Goal: Task Accomplishment & Management: Manage account settings

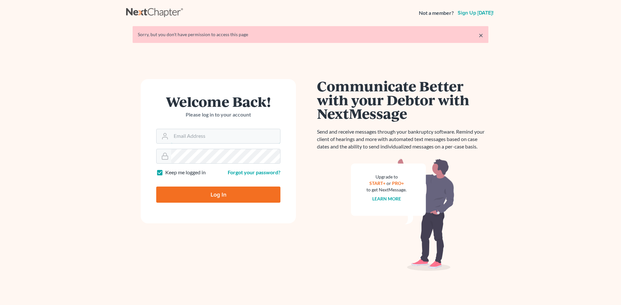
type input "[EMAIL_ADDRESS][DOMAIN_NAME]"
click at [222, 193] on input "Log In" at bounding box center [218, 195] width 124 height 16
type input "Thinking..."
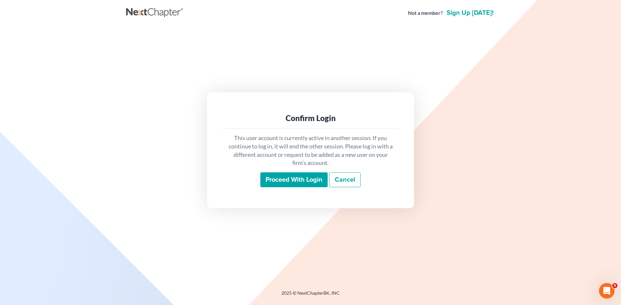
click at [283, 181] on input "Proceed with login" at bounding box center [293, 180] width 67 height 15
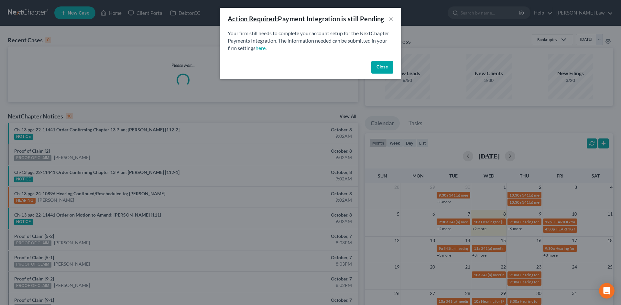
click at [399, 56] on div "Your firm still needs to complete your account setup for the NextChapter Paymen…" at bounding box center [310, 44] width 181 height 29
click at [383, 67] on button "Close" at bounding box center [382, 67] width 22 height 13
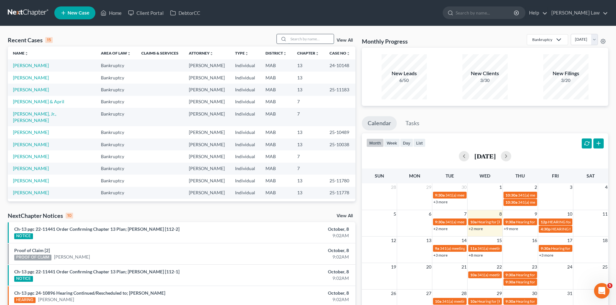
click at [321, 43] on input "search" at bounding box center [310, 38] width 45 height 9
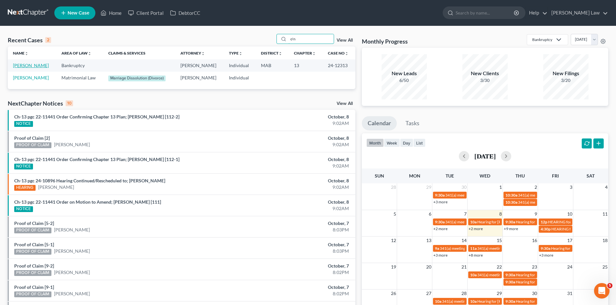
type input "o'n"
click at [26, 64] on link "[PERSON_NAME]" at bounding box center [31, 65] width 36 height 5
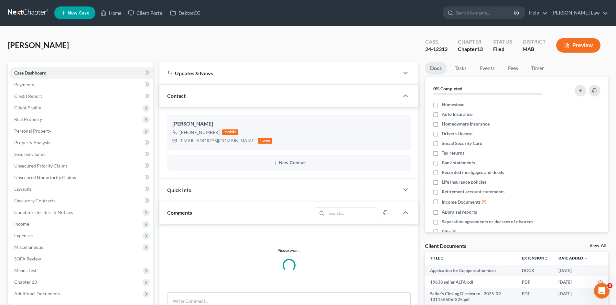
click at [597, 245] on link "View All" at bounding box center [597, 246] width 16 height 5
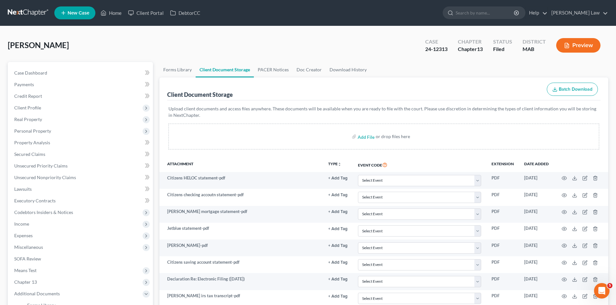
click at [27, 4] on nav "Home New Case Client Portal DebtorCC Benner Law mmanning@tbennerlaw.com My Acco…" at bounding box center [308, 13] width 616 height 26
click at [28, 5] on nav "Home New Case Client Portal DebtorCC Benner Law mmanning@tbennerlaw.com My Acco…" at bounding box center [308, 13] width 616 height 26
click at [20, 12] on link at bounding box center [28, 13] width 41 height 12
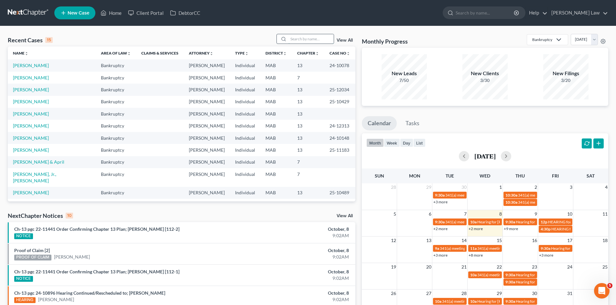
click at [311, 39] on input "search" at bounding box center [310, 38] width 45 height 9
type input "gerald"
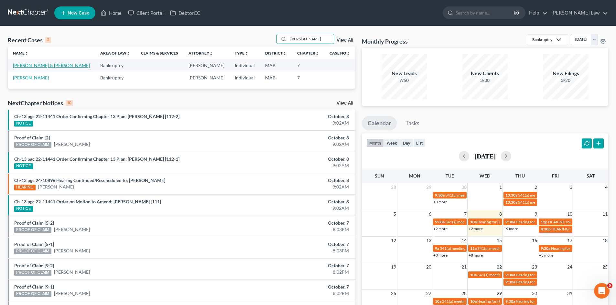
click at [59, 64] on link "Schindler, Gerald & Maureen" at bounding box center [51, 65] width 77 height 5
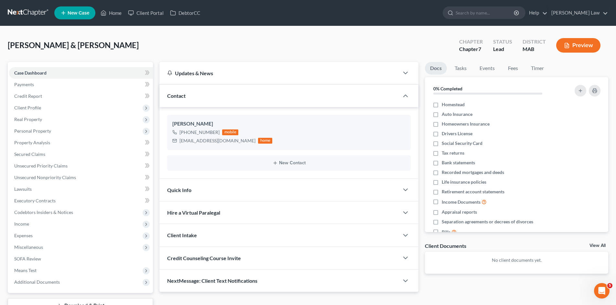
drag, startPoint x: 615, startPoint y: 135, endPoint x: 613, endPoint y: 240, distance: 105.4
click at [592, 245] on link "View All" at bounding box center [597, 246] width 16 height 5
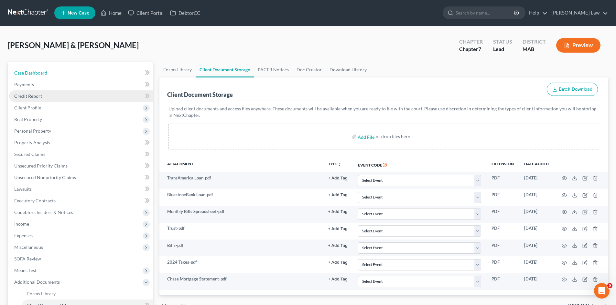
drag, startPoint x: 68, startPoint y: 75, endPoint x: 96, endPoint y: 91, distance: 32.8
click at [68, 75] on link "Case Dashboard" at bounding box center [81, 73] width 144 height 12
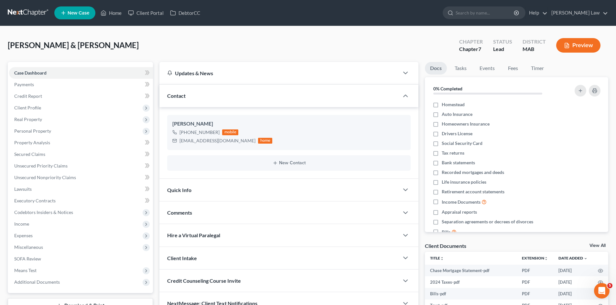
click at [55, 42] on span "[PERSON_NAME] & [PERSON_NAME]" at bounding box center [73, 44] width 131 height 9
click at [38, 44] on span "[PERSON_NAME] & [PERSON_NAME]" at bounding box center [73, 44] width 131 height 9
click at [31, 42] on span "[PERSON_NAME] & [PERSON_NAME]" at bounding box center [73, 44] width 131 height 9
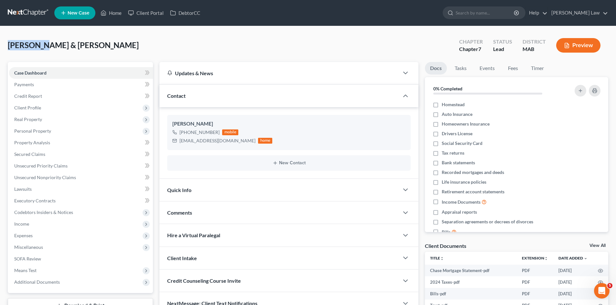
copy span "Schindler"
click at [94, 42] on span "[PERSON_NAME] & [PERSON_NAME]" at bounding box center [73, 44] width 131 height 9
copy span "Maureen"
click at [95, 44] on span "[PERSON_NAME] & [PERSON_NAME]" at bounding box center [73, 44] width 131 height 9
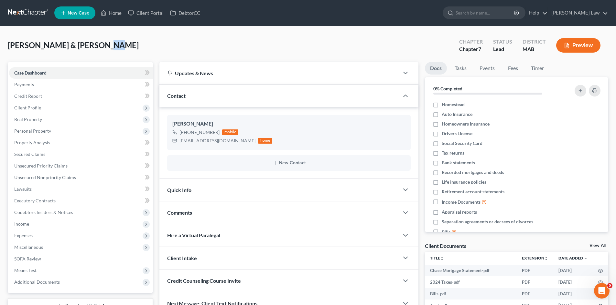
click at [94, 44] on span "[PERSON_NAME] & [PERSON_NAME]" at bounding box center [73, 44] width 131 height 9
drag, startPoint x: 112, startPoint y: 42, endPoint x: 45, endPoint y: 43, distance: 66.9
click at [45, 43] on div "Schindler, Gerald & Maureen Upgraded Chapter Chapter 7 Status Lead District MAB…" at bounding box center [308, 48] width 600 height 28
copy span "Gerald & Maureen"
click at [32, 47] on span "Schindler, Gerald & Maureen" at bounding box center [73, 44] width 131 height 9
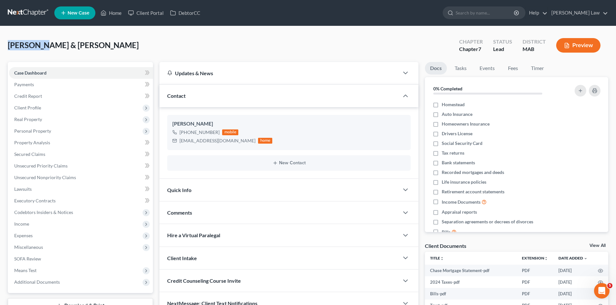
click at [32, 47] on span "Schindler, Gerald & Maureen" at bounding box center [73, 44] width 131 height 9
copy span "Schindler"
drag, startPoint x: 11, startPoint y: 107, endPoint x: 33, endPoint y: 117, distance: 24.0
click at [11, 107] on span "Client Profile" at bounding box center [81, 108] width 144 height 12
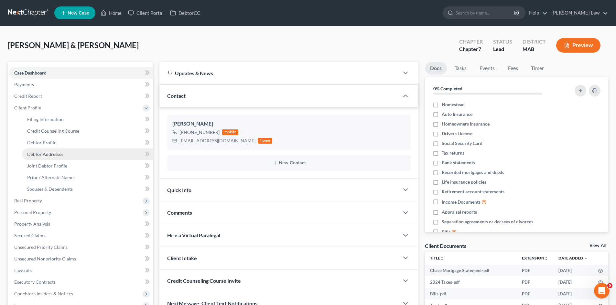
click at [59, 154] on span "Debtor Addresses" at bounding box center [45, 154] width 36 height 5
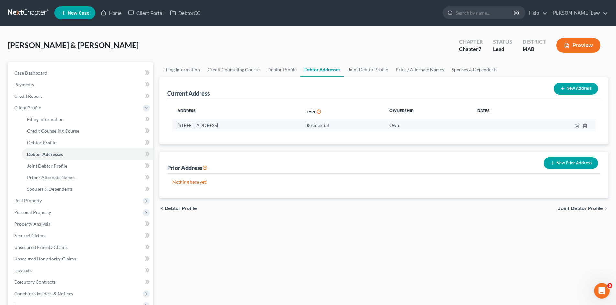
click at [209, 125] on td "54 Stetson Shrine Lane, Norwell, MA 02061" at bounding box center [236, 125] width 129 height 12
click at [210, 125] on td "54 Stetson Shrine Lane, Norwell, MA 02061" at bounding box center [236, 125] width 129 height 12
copy td "54 Stetson Shrine Lane, Norwell, MA 02061"
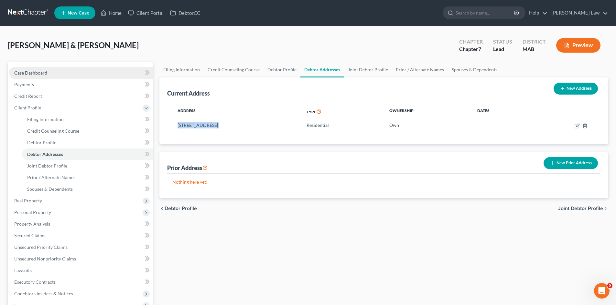
click at [64, 77] on link "Case Dashboard" at bounding box center [81, 73] width 144 height 12
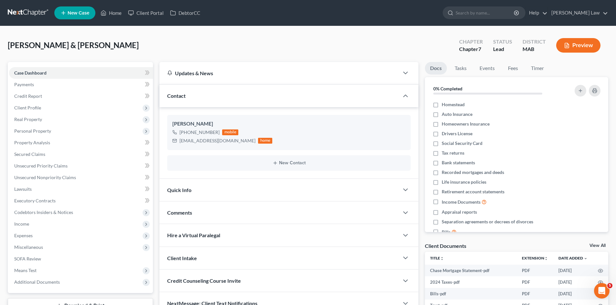
click at [594, 247] on link "View All" at bounding box center [597, 246] width 16 height 5
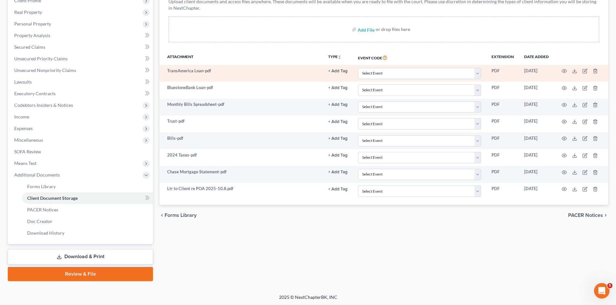
scroll to position [108, 0]
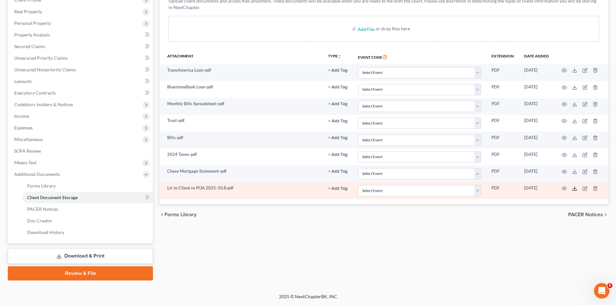
click at [571, 189] on td at bounding box center [581, 191] width 54 height 17
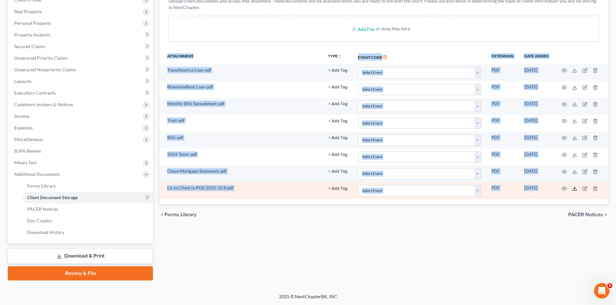
click at [573, 189] on polyline at bounding box center [574, 188] width 2 height 1
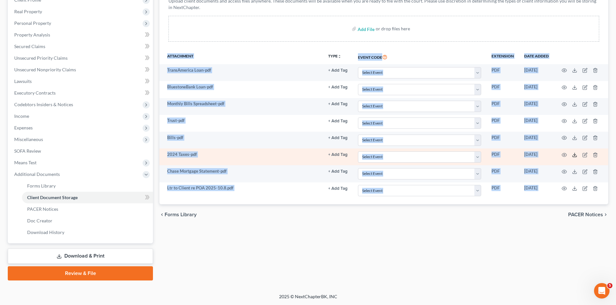
click at [575, 154] on icon at bounding box center [574, 155] width 5 height 5
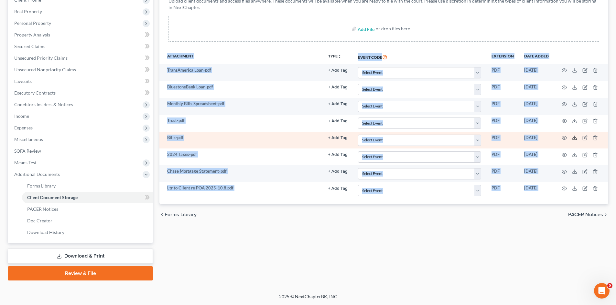
click at [574, 139] on icon at bounding box center [574, 137] width 5 height 5
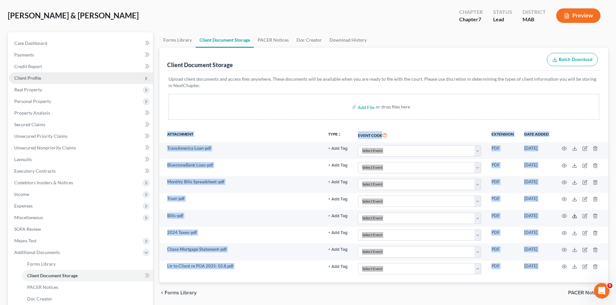
scroll to position [0, 0]
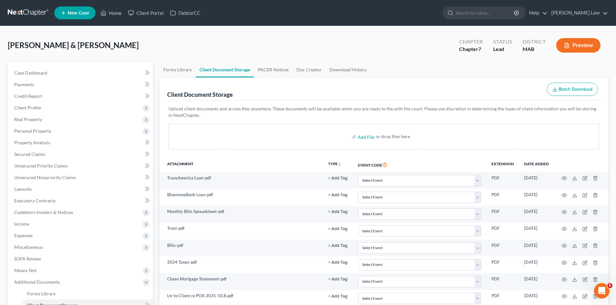
click at [86, 45] on span "Schindler, Gerald & Maureen" at bounding box center [73, 44] width 131 height 9
click at [85, 45] on span "Schindler, Gerald & Maureen" at bounding box center [73, 44] width 131 height 9
copy span "Maureen"
click at [0, 44] on div "Schindler, Gerald & Maureen Upgraded Chapter Chapter 7 Status Lead District MAB…" at bounding box center [308, 214] width 616 height 376
click at [18, 45] on span "Schindler, Gerald & Maureen" at bounding box center [73, 44] width 131 height 9
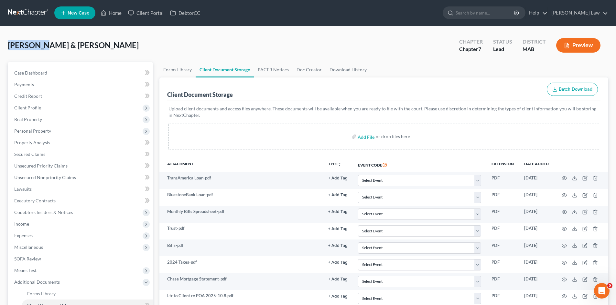
click at [18, 45] on span "Schindler, Gerald & Maureen" at bounding box center [73, 44] width 131 height 9
copy span "Schindler"
click at [63, 44] on span "Schindler, Gerald & Maureen" at bounding box center [73, 44] width 131 height 9
copy span "Gerald"
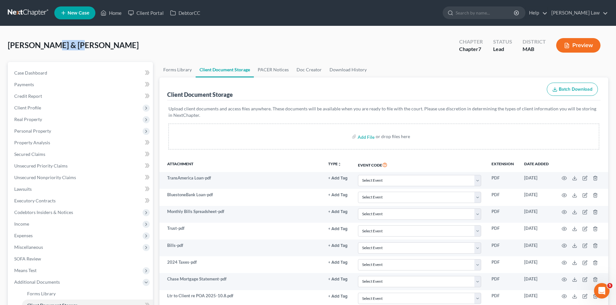
click at [28, 45] on span "Schindler, Gerald & Maureen" at bounding box center [73, 44] width 131 height 9
copy span "Schindler"
click at [28, 12] on link at bounding box center [28, 13] width 41 height 12
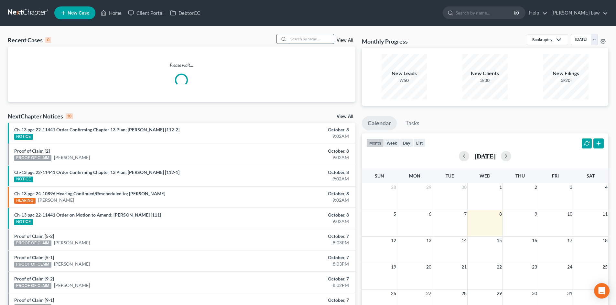
click at [315, 40] on input "search" at bounding box center [310, 38] width 45 height 9
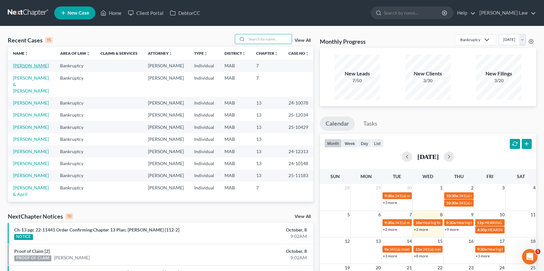
click at [18, 67] on link "[PERSON_NAME]" at bounding box center [31, 65] width 36 height 5
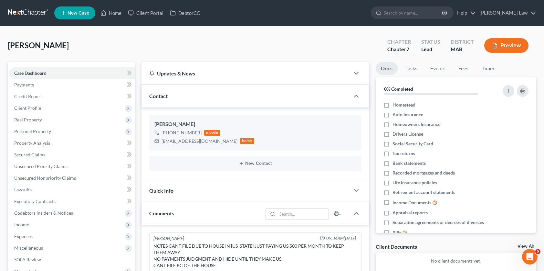
click at [519, 244] on link "View All" at bounding box center [526, 246] width 16 height 5
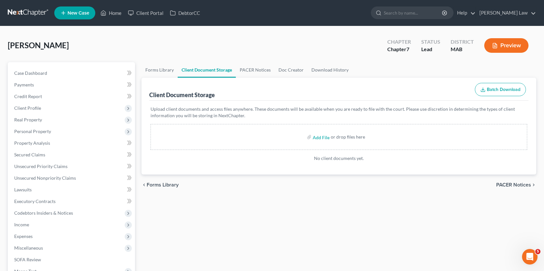
click at [33, 11] on link at bounding box center [28, 13] width 41 height 12
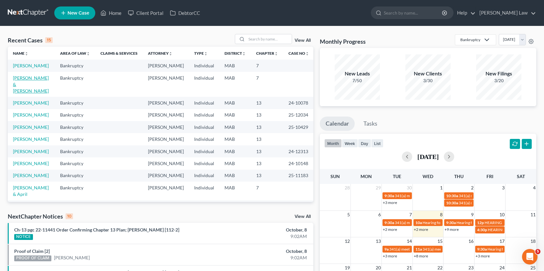
click at [30, 84] on link "[PERSON_NAME] & [PERSON_NAME]" at bounding box center [31, 84] width 36 height 18
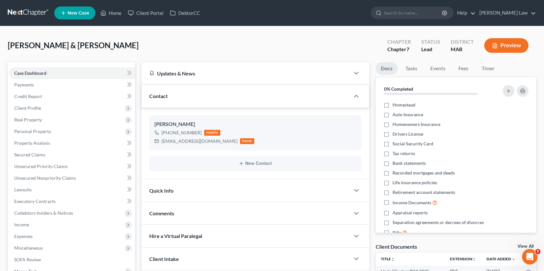
click at [520, 244] on link "View All" at bounding box center [526, 246] width 16 height 5
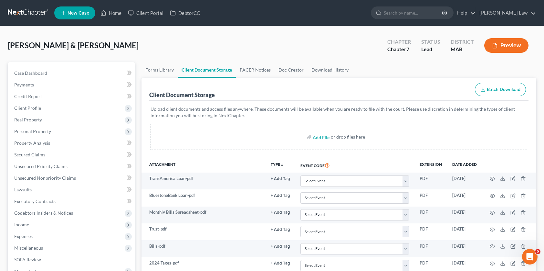
click at [28, 12] on link at bounding box center [28, 13] width 41 height 12
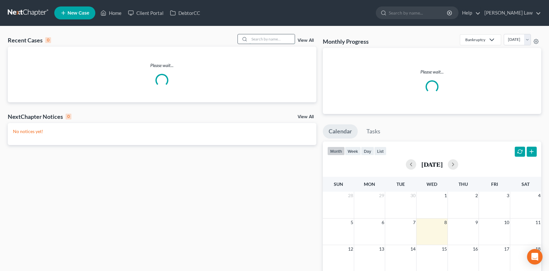
click at [276, 40] on input "search" at bounding box center [272, 38] width 45 height 9
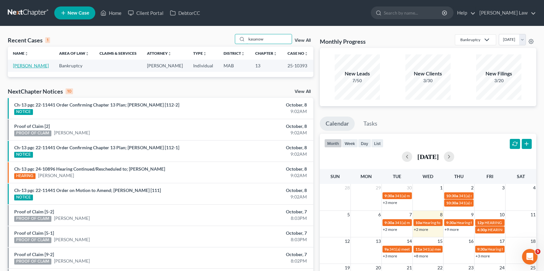
type input "kasanow"
click at [21, 67] on link "[PERSON_NAME]" at bounding box center [31, 65] width 36 height 5
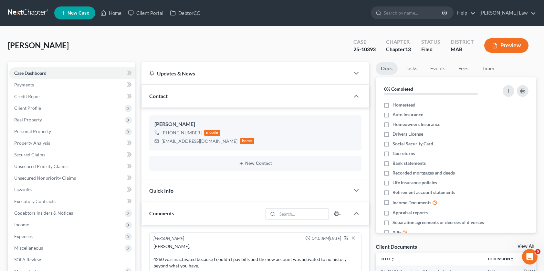
click at [522, 244] on link "View All" at bounding box center [526, 246] width 16 height 5
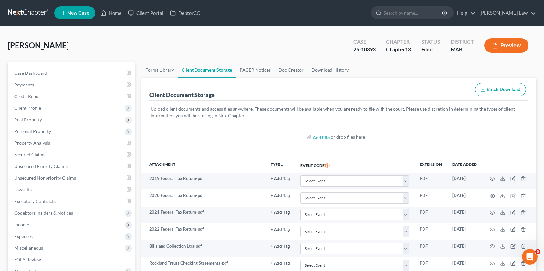
click at [36, 13] on link at bounding box center [28, 13] width 41 height 12
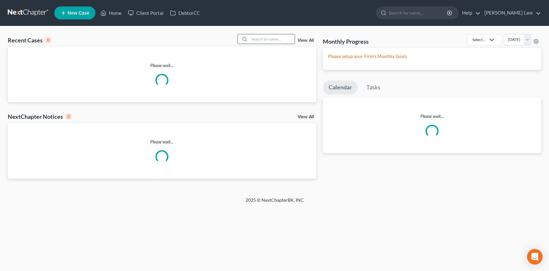
click at [263, 41] on input "search" at bounding box center [272, 38] width 45 height 9
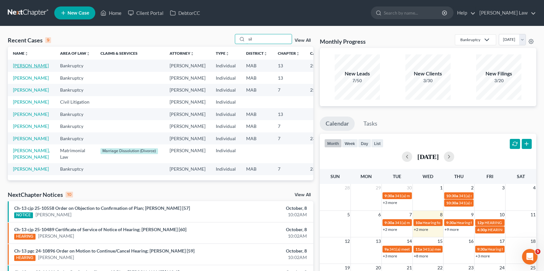
type input "sil"
click at [22, 68] on link "[PERSON_NAME]" at bounding box center [31, 65] width 36 height 5
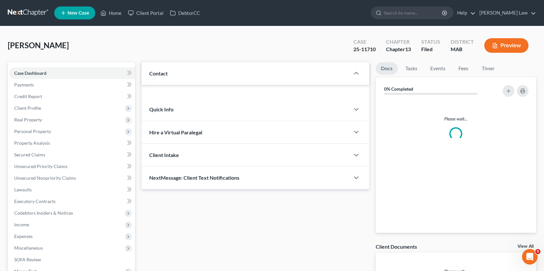
click at [31, 11] on link at bounding box center [28, 13] width 41 height 12
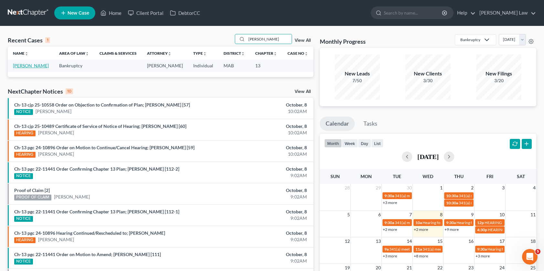
type input "[PERSON_NAME]"
click at [30, 67] on link "[PERSON_NAME]" at bounding box center [31, 65] width 36 height 5
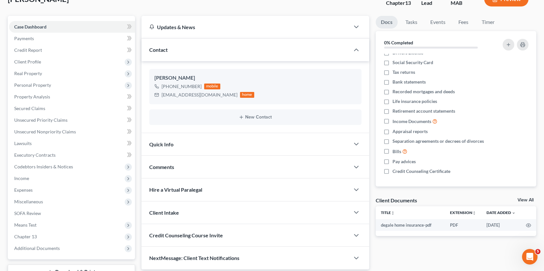
scroll to position [96, 0]
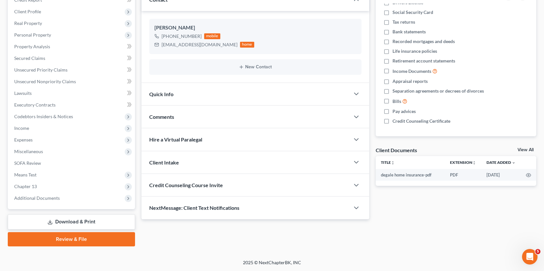
drag, startPoint x: 525, startPoint y: 149, endPoint x: 537, endPoint y: 149, distance: 12.0
click at [525, 149] on link "View All" at bounding box center [526, 149] width 16 height 5
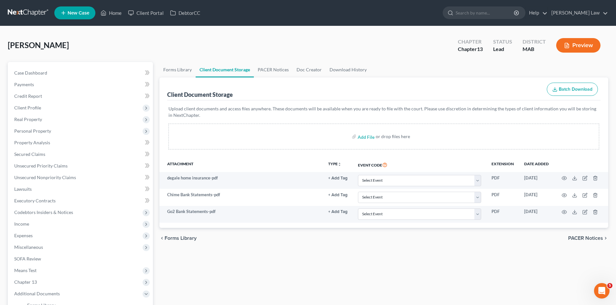
click at [34, 14] on link at bounding box center [28, 13] width 41 height 12
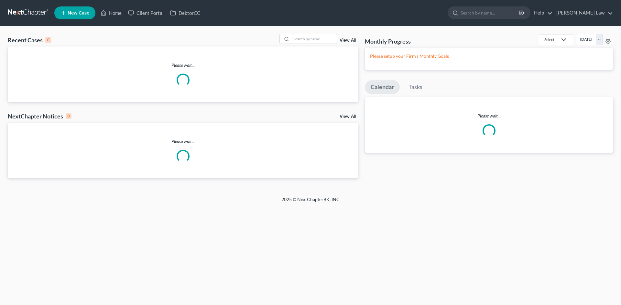
click at [343, 41] on link "View All" at bounding box center [347, 40] width 16 height 5
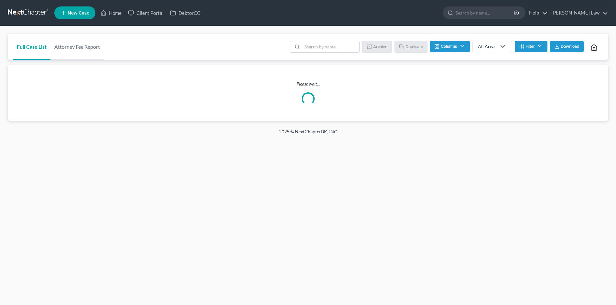
click at [334, 38] on div "Batch Download Archive Un-archive Duplicate Columns Attorney Case Number Area O…" at bounding box center [444, 47] width 317 height 26
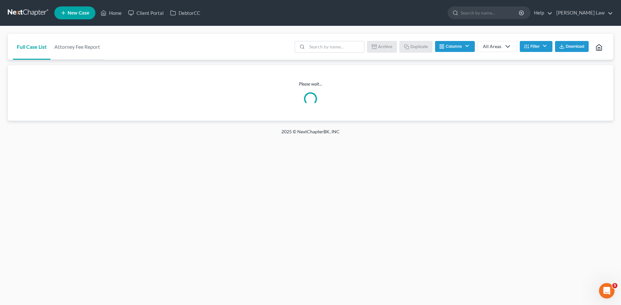
click at [38, 16] on link at bounding box center [28, 13] width 41 height 12
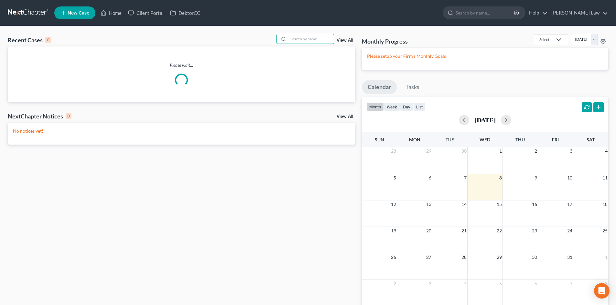
click at [293, 40] on input "search" at bounding box center [310, 38] width 45 height 9
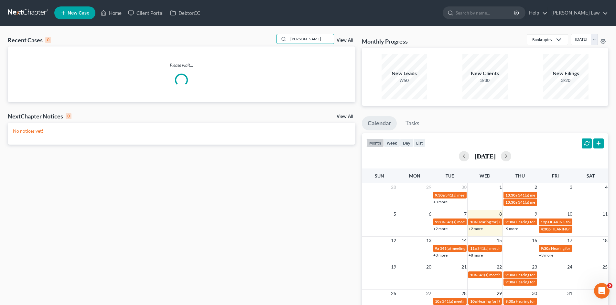
type input "[PERSON_NAME]"
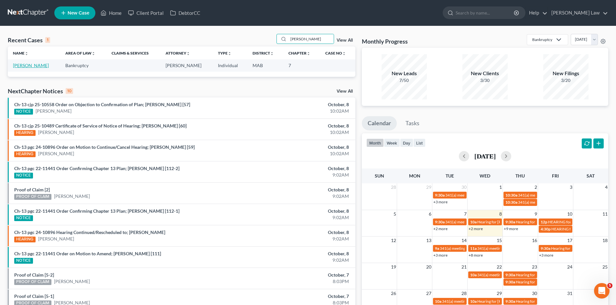
click at [29, 66] on link "[PERSON_NAME]" at bounding box center [31, 65] width 36 height 5
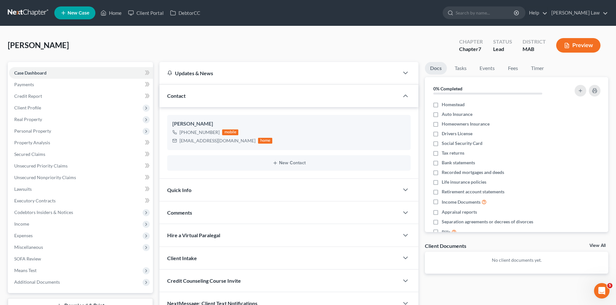
click at [594, 244] on link "View All" at bounding box center [597, 246] width 16 height 5
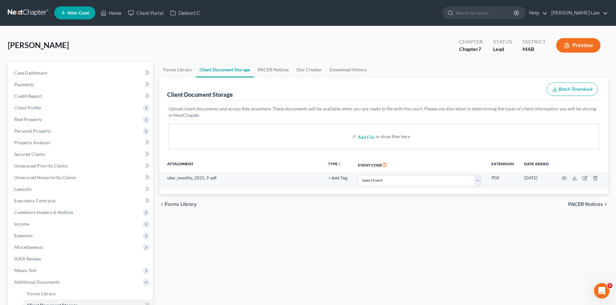
click at [34, 18] on link at bounding box center [28, 13] width 41 height 12
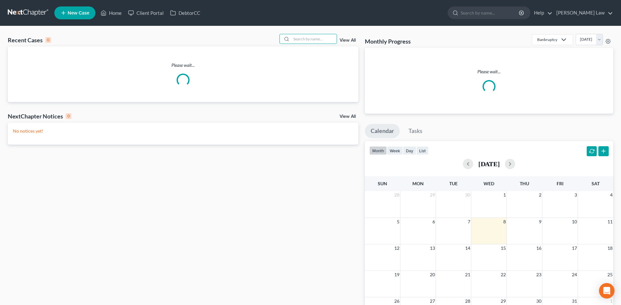
click at [306, 41] on input "search" at bounding box center [313, 38] width 45 height 9
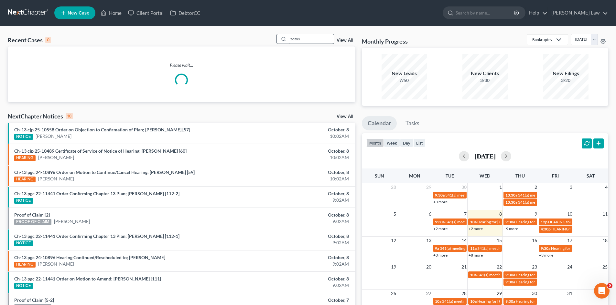
type input "zotos"
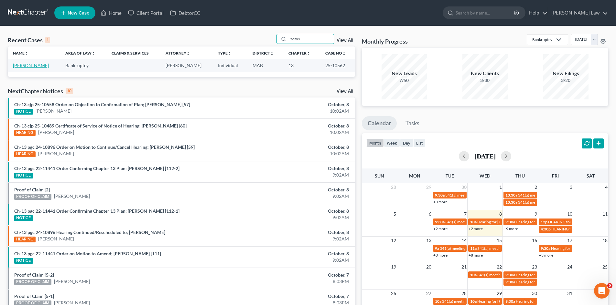
click at [30, 68] on link "[PERSON_NAME]" at bounding box center [31, 65] width 36 height 5
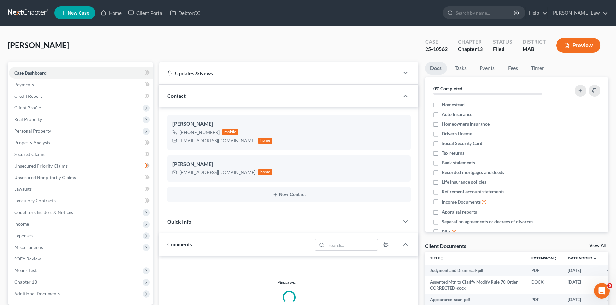
click at [596, 248] on link "View All" at bounding box center [597, 246] width 16 height 5
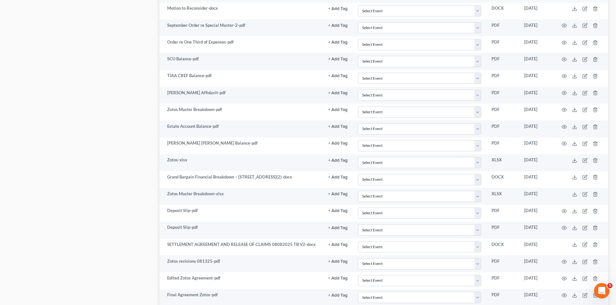
scroll to position [1133, 0]
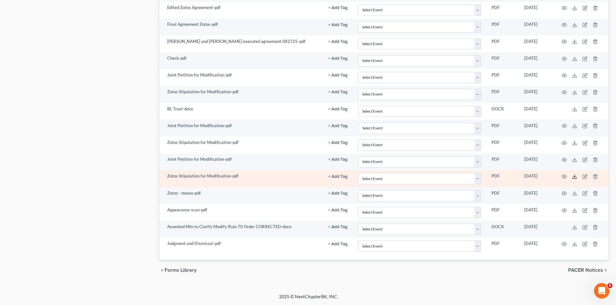
click at [573, 176] on polyline at bounding box center [574, 176] width 2 height 1
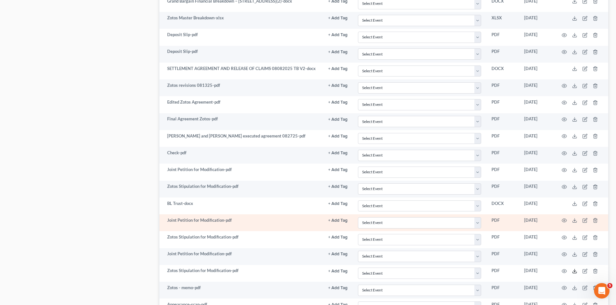
scroll to position [1025, 0]
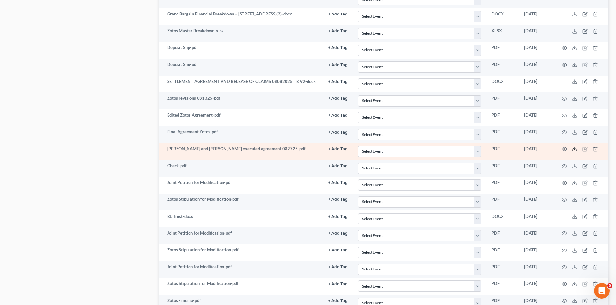
click at [573, 150] on icon at bounding box center [574, 149] width 5 height 5
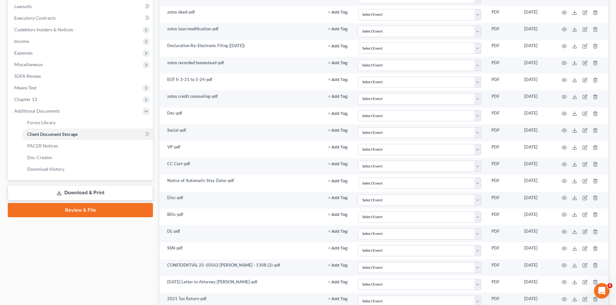
scroll to position [109, 0]
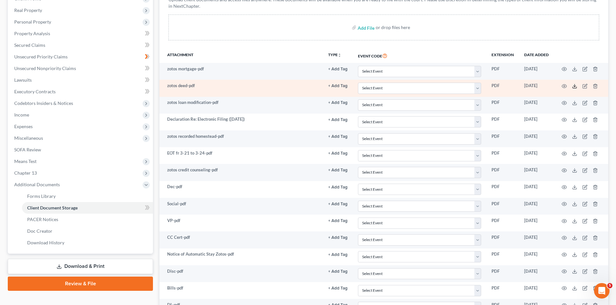
click at [574, 86] on line at bounding box center [574, 85] width 0 height 3
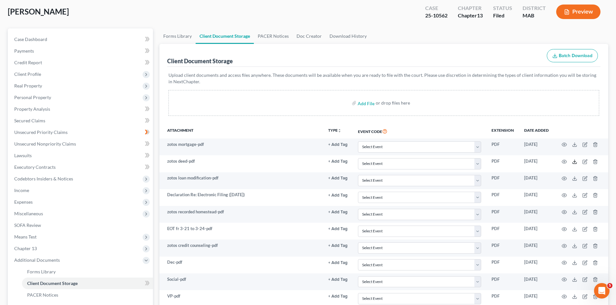
scroll to position [0, 0]
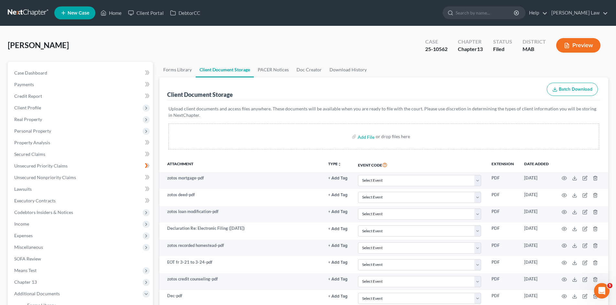
click at [19, 15] on link at bounding box center [28, 13] width 41 height 12
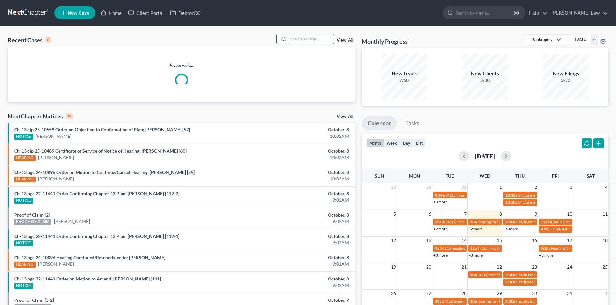
click at [310, 37] on input "search" at bounding box center [310, 38] width 45 height 9
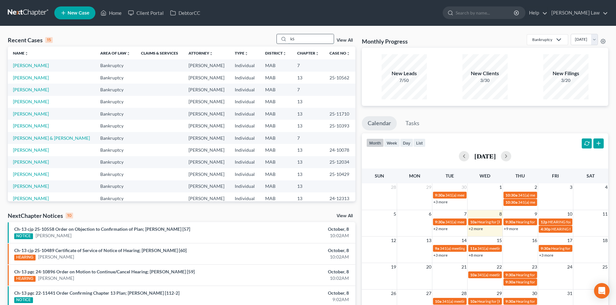
type input "k"
type input "A"
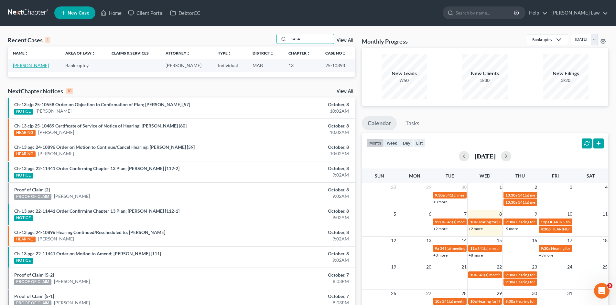
type input "KASA"
click at [32, 65] on link "Kasanowsky, Christopher" at bounding box center [31, 65] width 36 height 5
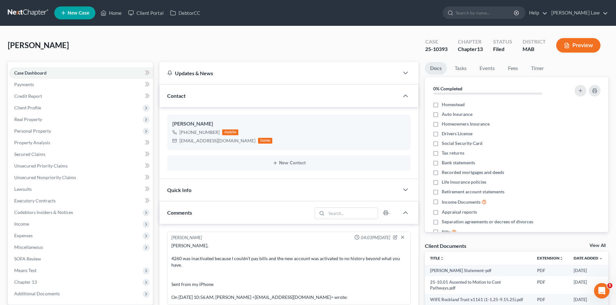
click at [600, 245] on link "View All" at bounding box center [597, 246] width 16 height 5
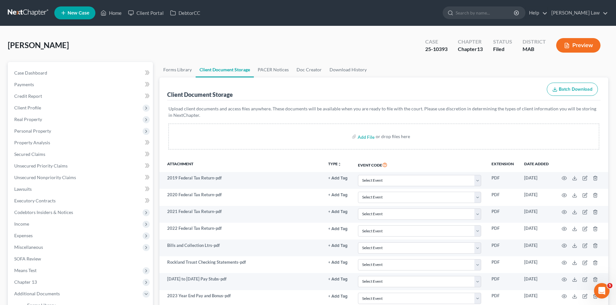
click at [35, 18] on link at bounding box center [28, 13] width 41 height 12
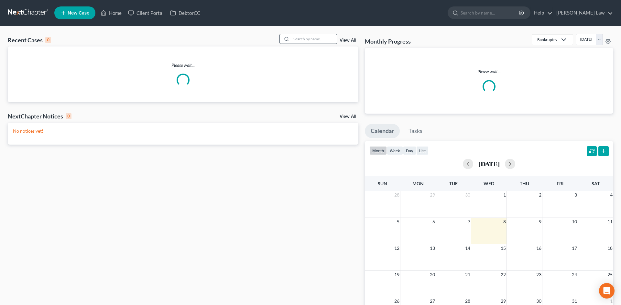
click at [309, 34] on div at bounding box center [308, 39] width 58 height 10
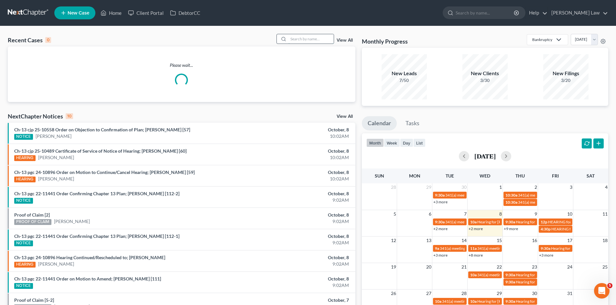
click at [311, 35] on input "search" at bounding box center [310, 38] width 45 height 9
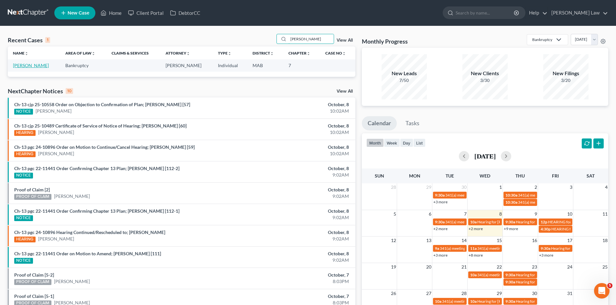
type input "zorn"
click at [21, 68] on link "Zorn, Robert" at bounding box center [31, 65] width 36 height 5
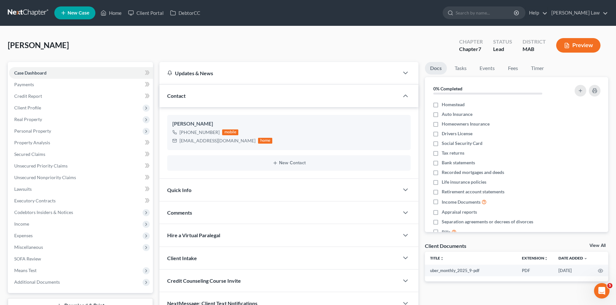
click at [598, 249] on div "View All" at bounding box center [598, 247] width 19 height 6
click at [598, 247] on link "View All" at bounding box center [597, 246] width 16 height 5
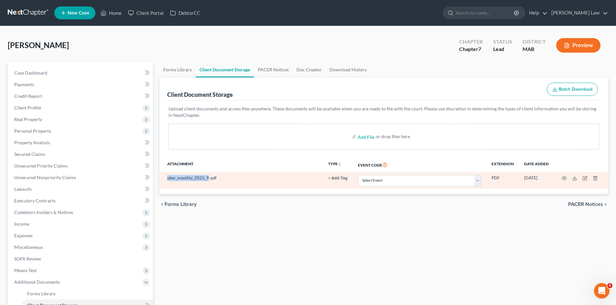
drag, startPoint x: 167, startPoint y: 177, endPoint x: 209, endPoint y: 177, distance: 42.3
click at [209, 177] on td "uber_monthly_2025_9-pdf" at bounding box center [241, 180] width 164 height 17
copy td "uber_monthly_2025_9"
click at [577, 178] on td at bounding box center [581, 180] width 54 height 17
click at [576, 178] on icon at bounding box center [574, 178] width 5 height 5
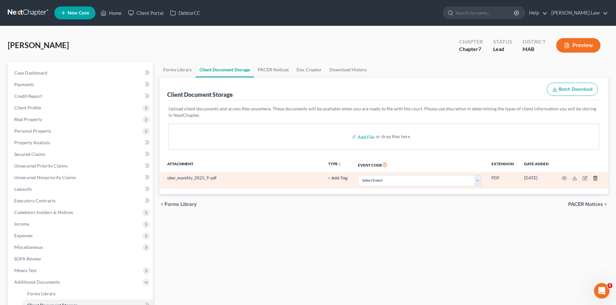
click at [593, 176] on icon "button" at bounding box center [594, 178] width 5 height 5
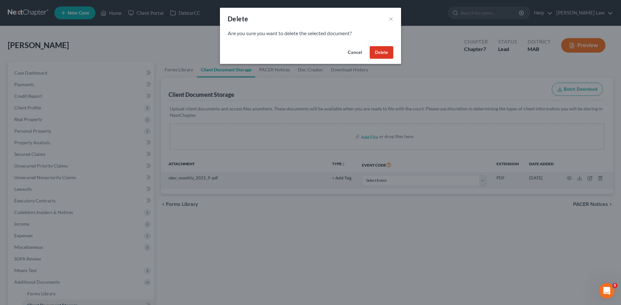
click at [373, 51] on button "Delete" at bounding box center [381, 52] width 24 height 13
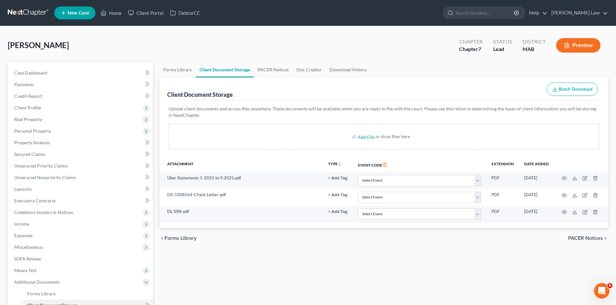
click at [20, 8] on link at bounding box center [28, 13] width 41 height 12
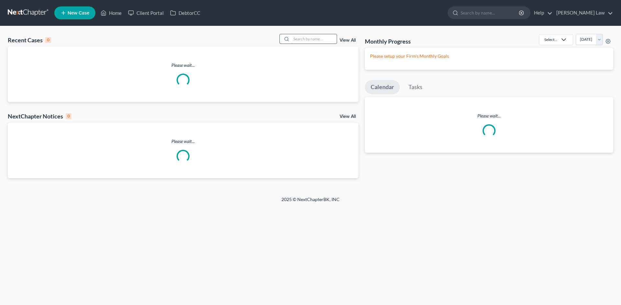
click at [310, 40] on input "search" at bounding box center [313, 38] width 45 height 9
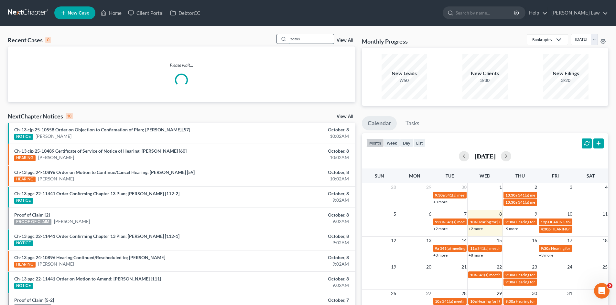
type input "zotos"
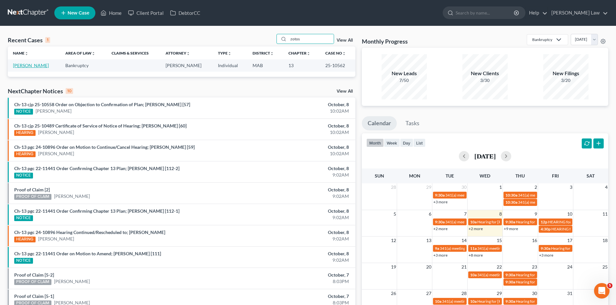
click at [31, 65] on link "[PERSON_NAME]" at bounding box center [31, 65] width 36 height 5
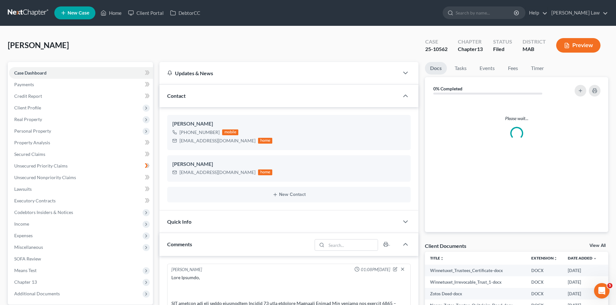
scroll to position [1434, 0]
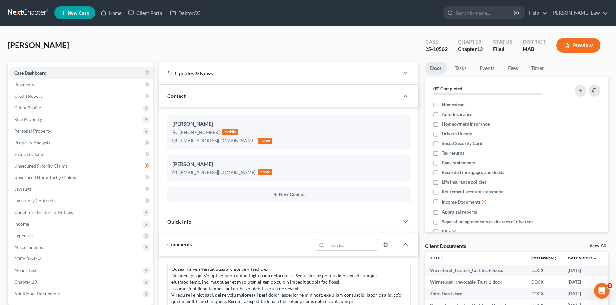
click at [594, 246] on link "View All" at bounding box center [597, 246] width 16 height 5
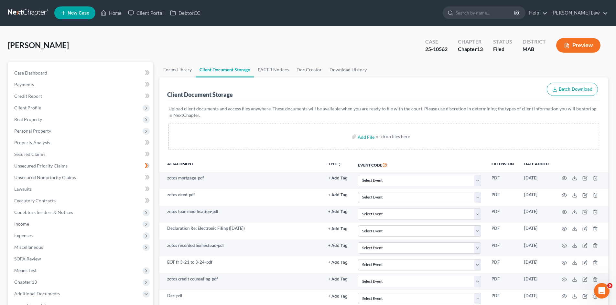
click at [40, 13] on link at bounding box center [28, 13] width 41 height 12
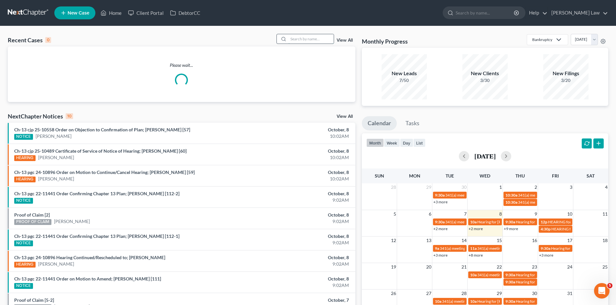
click at [307, 39] on input "search" at bounding box center [310, 38] width 45 height 9
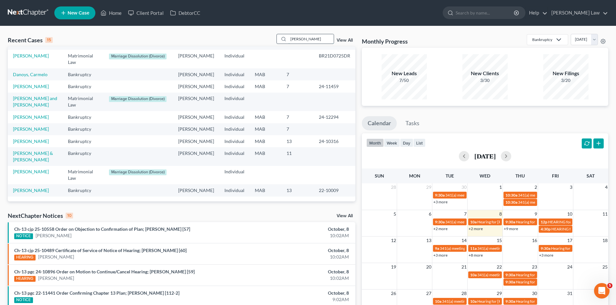
click at [326, 37] on input "[PERSON_NAME]" at bounding box center [310, 38] width 45 height 9
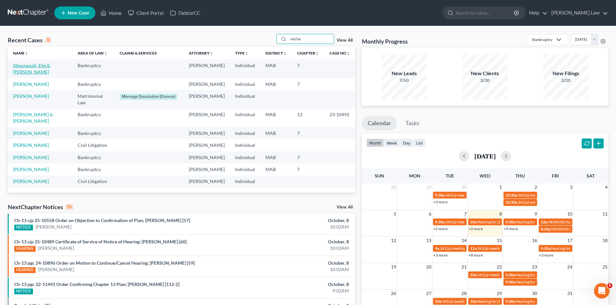
type input "miche"
click at [31, 72] on link "Aboujaoudi, Elie & [PERSON_NAME]" at bounding box center [31, 69] width 37 height 12
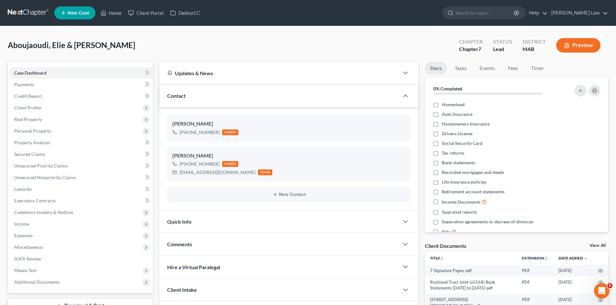
click at [8, 8] on link at bounding box center [28, 13] width 41 height 12
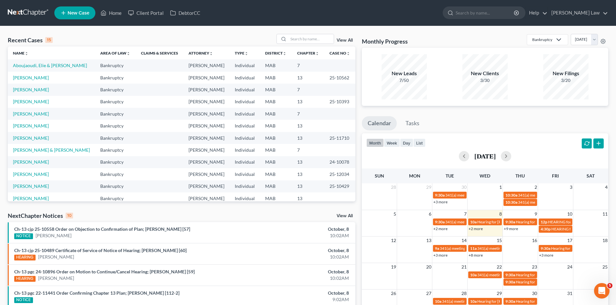
click at [30, 10] on link at bounding box center [28, 13] width 41 height 12
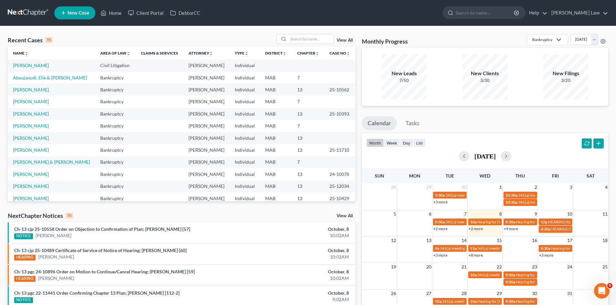
click at [311, 30] on div "Recent Cases 15 View All Name unfold_more expand_more expand_less Area of Law u…" at bounding box center [308, 239] width 616 height 427
click at [28, 124] on link "[PERSON_NAME]" at bounding box center [31, 125] width 36 height 5
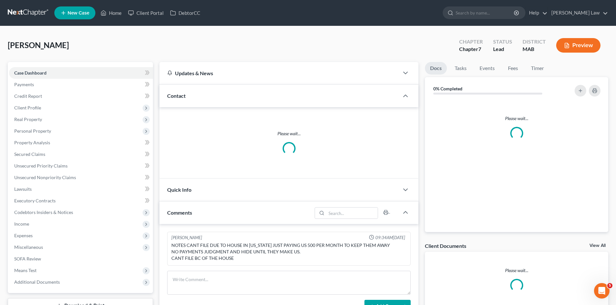
click at [602, 246] on link "View All" at bounding box center [597, 246] width 16 height 5
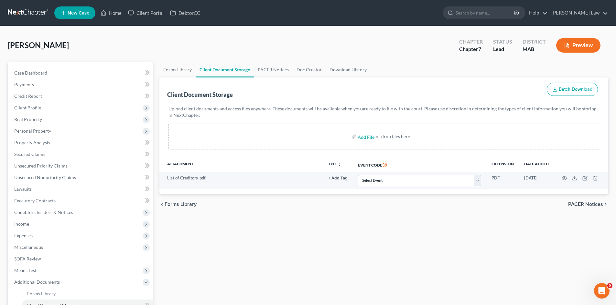
click at [31, 8] on link at bounding box center [28, 13] width 41 height 12
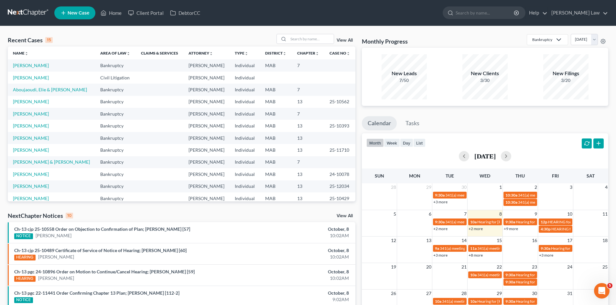
click at [343, 39] on link "View All" at bounding box center [344, 40] width 16 height 5
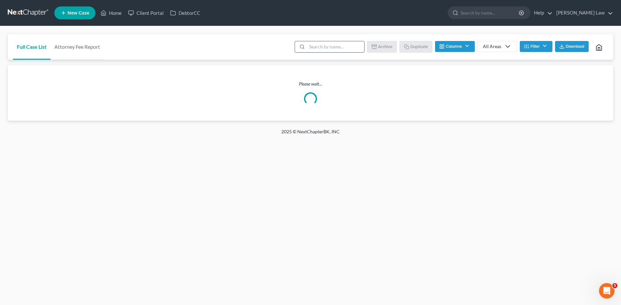
click at [349, 52] on input "search" at bounding box center [335, 46] width 57 height 11
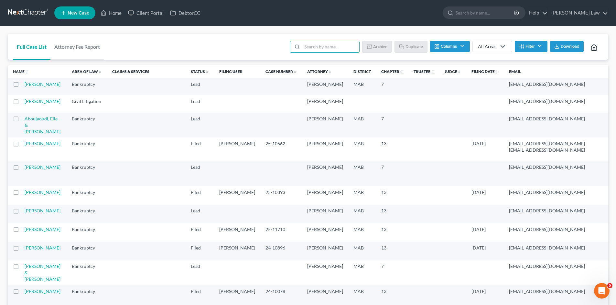
click at [16, 9] on link at bounding box center [28, 13] width 41 height 12
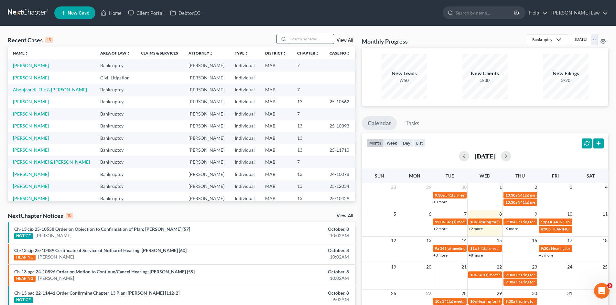
click at [296, 38] on input "search" at bounding box center [310, 38] width 45 height 9
type input "saunder"
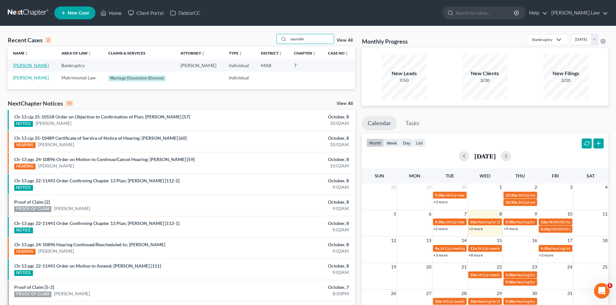
click at [36, 65] on link "[PERSON_NAME]" at bounding box center [31, 65] width 36 height 5
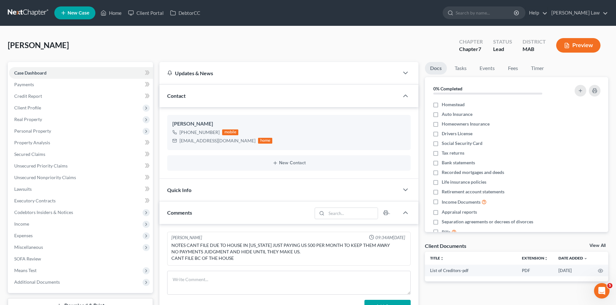
click at [252, 33] on div "Saunders, John Upgraded Chapter Chapter 7 Status Lead District MAB Preview Peti…" at bounding box center [308, 225] width 616 height 399
click at [521, 70] on link "Fees" at bounding box center [512, 68] width 21 height 13
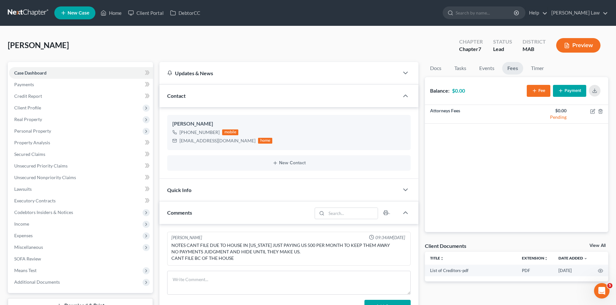
click at [562, 94] on button "Payment" at bounding box center [569, 91] width 33 height 12
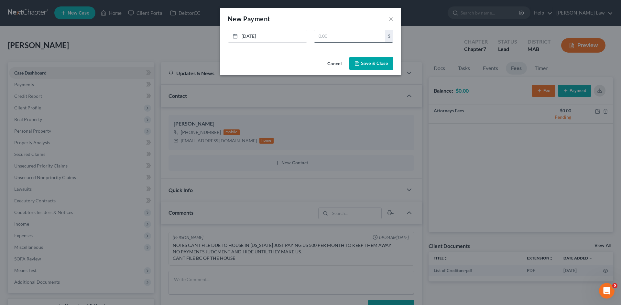
click at [341, 33] on input "text" at bounding box center [349, 36] width 71 height 12
type input "500"
click at [367, 65] on button "Save & Close" at bounding box center [371, 64] width 44 height 14
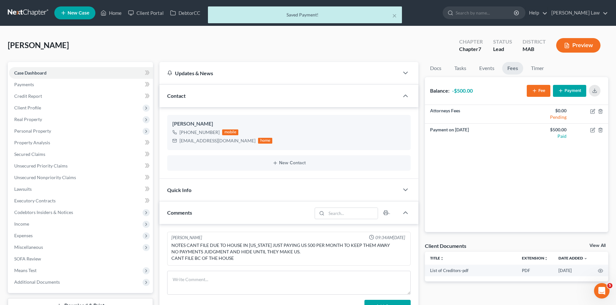
click at [592, 97] on div "Fee Payment" at bounding box center [565, 90] width 76 height 17
click at [592, 94] on button "button" at bounding box center [595, 91] width 12 height 12
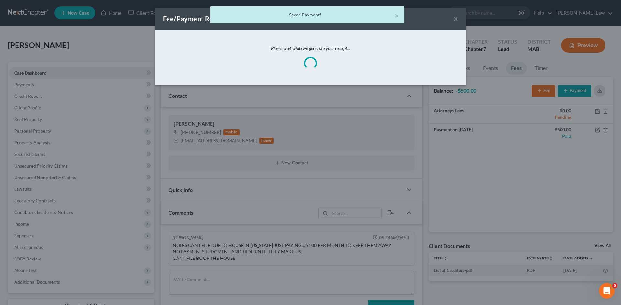
click at [393, 14] on div "Saved Payment!" at bounding box center [307, 15] width 184 height 6
click at [399, 17] on button "×" at bounding box center [396, 16] width 5 height 8
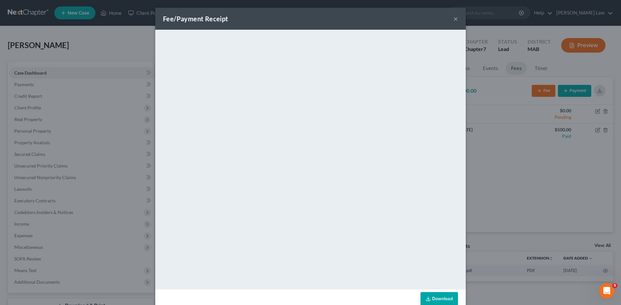
click at [455, 19] on button "×" at bounding box center [455, 19] width 5 height 8
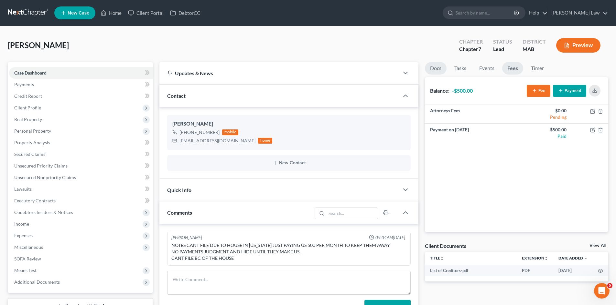
click at [440, 68] on link "Docs" at bounding box center [436, 68] width 22 height 13
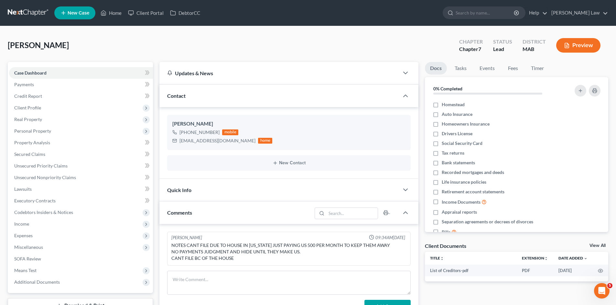
click at [599, 245] on link "View All" at bounding box center [597, 246] width 16 height 5
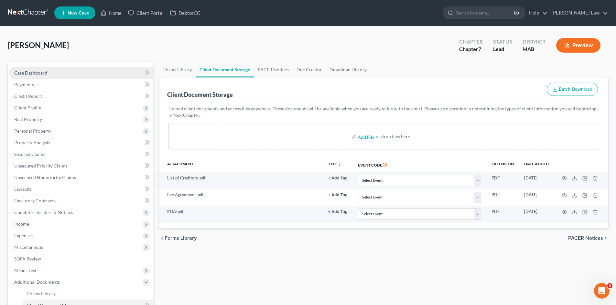
click at [61, 70] on link "Case Dashboard" at bounding box center [81, 73] width 144 height 12
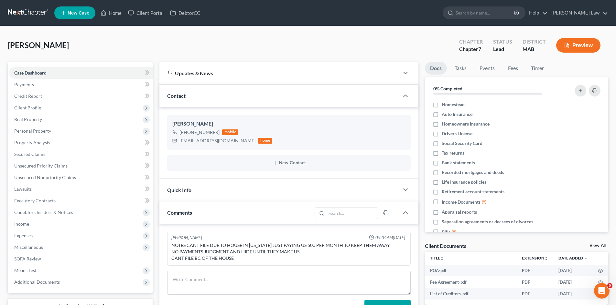
click at [17, 11] on link at bounding box center [28, 13] width 41 height 12
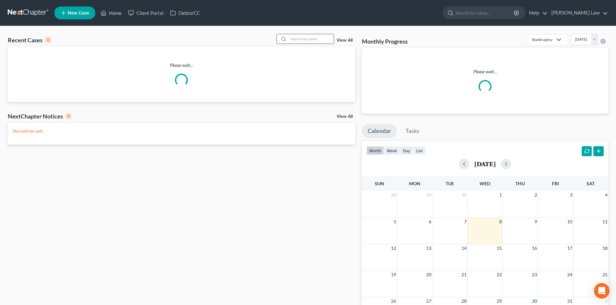
click at [300, 38] on input "search" at bounding box center [310, 38] width 45 height 9
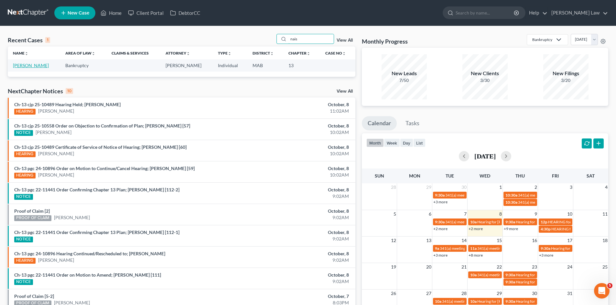
type input "nais"
click at [27, 66] on link "[PERSON_NAME]" at bounding box center [31, 65] width 36 height 5
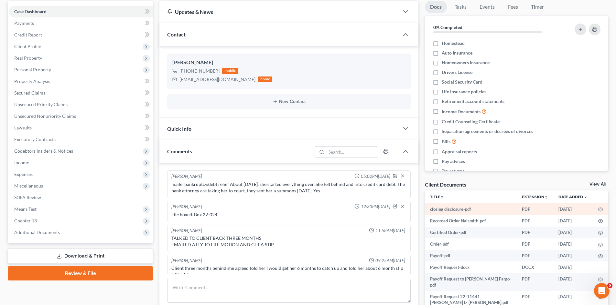
scroll to position [55, 0]
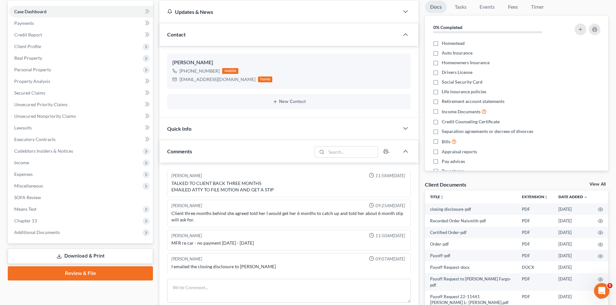
click at [600, 185] on link "View All" at bounding box center [597, 184] width 16 height 5
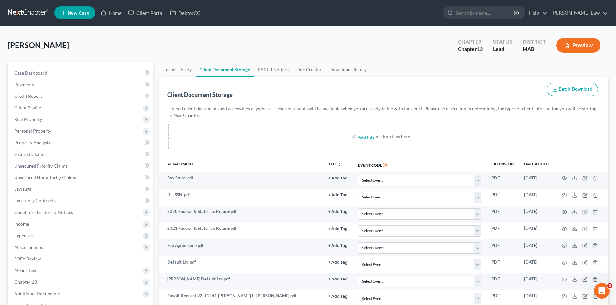
click at [10, 11] on link at bounding box center [28, 13] width 41 height 12
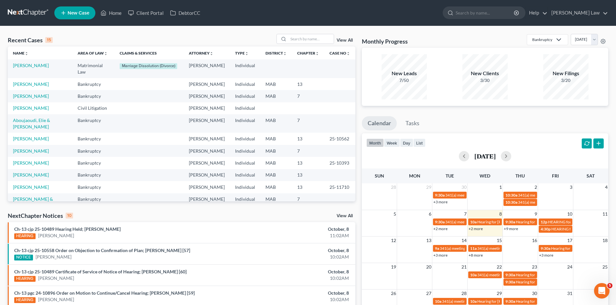
click at [348, 42] on link "View All" at bounding box center [344, 40] width 16 height 5
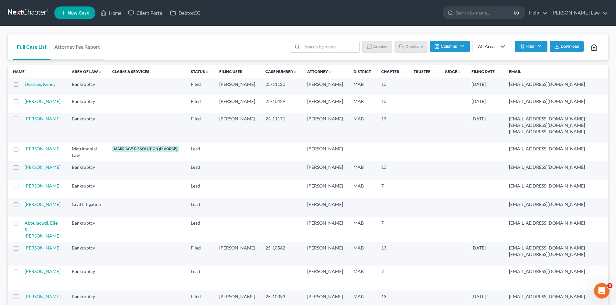
click at [30, 14] on link at bounding box center [28, 13] width 41 height 12
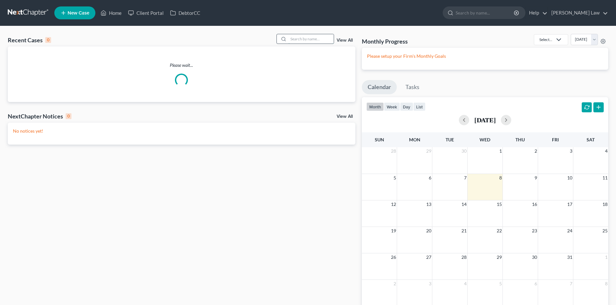
click at [321, 41] on input "search" at bounding box center [310, 38] width 45 height 9
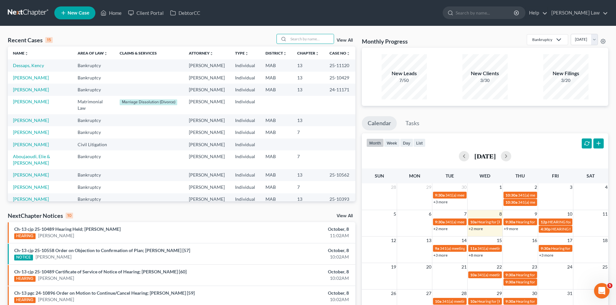
click at [345, 39] on link "View All" at bounding box center [344, 40] width 16 height 5
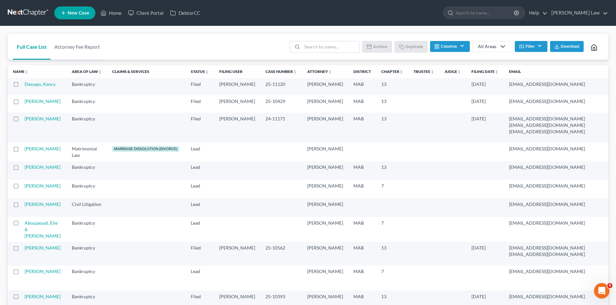
click at [43, 19] on nav "Home New Case Client Portal DebtorCC [PERSON_NAME] Law [EMAIL_ADDRESS][DOMAIN_N…" at bounding box center [308, 13] width 616 height 26
click at [35, 11] on link at bounding box center [28, 13] width 41 height 12
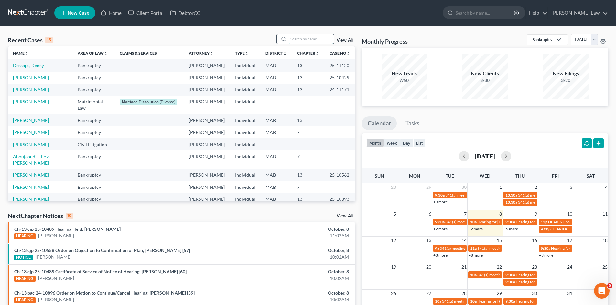
click at [298, 39] on input "search" at bounding box center [310, 38] width 45 height 9
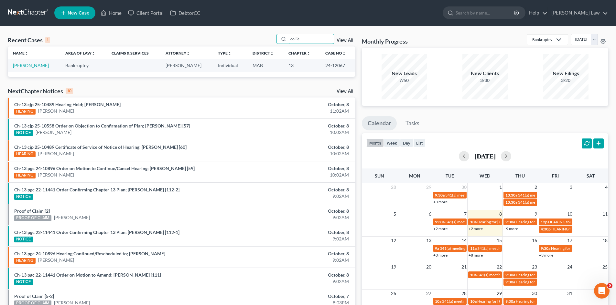
type input "collie"
click at [31, 62] on td "[PERSON_NAME]" at bounding box center [34, 65] width 52 height 12
click at [33, 65] on link "[PERSON_NAME]" at bounding box center [31, 65] width 36 height 5
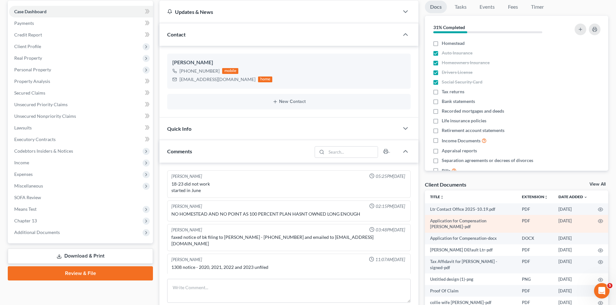
scroll to position [119, 0]
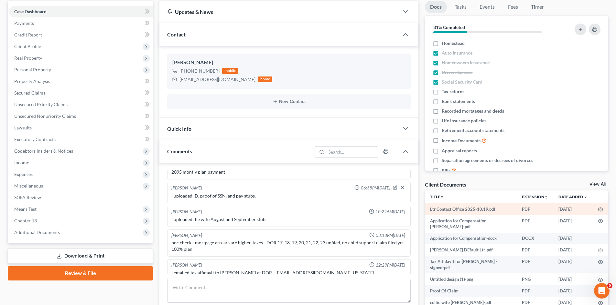
click at [600, 210] on td at bounding box center [600, 210] width 16 height 12
click at [598, 209] on icon "button" at bounding box center [600, 210] width 5 height 4
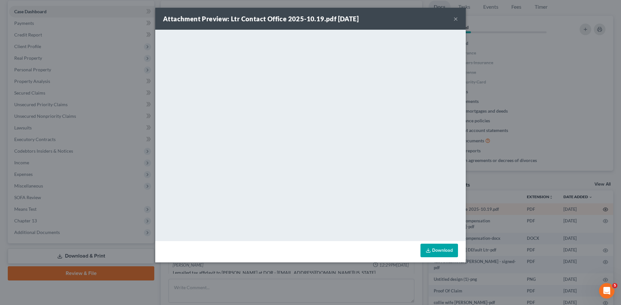
click at [594, 209] on div "Attachment Preview: Ltr Contact Office 2025-10.19.pdf [DATE] × <object ng-attr-…" at bounding box center [310, 152] width 621 height 305
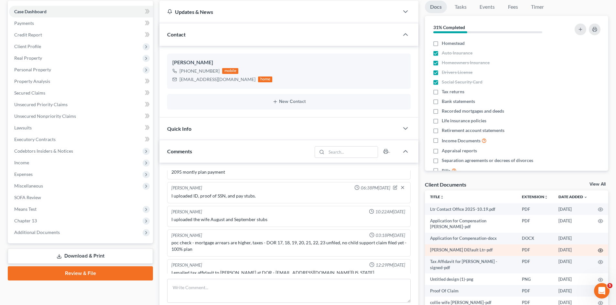
click at [598, 249] on icon "button" at bounding box center [600, 250] width 5 height 5
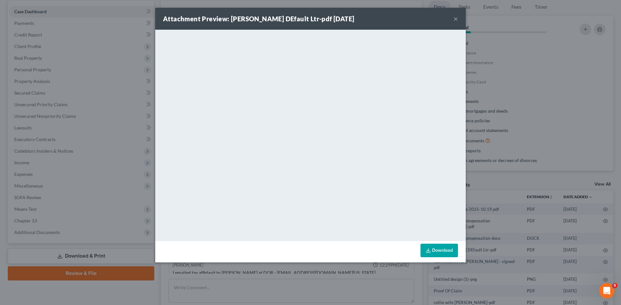
click at [481, 133] on div "Attachment Preview: Korde DEfault Ltr-pdf 07/08/2025 × <object ng-attr-data='ht…" at bounding box center [310, 152] width 621 height 305
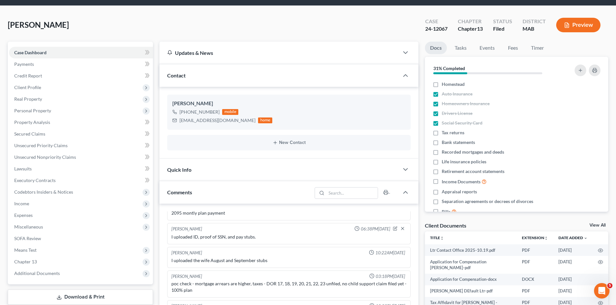
scroll to position [0, 0]
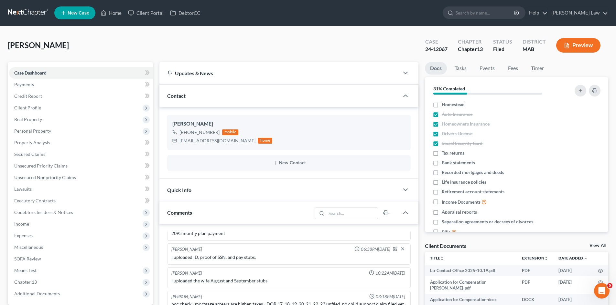
click at [28, 11] on link at bounding box center [28, 13] width 41 height 12
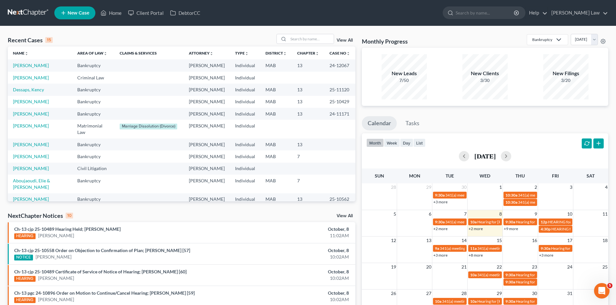
click at [27, 11] on link at bounding box center [28, 13] width 41 height 12
click at [115, 33] on div "Recent Cases 15 View All Name unfold_more expand_more expand_less Area of Law u…" at bounding box center [308, 239] width 616 height 427
click at [293, 41] on input "search" at bounding box center [310, 38] width 45 height 9
type input "riley"
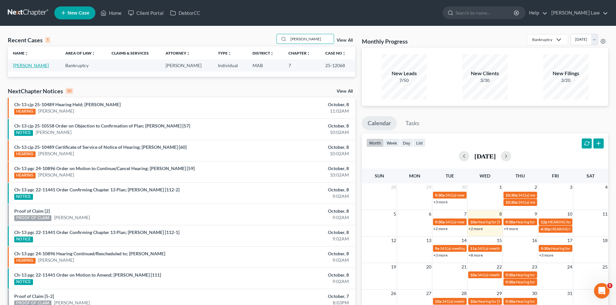
click at [31, 67] on link "[PERSON_NAME]" at bounding box center [31, 65] width 36 height 5
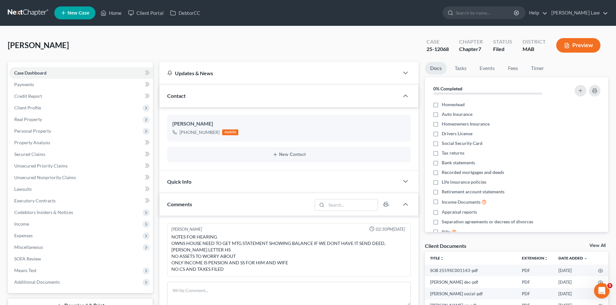
scroll to position [54, 0]
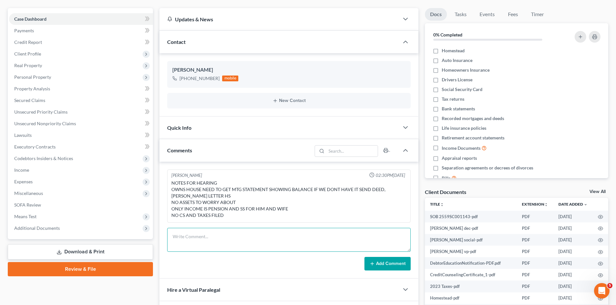
click at [276, 240] on textarea at bounding box center [288, 240] width 243 height 24
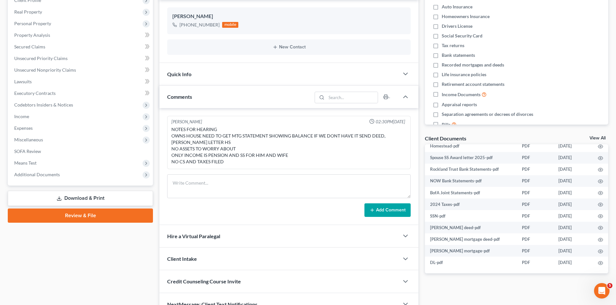
scroll to position [0, 0]
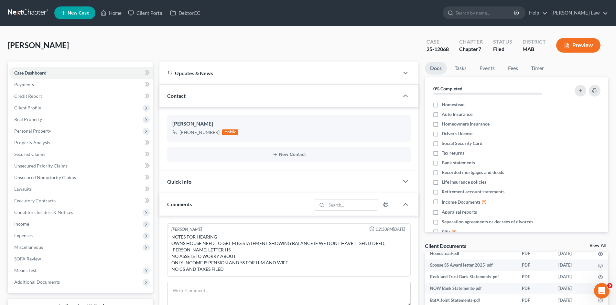
click at [30, 14] on link at bounding box center [28, 13] width 41 height 12
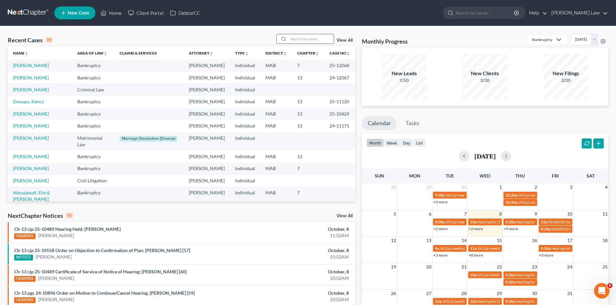
click at [316, 38] on input "search" at bounding box center [310, 38] width 45 height 9
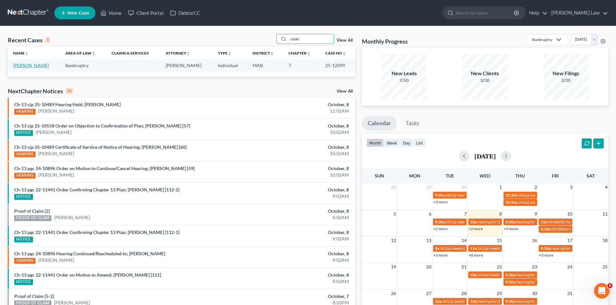
type input "ceser"
click at [28, 65] on link "[PERSON_NAME]" at bounding box center [31, 65] width 36 height 5
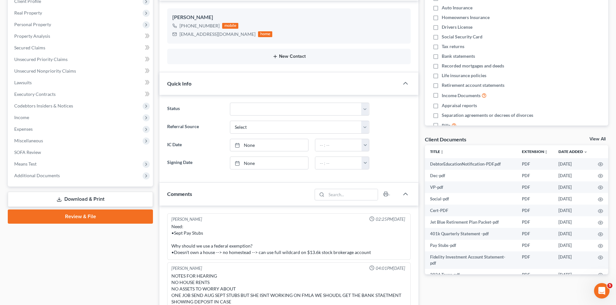
scroll to position [54, 0]
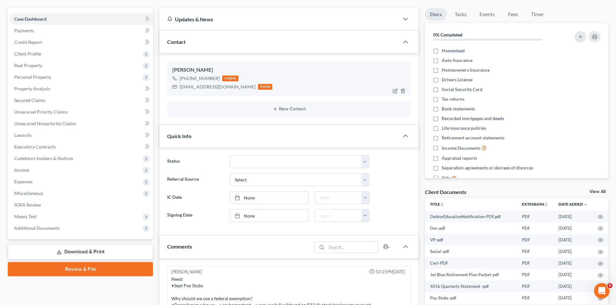
click at [203, 86] on div "[EMAIL_ADDRESS][DOMAIN_NAME]" at bounding box center [217, 87] width 76 height 6
copy div "[EMAIL_ADDRESS][DOMAIN_NAME]"
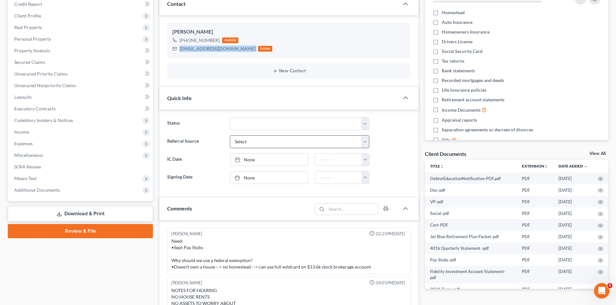
scroll to position [108, 0]
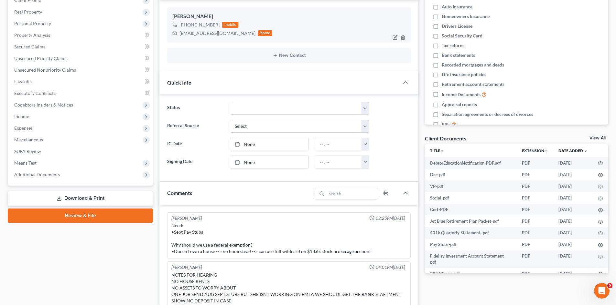
click at [177, 19] on div "[PERSON_NAME]" at bounding box center [288, 17] width 233 height 8
copy div "[PERSON_NAME]"
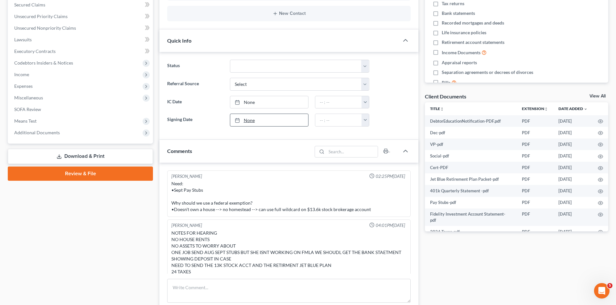
scroll to position [162, 0]
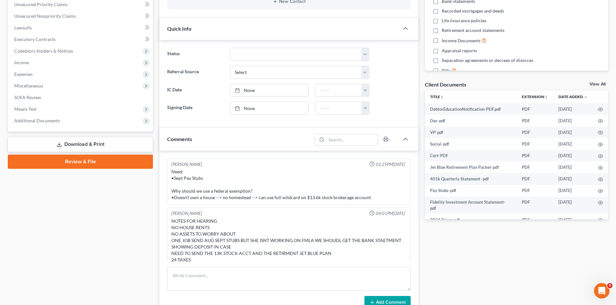
click at [604, 83] on link "View All" at bounding box center [597, 84] width 16 height 5
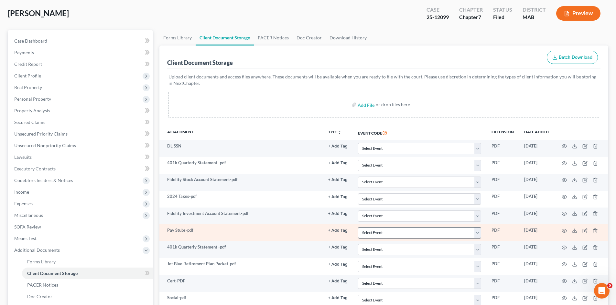
scroll to position [54, 0]
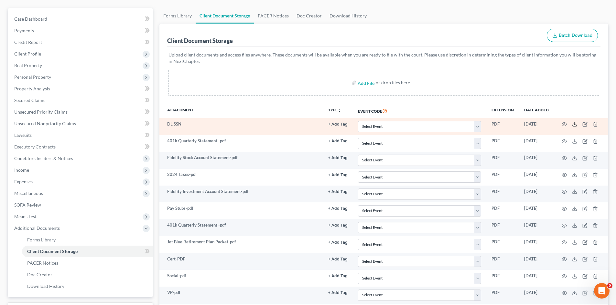
click at [573, 125] on icon at bounding box center [574, 124] width 5 height 5
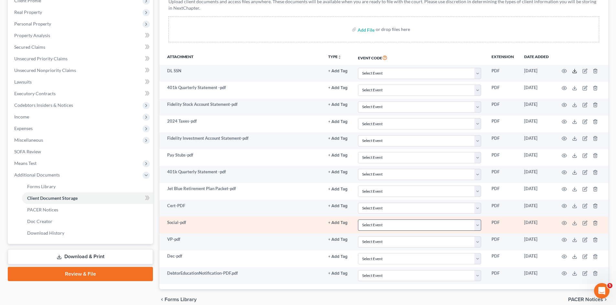
scroll to position [108, 0]
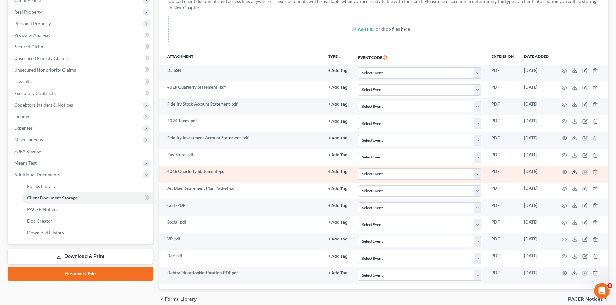
click at [572, 172] on icon at bounding box center [574, 172] width 5 height 5
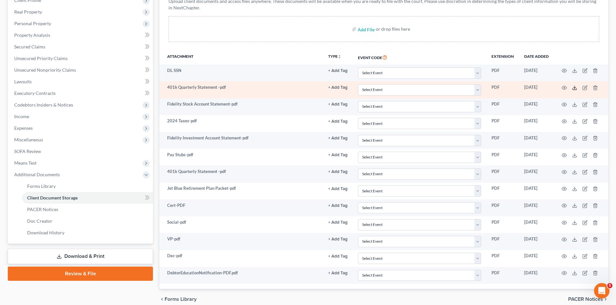
click at [575, 88] on polyline at bounding box center [574, 87] width 2 height 1
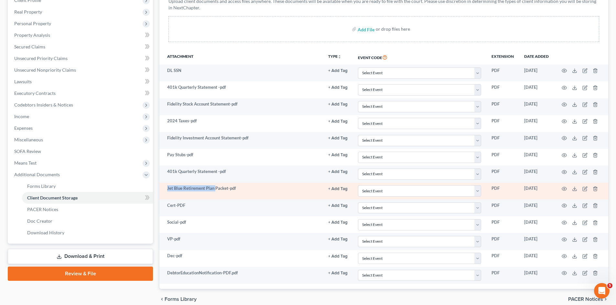
drag, startPoint x: 167, startPoint y: 188, endPoint x: 214, endPoint y: 188, distance: 46.9
click at [214, 188] on td "Jet Blue Retirement Plan Packet-pdf" at bounding box center [241, 191] width 164 height 17
copy td "Jet Blue Retirement Plan"
click at [574, 189] on line at bounding box center [574, 188] width 0 height 3
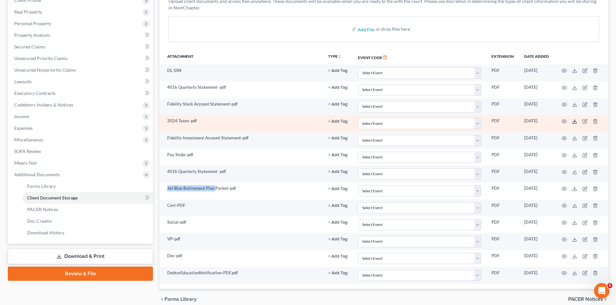
click at [575, 122] on polyline at bounding box center [574, 121] width 2 height 1
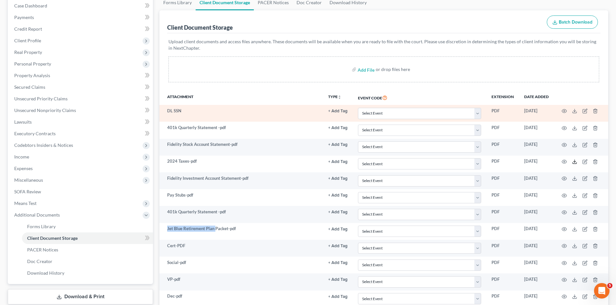
scroll to position [83, 0]
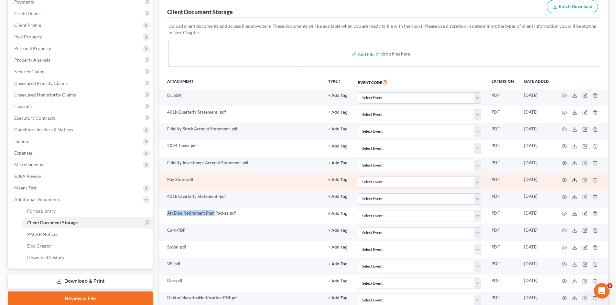
click at [573, 181] on icon at bounding box center [574, 180] width 5 height 5
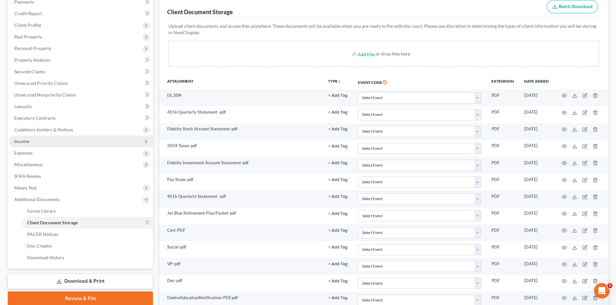
click at [23, 137] on span "Income" at bounding box center [81, 142] width 144 height 12
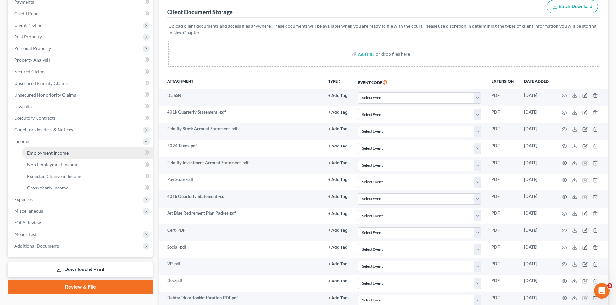
click at [36, 152] on span "Employment Income" at bounding box center [47, 152] width 41 height 5
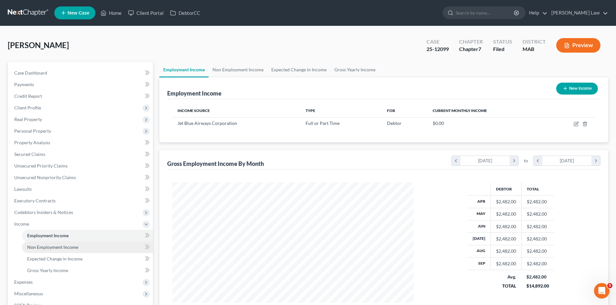
scroll to position [121, 254]
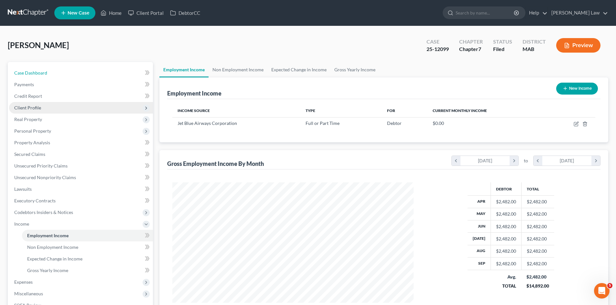
drag, startPoint x: 59, startPoint y: 74, endPoint x: 116, endPoint y: 103, distance: 63.9
click at [59, 74] on link "Case Dashboard" at bounding box center [81, 73] width 144 height 12
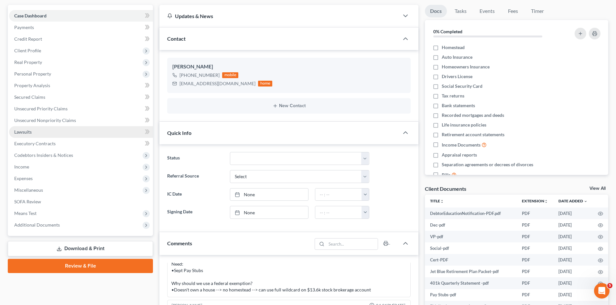
scroll to position [54, 0]
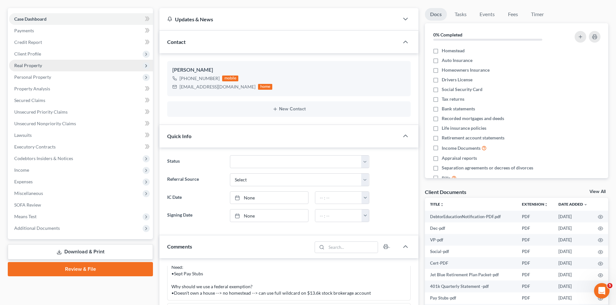
click at [27, 67] on span "Real Property" at bounding box center [28, 65] width 28 height 5
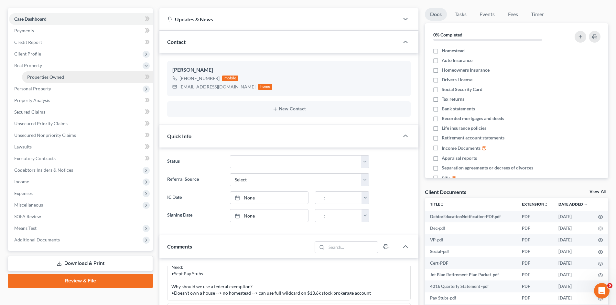
click at [36, 80] on span "Properties Owned" at bounding box center [45, 76] width 37 height 5
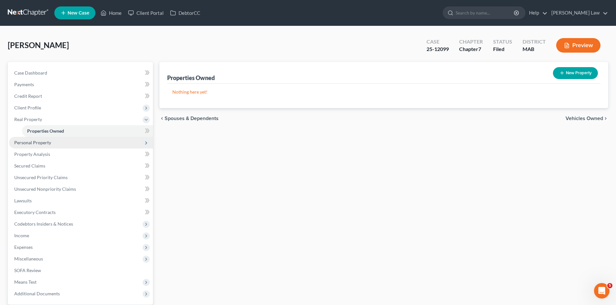
click at [24, 143] on span "Personal Property" at bounding box center [32, 142] width 37 height 5
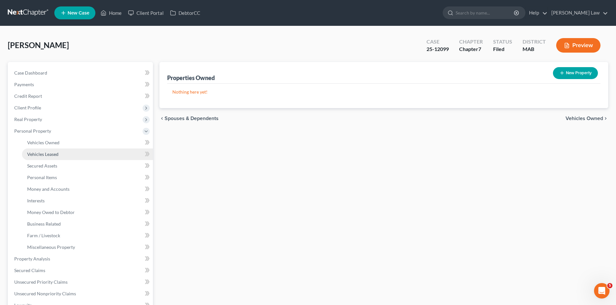
click at [30, 155] on span "Vehicles Leased" at bounding box center [42, 154] width 31 height 5
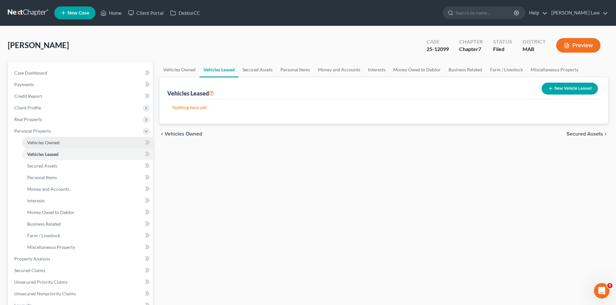
click at [37, 143] on span "Vehicles Owned" at bounding box center [43, 142] width 32 height 5
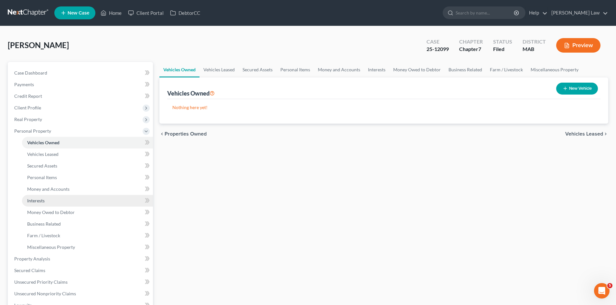
click at [42, 196] on link "Interests" at bounding box center [87, 201] width 131 height 12
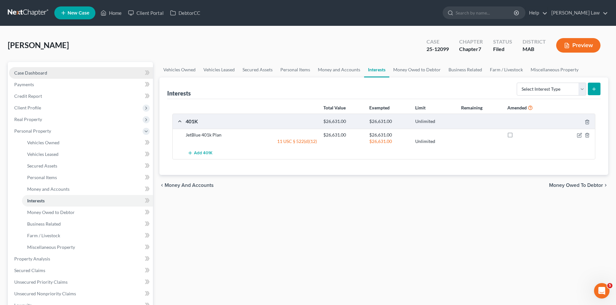
click at [67, 72] on link "Case Dashboard" at bounding box center [81, 73] width 144 height 12
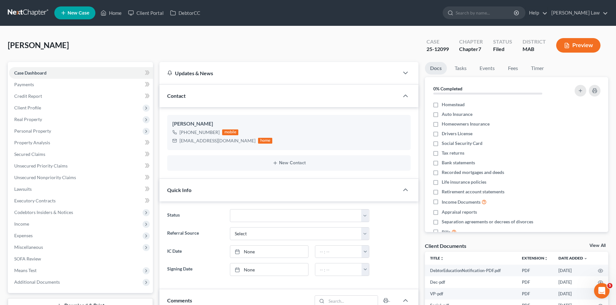
scroll to position [12, 0]
click at [31, 12] on link at bounding box center [28, 13] width 41 height 12
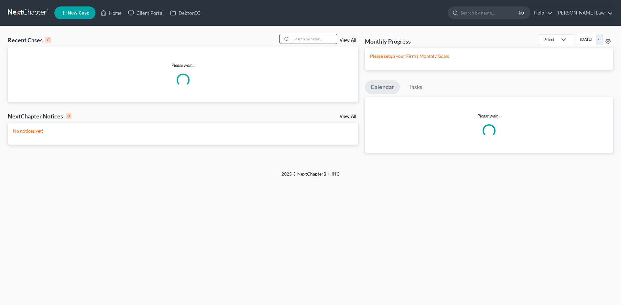
click at [306, 38] on input "search" at bounding box center [313, 38] width 45 height 9
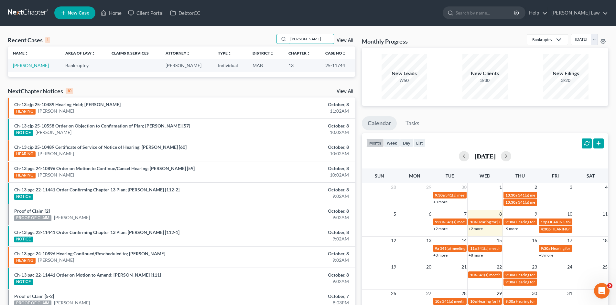
type input "[PERSON_NAME]"
click at [34, 61] on td "[PERSON_NAME]" at bounding box center [34, 65] width 52 height 12
click at [37, 65] on link "[PERSON_NAME]" at bounding box center [31, 65] width 36 height 5
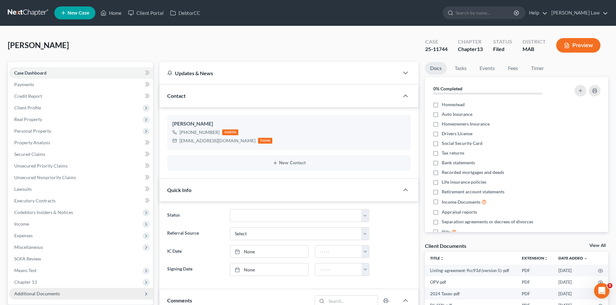
scroll to position [108, 0]
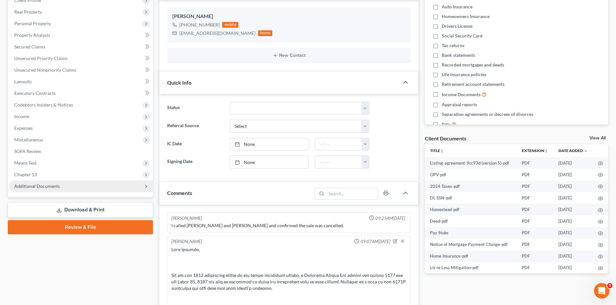
click at [73, 191] on span "Additional Documents" at bounding box center [81, 187] width 144 height 12
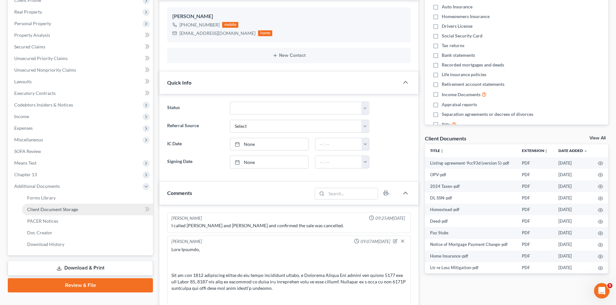
scroll to position [374, 0]
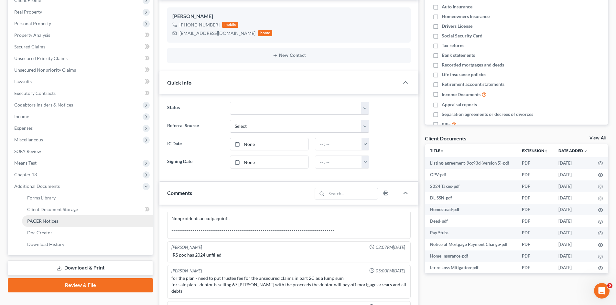
click at [53, 222] on span "PACER Notices" at bounding box center [42, 220] width 31 height 5
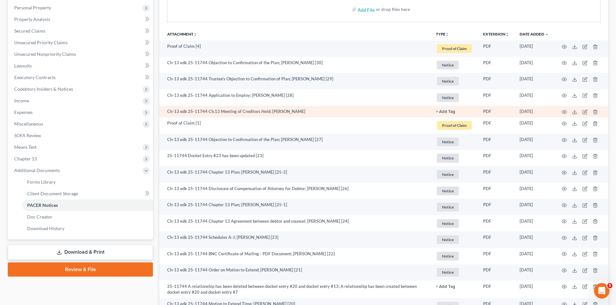
scroll to position [108, 0]
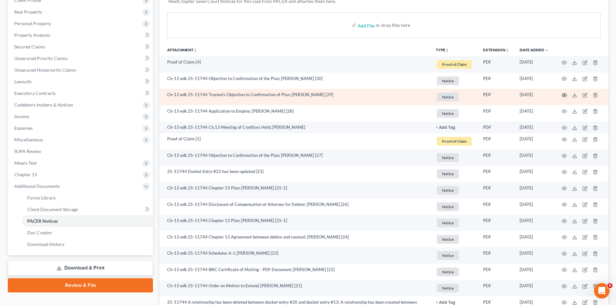
click at [563, 94] on icon "button" at bounding box center [563, 95] width 5 height 5
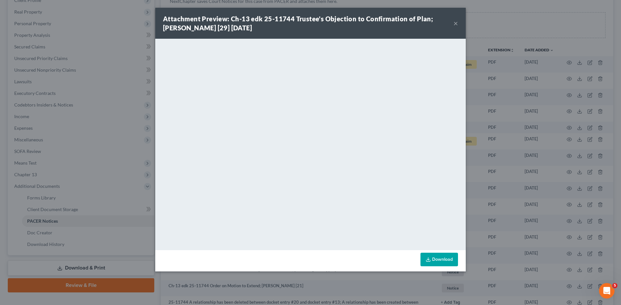
click at [496, 168] on div "Attachment Preview: Ch-13 edk 25-11744 Trustee's Objection to Confirmation of P…" at bounding box center [310, 152] width 621 height 305
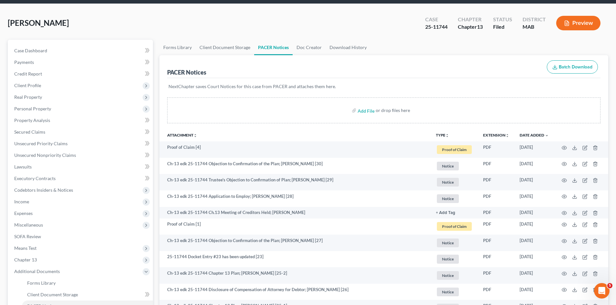
scroll to position [0, 0]
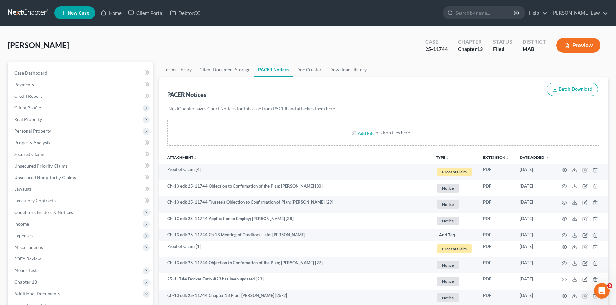
click at [19, 12] on link at bounding box center [28, 13] width 41 height 12
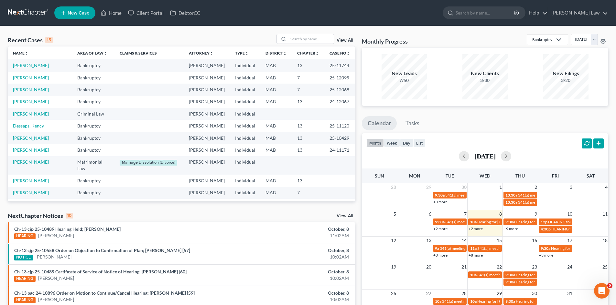
click at [35, 80] on link "[PERSON_NAME]" at bounding box center [31, 77] width 36 height 5
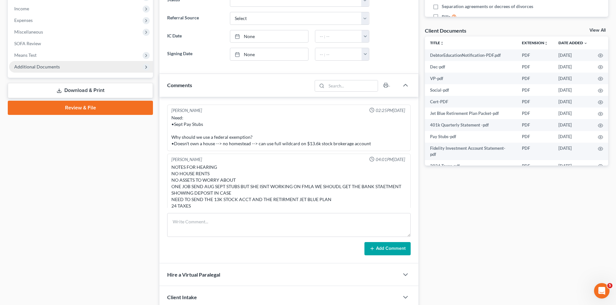
scroll to position [12, 0]
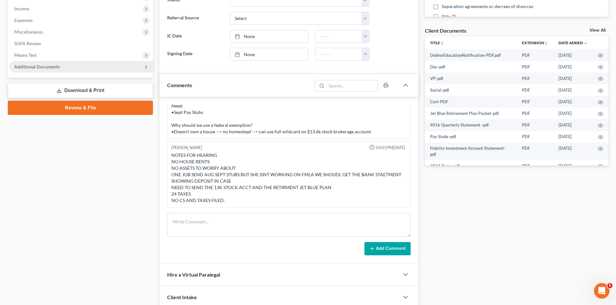
click at [46, 64] on span "Additional Documents" at bounding box center [37, 66] width 46 height 5
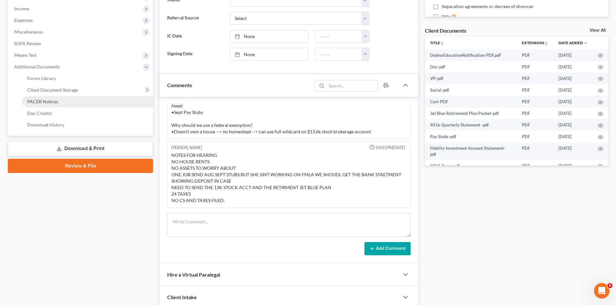
click at [46, 101] on span "PACER Notices" at bounding box center [42, 101] width 31 height 5
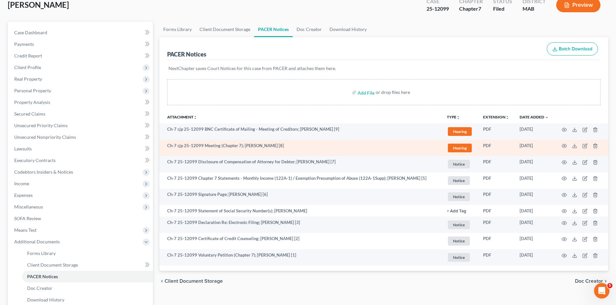
scroll to position [54, 0]
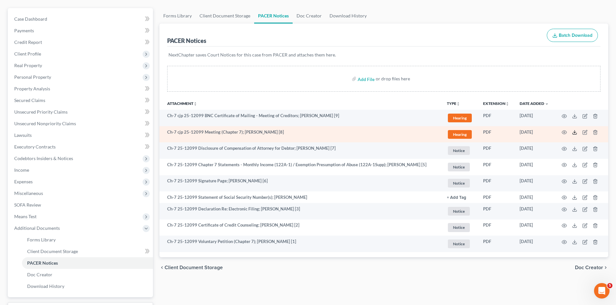
click at [573, 131] on icon at bounding box center [574, 132] width 5 height 5
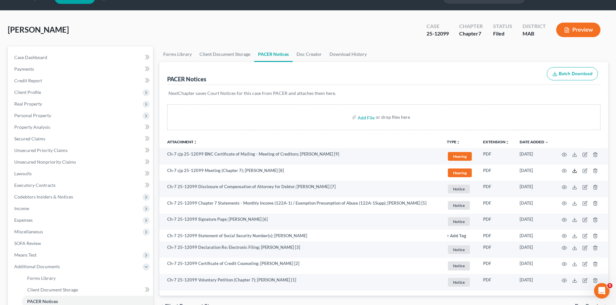
scroll to position [0, 0]
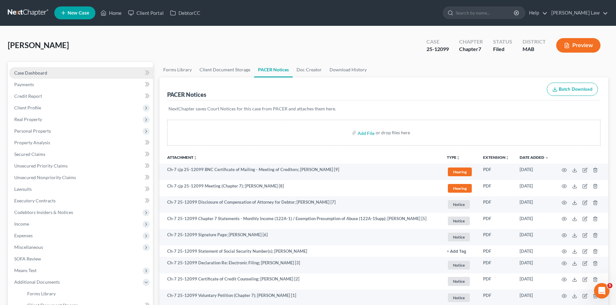
click at [65, 76] on link "Case Dashboard" at bounding box center [81, 73] width 144 height 12
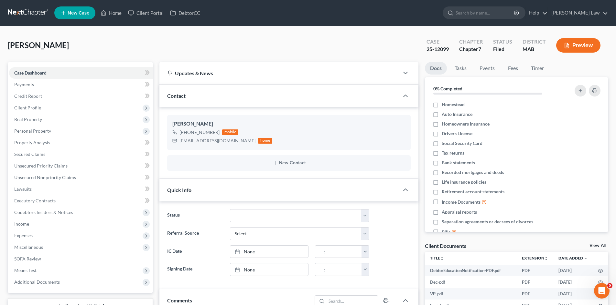
scroll to position [12, 0]
click at [16, 11] on link at bounding box center [28, 13] width 41 height 12
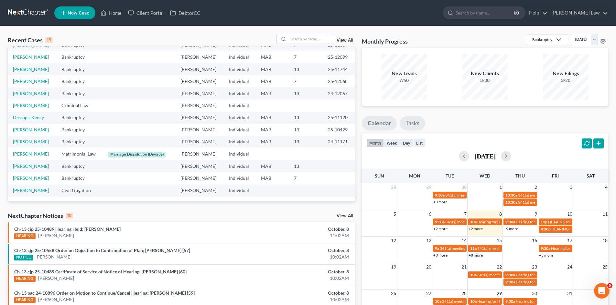
click at [409, 126] on link "Tasks" at bounding box center [412, 123] width 26 height 14
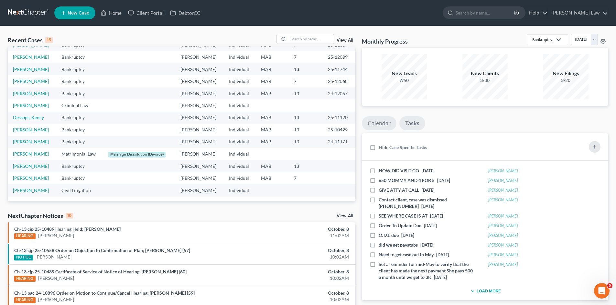
click at [382, 126] on link "Calendar" at bounding box center [379, 123] width 35 height 14
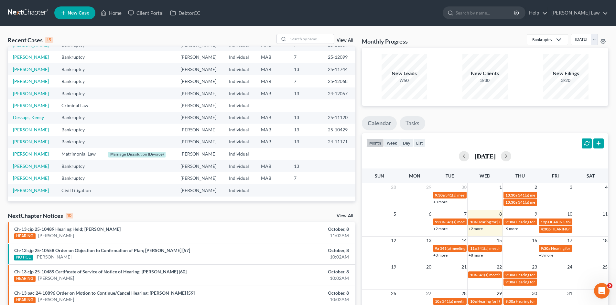
click at [412, 123] on link "Tasks" at bounding box center [412, 123] width 26 height 14
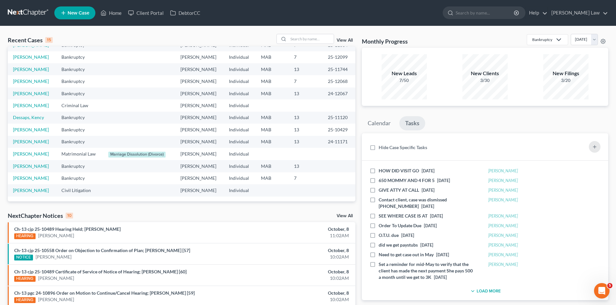
click at [397, 123] on ul "Calendar Tasks" at bounding box center [485, 124] width 246 height 17
click at [394, 123] on link "Calendar" at bounding box center [379, 123] width 35 height 14
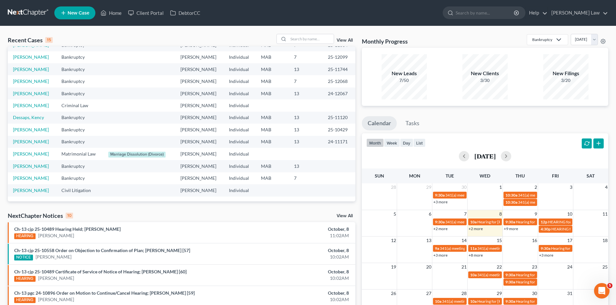
click at [339, 39] on link "View All" at bounding box center [344, 40] width 16 height 5
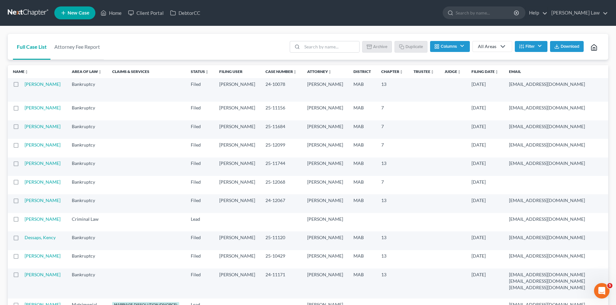
click at [18, 11] on link at bounding box center [28, 13] width 41 height 12
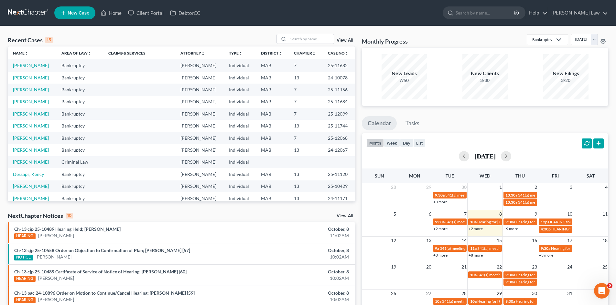
click at [24, 12] on link at bounding box center [28, 13] width 41 height 12
click at [31, 114] on link "[PERSON_NAME]" at bounding box center [31, 113] width 36 height 5
select select "6"
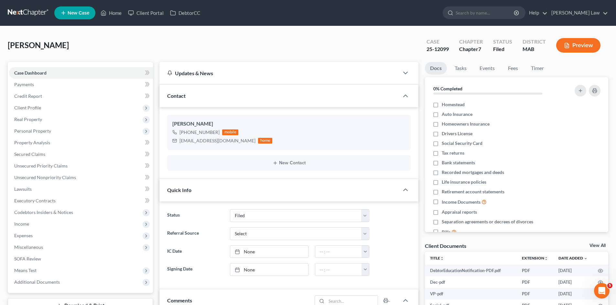
scroll to position [12, 0]
click at [17, 13] on link at bounding box center [28, 13] width 41 height 12
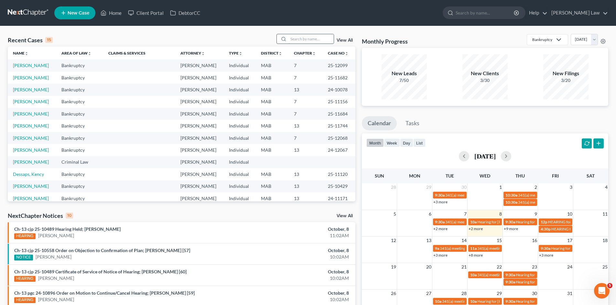
click at [312, 38] on input "search" at bounding box center [310, 38] width 45 height 9
type input "diala"
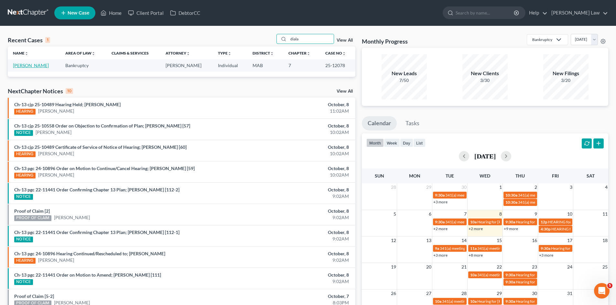
click at [23, 65] on link "[PERSON_NAME]" at bounding box center [31, 65] width 36 height 5
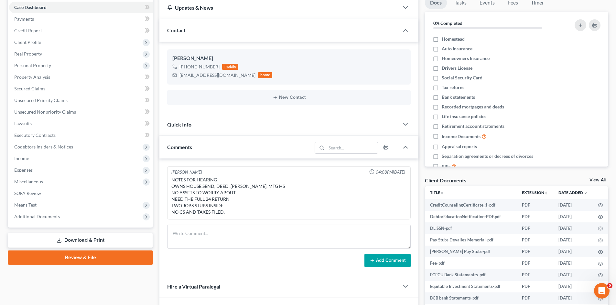
scroll to position [108, 0]
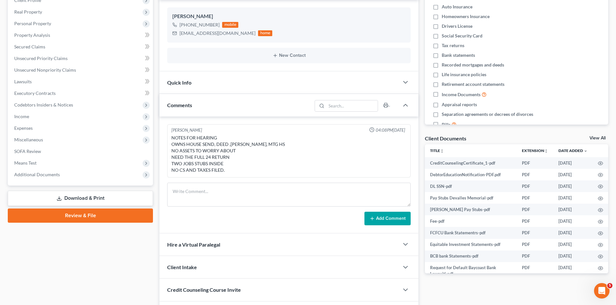
click at [595, 137] on link "View All" at bounding box center [597, 138] width 16 height 5
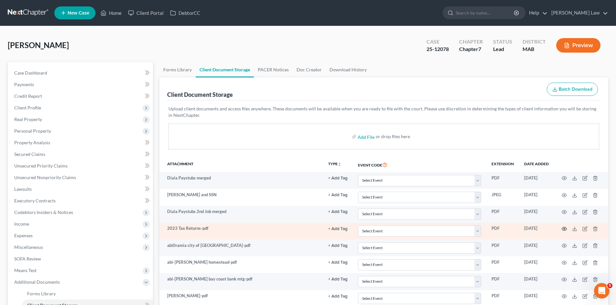
click at [563, 229] on circle "button" at bounding box center [563, 229] width 1 height 1
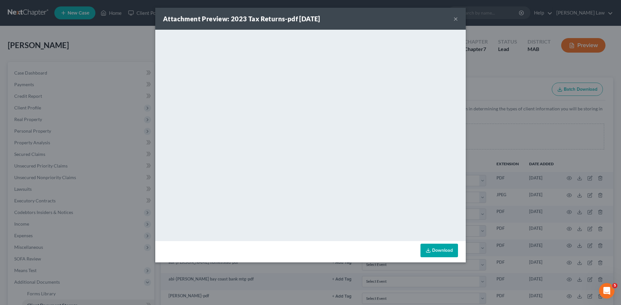
click at [548, 227] on div "Attachment Preview: 2023 Tax Returns-pdf 04/14/2025 × <object ng-attr-data='htt…" at bounding box center [310, 152] width 621 height 305
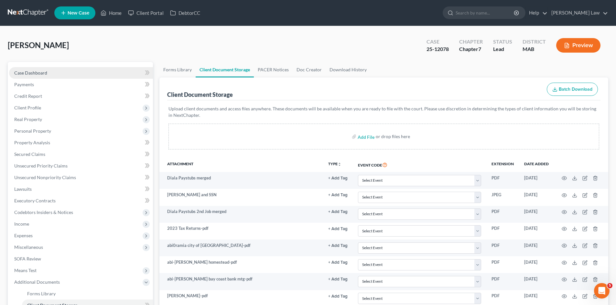
click at [65, 78] on link "Case Dashboard" at bounding box center [81, 73] width 144 height 12
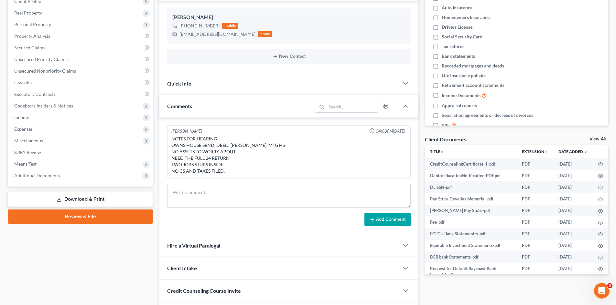
scroll to position [108, 0]
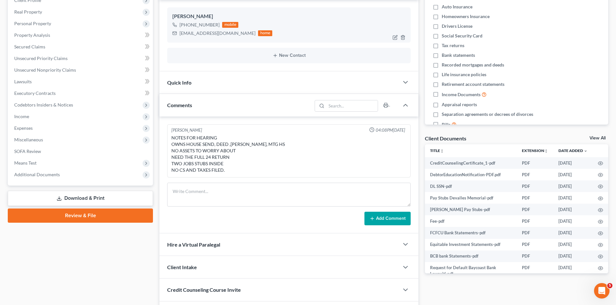
click at [194, 31] on div "hondaqueen13@aol.com" at bounding box center [217, 33] width 76 height 6
copy div "hondaqueen13@aol.com"
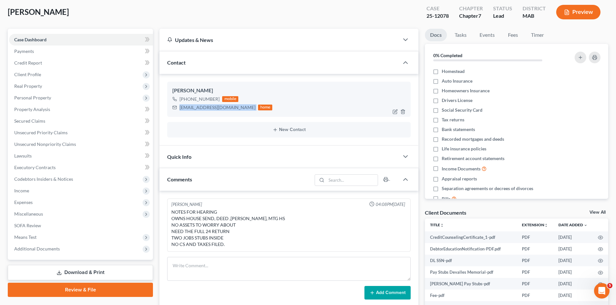
scroll to position [54, 0]
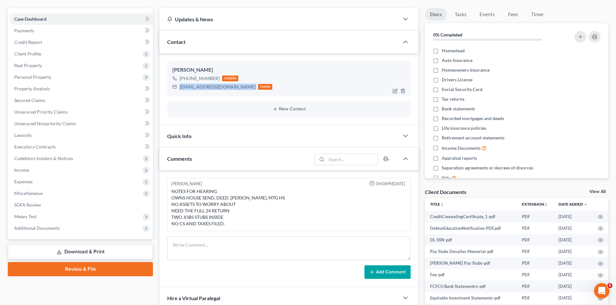
copy div "hondaqueen13@aol.com"
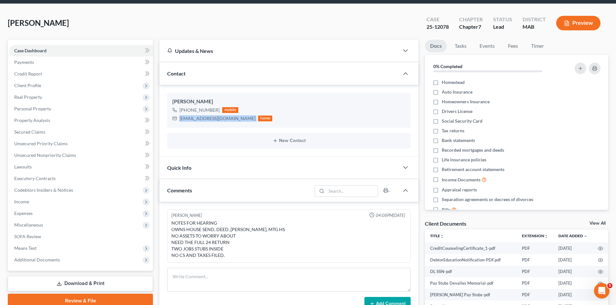
scroll to position [0, 0]
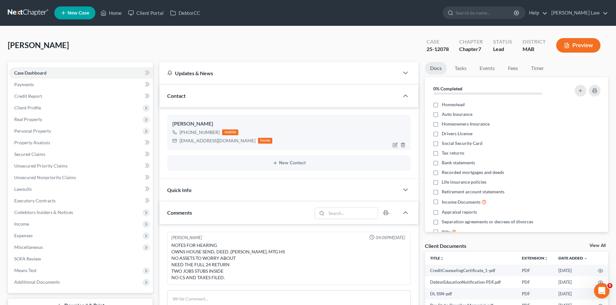
click at [177, 122] on div "Diala Abi-Ramia" at bounding box center [288, 124] width 233 height 8
copy div "Diala"
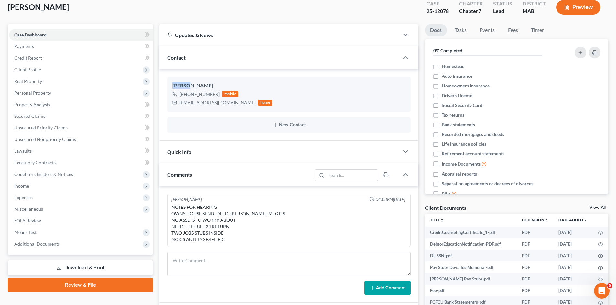
scroll to position [54, 0]
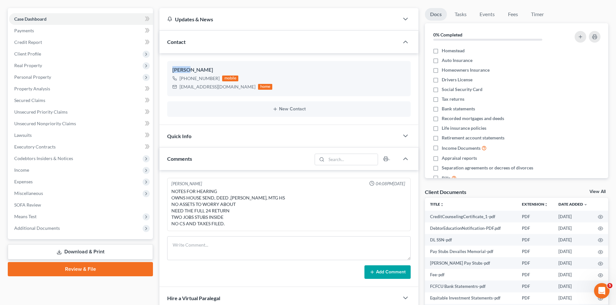
click at [595, 192] on link "View All" at bounding box center [597, 192] width 16 height 5
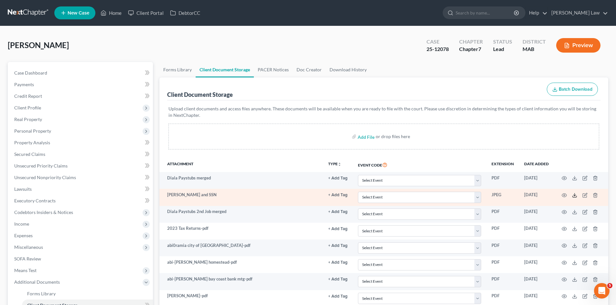
click at [574, 195] on line at bounding box center [574, 195] width 0 height 3
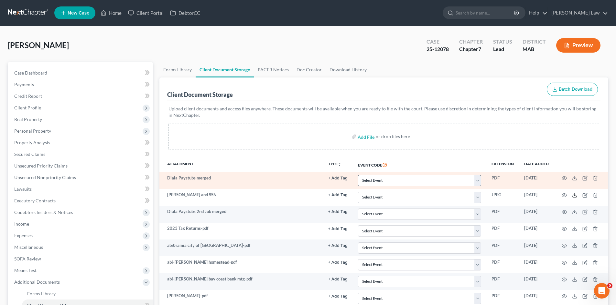
scroll to position [54, 0]
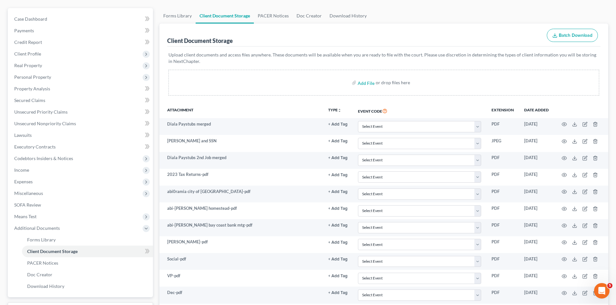
click at [420, 106] on th "Event Code" at bounding box center [419, 110] width 133 height 15
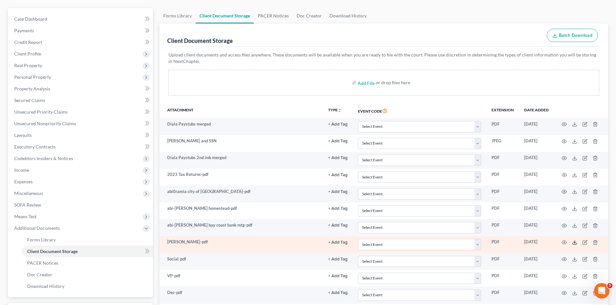
click at [574, 242] on icon at bounding box center [574, 242] width 5 height 5
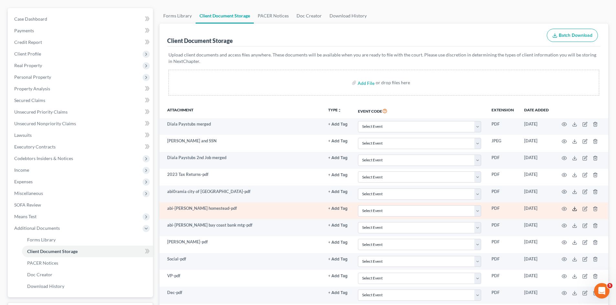
click at [574, 209] on line at bounding box center [574, 208] width 0 height 3
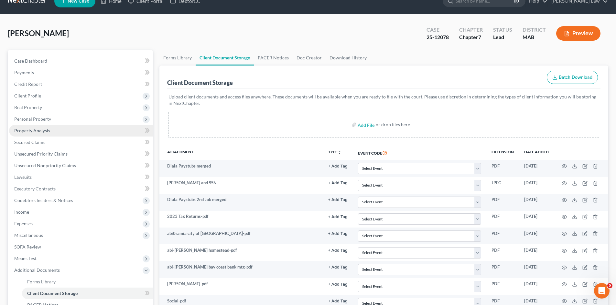
scroll to position [0, 0]
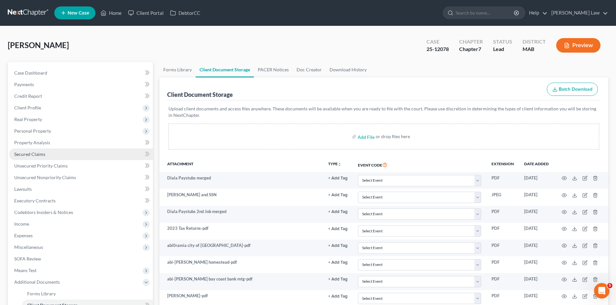
click at [47, 157] on link "Secured Claims" at bounding box center [81, 155] width 144 height 12
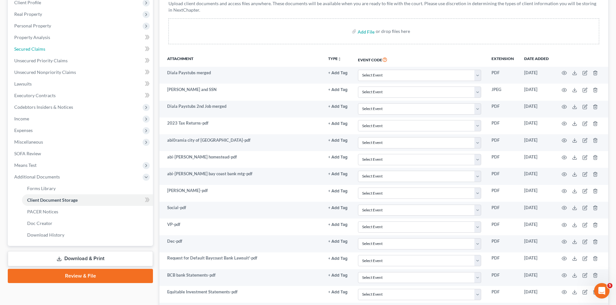
scroll to position [108, 0]
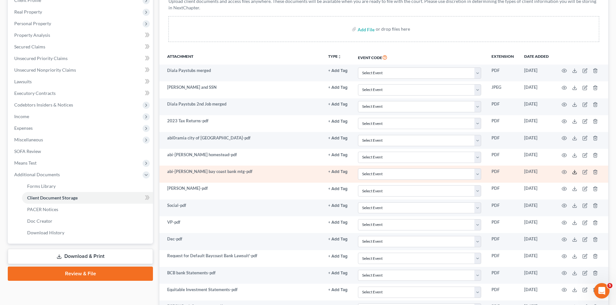
click at [574, 172] on line at bounding box center [574, 171] width 0 height 3
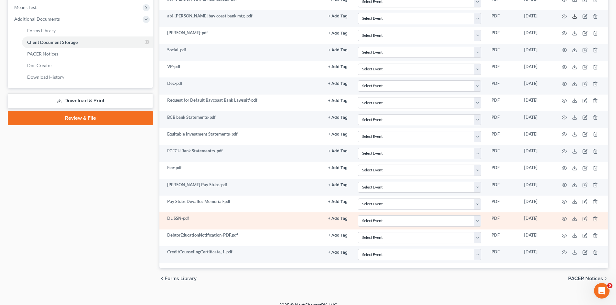
scroll to position [269, 0]
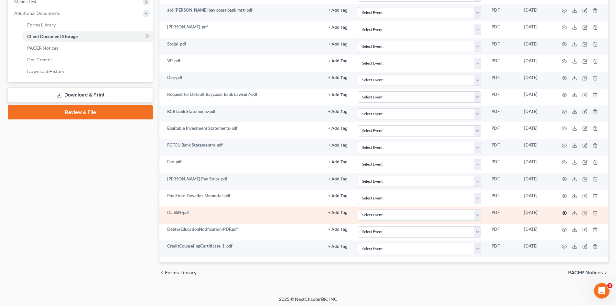
click at [562, 215] on icon "button" at bounding box center [563, 213] width 5 height 5
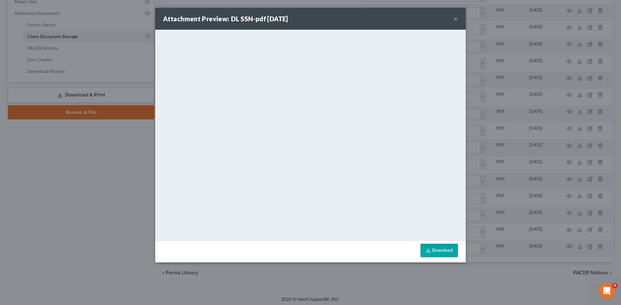
click at [591, 186] on div "Attachment Preview: DL SSN-pdf 09/19/2025 × <object ng-attr-data='https://nextc…" at bounding box center [310, 152] width 621 height 305
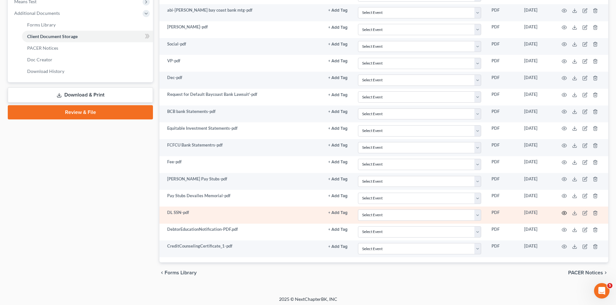
click at [563, 212] on icon "button" at bounding box center [563, 213] width 5 height 5
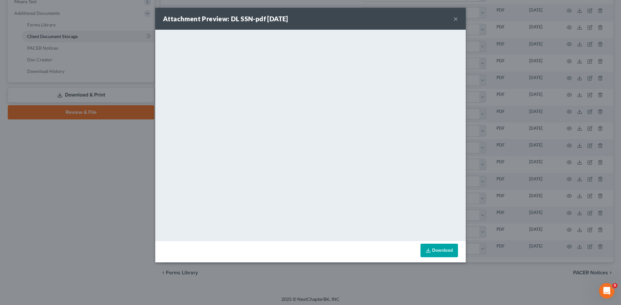
click at [516, 196] on div "Attachment Preview: DL SSN-pdf 09/19/2025 × <object ng-attr-data='https://nextc…" at bounding box center [310, 152] width 621 height 305
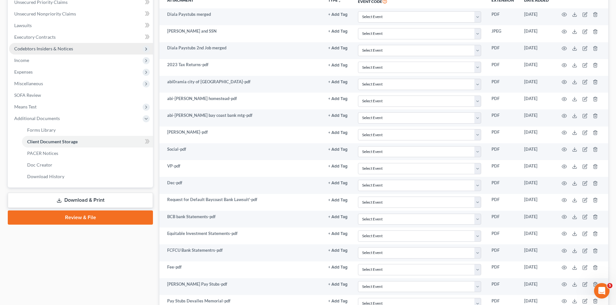
scroll to position [54, 0]
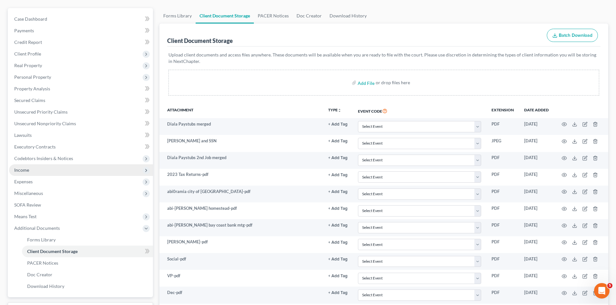
click at [27, 169] on span "Income" at bounding box center [21, 169] width 15 height 5
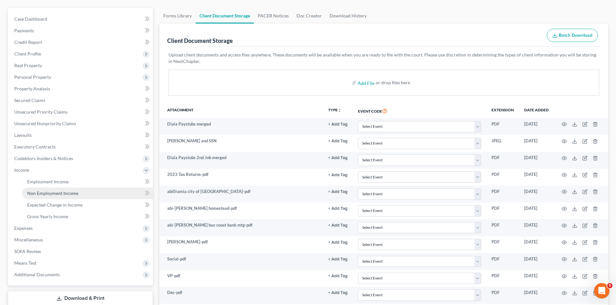
click at [33, 191] on span "Non Employment Income" at bounding box center [52, 193] width 51 height 5
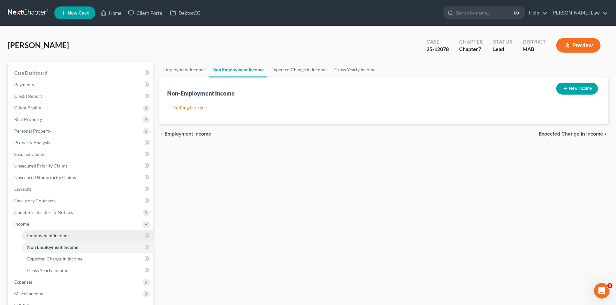
click at [57, 234] on span "Employment Income" at bounding box center [47, 235] width 41 height 5
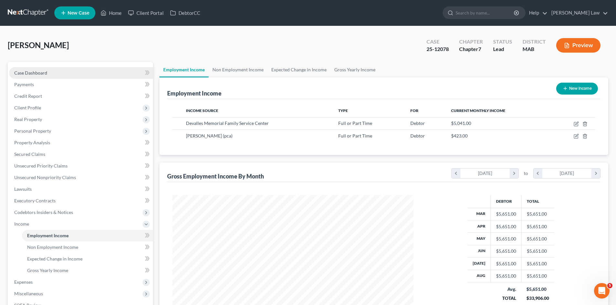
scroll to position [121, 254]
click at [91, 75] on link "Case Dashboard" at bounding box center [81, 73] width 144 height 12
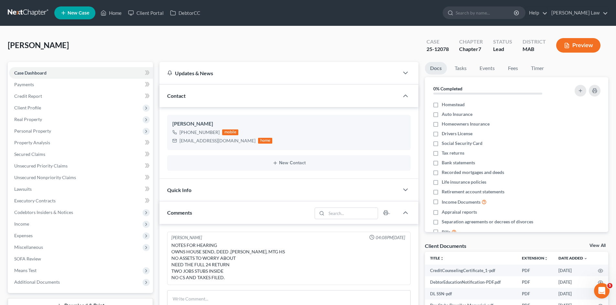
click at [597, 245] on link "View All" at bounding box center [597, 246] width 16 height 5
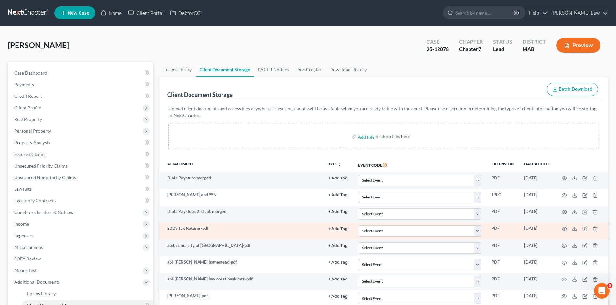
scroll to position [272, 0]
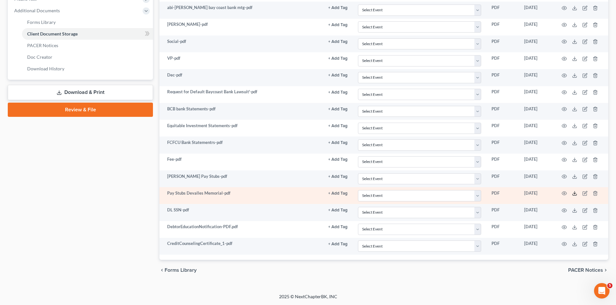
click at [575, 195] on icon at bounding box center [574, 193] width 5 height 5
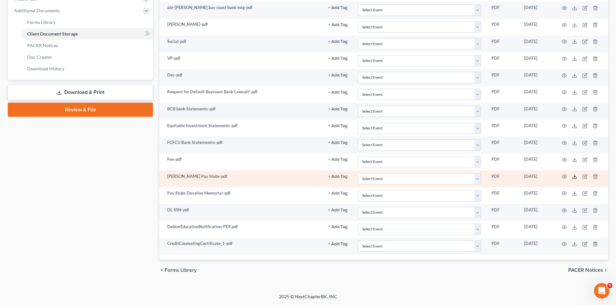
click at [573, 177] on icon at bounding box center [574, 176] width 5 height 5
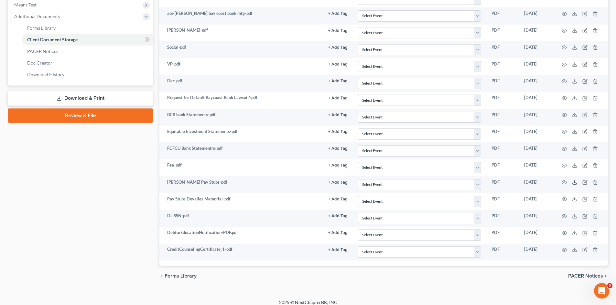
scroll to position [56, 0]
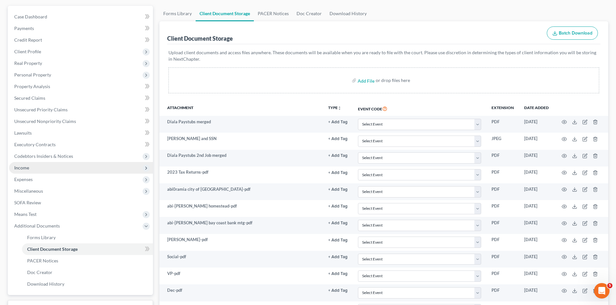
click at [31, 168] on span "Income" at bounding box center [81, 168] width 144 height 12
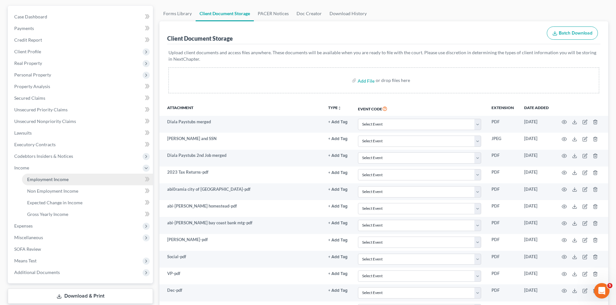
click at [45, 181] on span "Employment Income" at bounding box center [47, 179] width 41 height 5
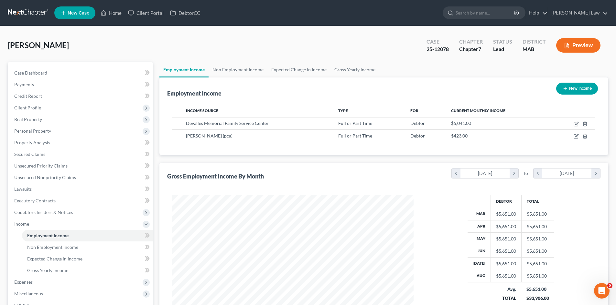
scroll to position [121, 254]
click at [54, 74] on link "Case Dashboard" at bounding box center [81, 73] width 144 height 12
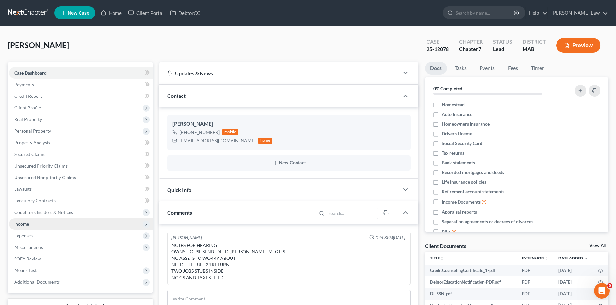
click at [33, 223] on span "Income" at bounding box center [81, 224] width 144 height 12
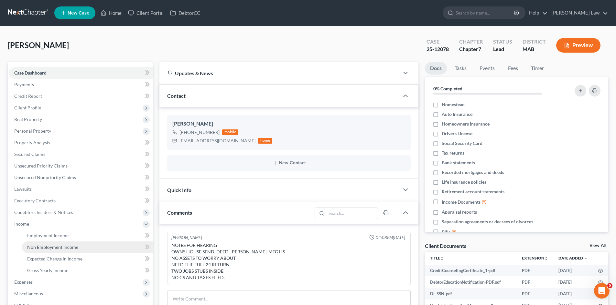
click at [47, 242] on link "Non Employment Income" at bounding box center [87, 248] width 131 height 12
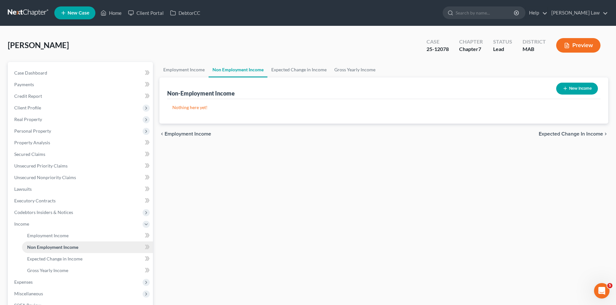
scroll to position [54, 0]
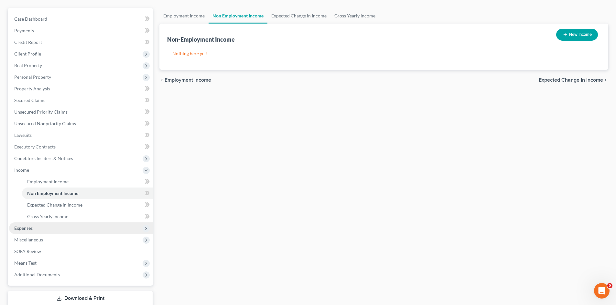
click at [33, 229] on span "Expenses" at bounding box center [81, 229] width 144 height 12
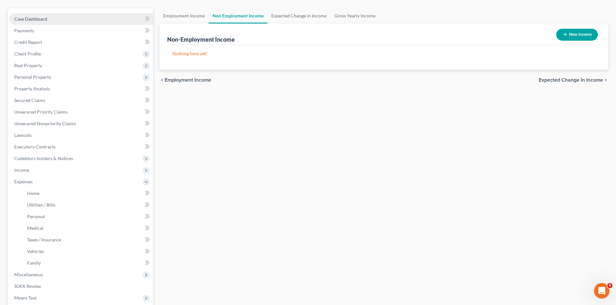
click at [28, 15] on link "Case Dashboard" at bounding box center [81, 19] width 144 height 12
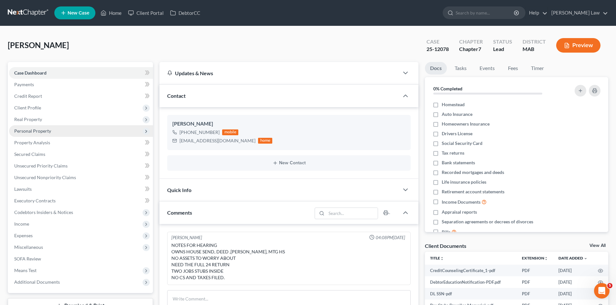
click at [29, 127] on span "Personal Property" at bounding box center [81, 131] width 144 height 12
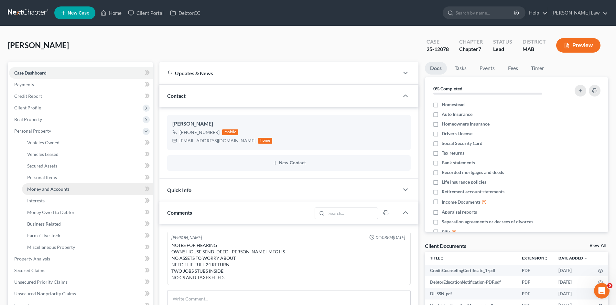
click at [51, 187] on span "Money and Accounts" at bounding box center [48, 188] width 42 height 5
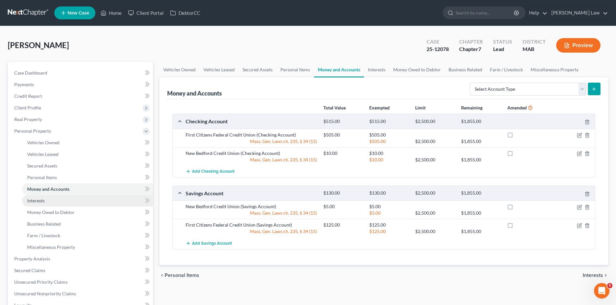
click at [68, 204] on link "Interests" at bounding box center [87, 201] width 131 height 12
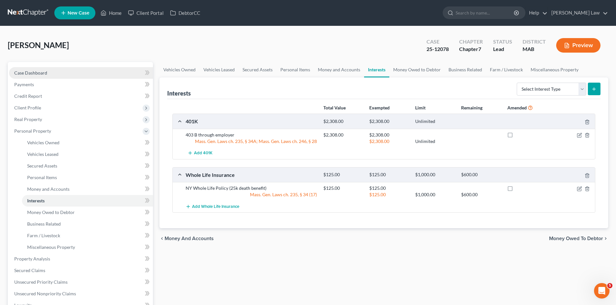
click at [79, 73] on link "Case Dashboard" at bounding box center [81, 73] width 144 height 12
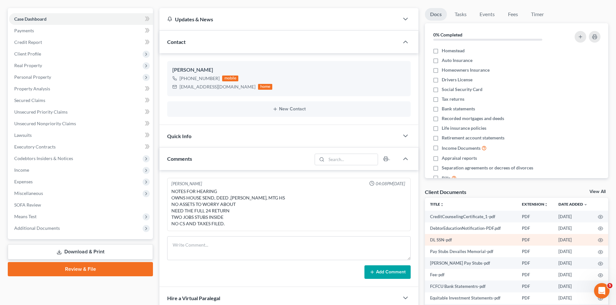
scroll to position [54, 0]
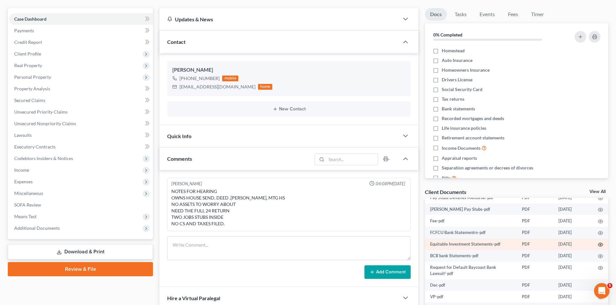
click at [598, 245] on icon "button" at bounding box center [600, 244] width 5 height 5
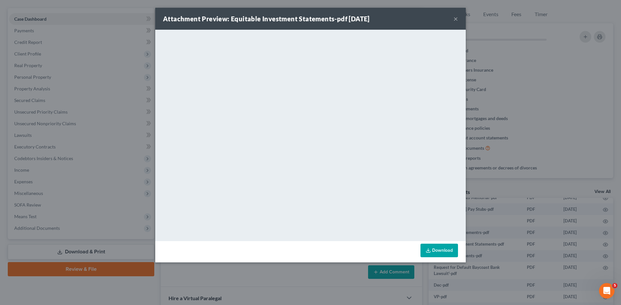
click at [457, 20] on button "×" at bounding box center [455, 19] width 5 height 8
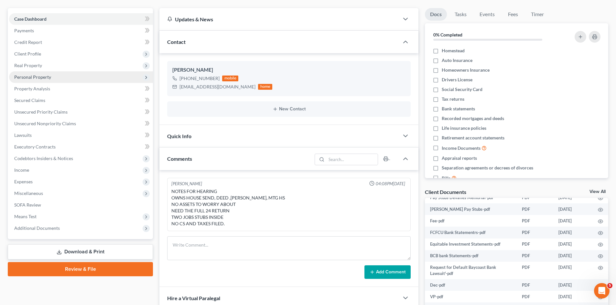
click at [29, 76] on span "Personal Property" at bounding box center [32, 76] width 37 height 5
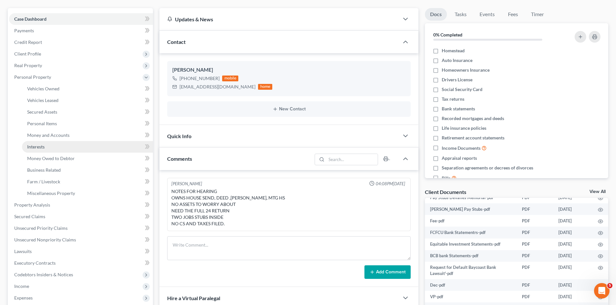
click at [40, 144] on link "Interests" at bounding box center [87, 147] width 131 height 12
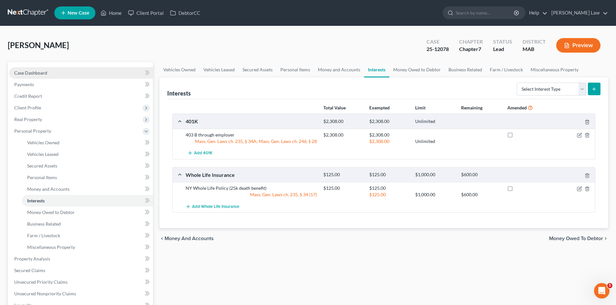
click at [89, 76] on link "Case Dashboard" at bounding box center [81, 73] width 144 height 12
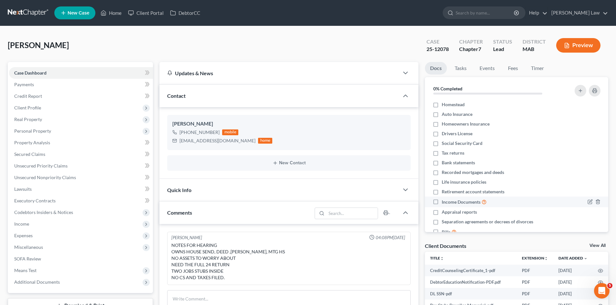
scroll to position [35, 0]
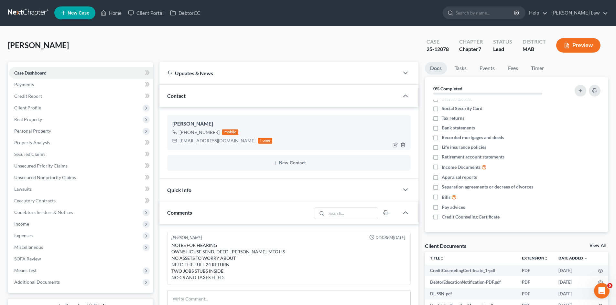
click at [191, 122] on div "Diala Abi-Ramia" at bounding box center [288, 124] width 233 height 8
copy div "Diala Abi-Ramia"
click at [57, 111] on span "Client Profile" at bounding box center [81, 108] width 144 height 12
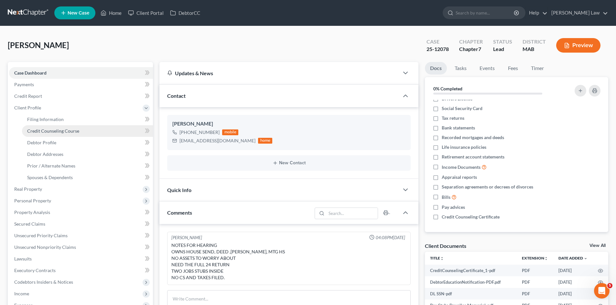
click at [59, 131] on span "Credit Counseling Course" at bounding box center [53, 130] width 52 height 5
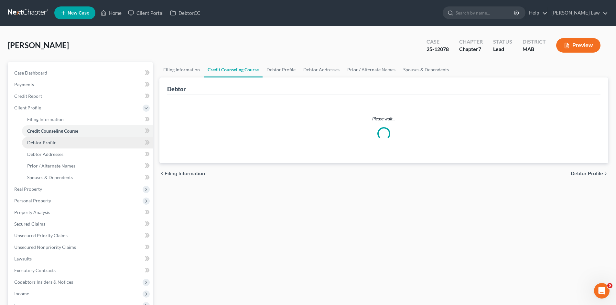
click at [53, 145] on span "Debtor Profile" at bounding box center [41, 142] width 29 height 5
select select "0"
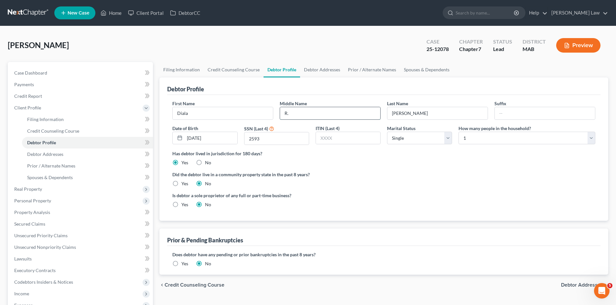
click at [324, 112] on input "R." at bounding box center [330, 113] width 100 height 12
click at [52, 152] on span "Debtor Addresses" at bounding box center [45, 154] width 36 height 5
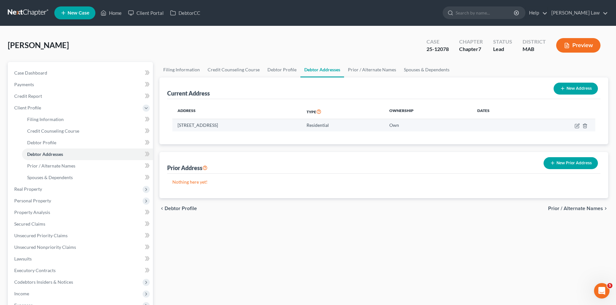
click at [212, 128] on td "4 Larch Street, apt 10, New Bedford, MA 02740" at bounding box center [236, 125] width 129 height 12
copy td "4 Larch Street, apt 10, New Bedford, MA 02740"
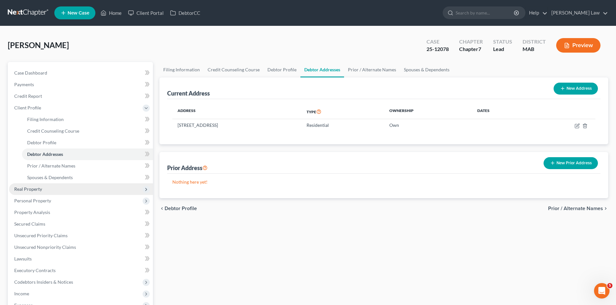
drag, startPoint x: 26, startPoint y: 189, endPoint x: 29, endPoint y: 191, distance: 3.7
click at [26, 189] on span "Real Property" at bounding box center [28, 188] width 28 height 5
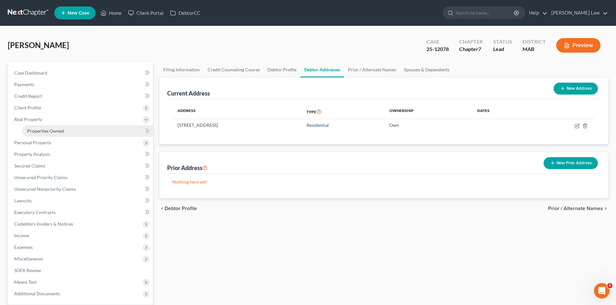
click at [38, 127] on link "Properties Owned" at bounding box center [87, 131] width 131 height 12
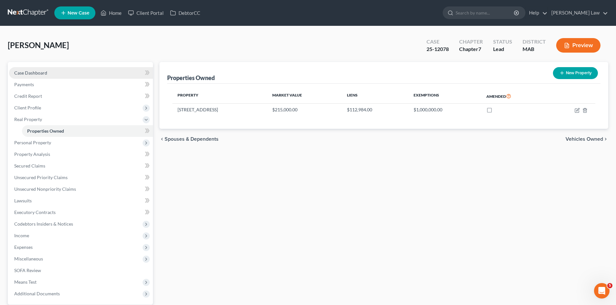
click at [73, 73] on link "Case Dashboard" at bounding box center [81, 73] width 144 height 12
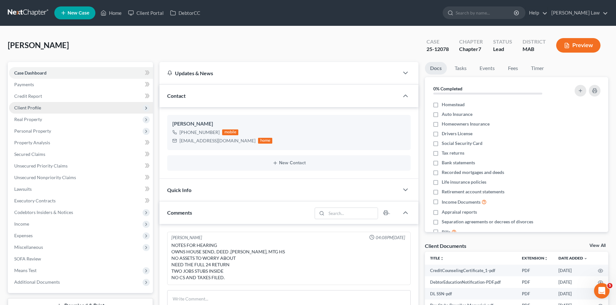
click at [27, 108] on span "Client Profile" at bounding box center [27, 107] width 27 height 5
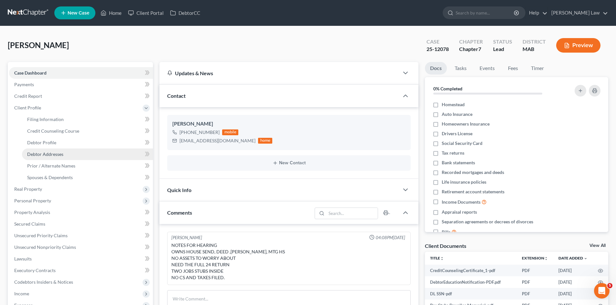
click at [38, 149] on link "Debtor Addresses" at bounding box center [87, 155] width 131 height 12
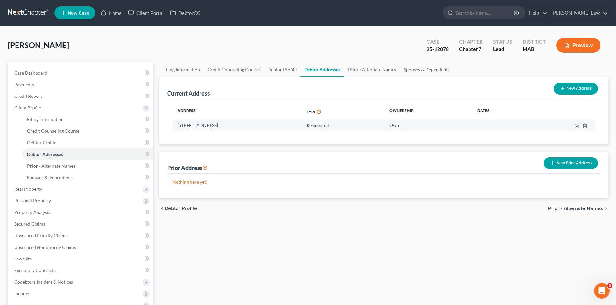
click at [217, 124] on td "4 Larch Street, apt 10, New Bedford, MA 02740" at bounding box center [236, 125] width 129 height 12
copy td "4 Larch Street, apt 10, New Bedford, MA 02740"
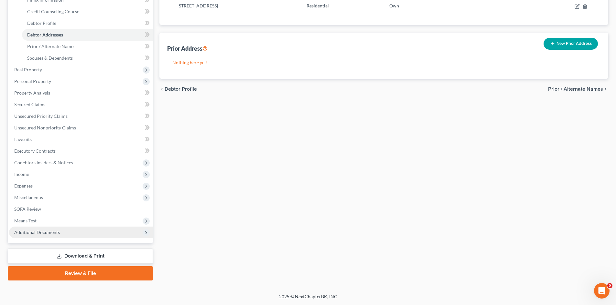
click at [32, 228] on span "Additional Documents" at bounding box center [81, 233] width 144 height 12
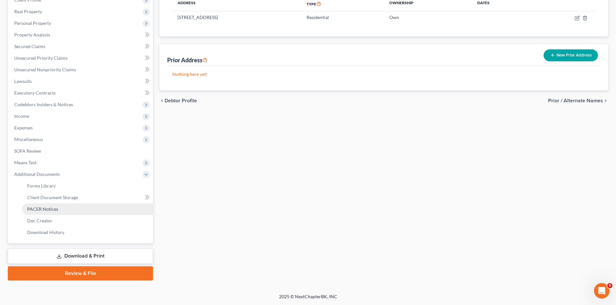
click at [40, 208] on span "PACER Notices" at bounding box center [42, 209] width 31 height 5
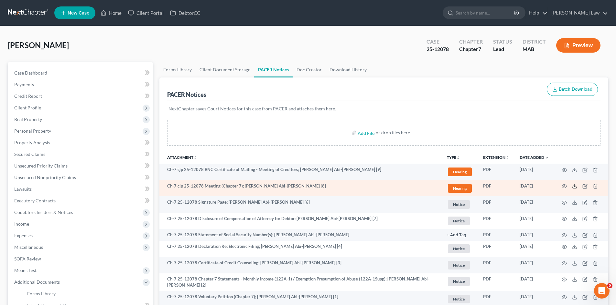
click at [575, 186] on polyline at bounding box center [574, 186] width 2 height 1
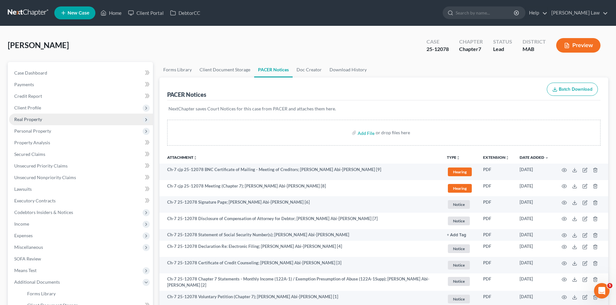
click at [32, 121] on span "Real Property" at bounding box center [28, 119] width 28 height 5
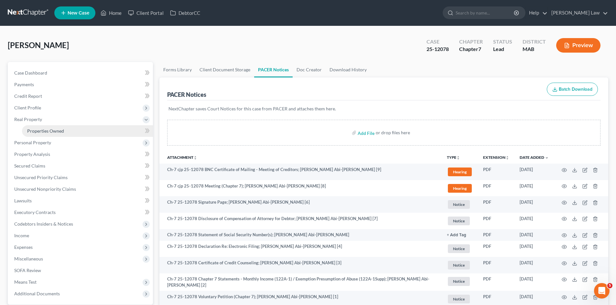
click at [34, 128] on span "Properties Owned" at bounding box center [45, 130] width 37 height 5
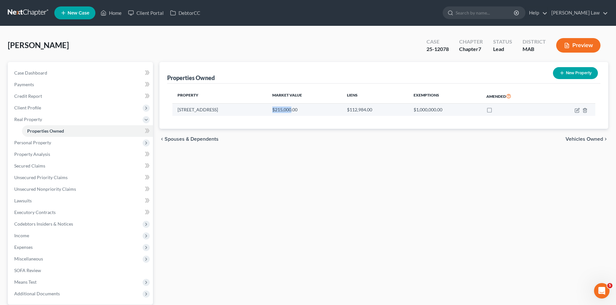
drag, startPoint x: 253, startPoint y: 107, endPoint x: 271, endPoint y: 110, distance: 18.0
click at [271, 110] on td "$215,000.00" at bounding box center [304, 110] width 75 height 12
copy td "$215,000"
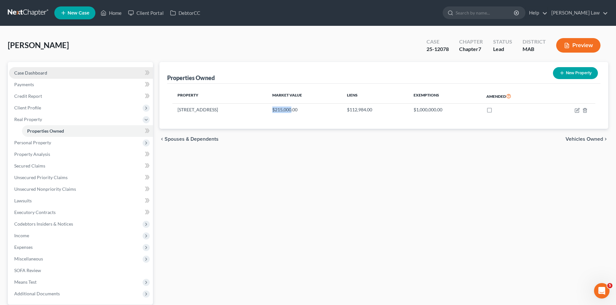
click at [34, 69] on link "Case Dashboard" at bounding box center [81, 73] width 144 height 12
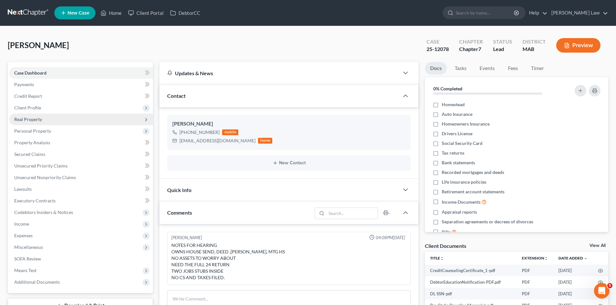
click at [25, 124] on span "Real Property" at bounding box center [81, 120] width 144 height 12
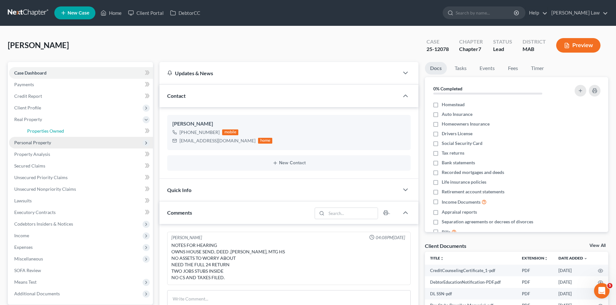
click at [33, 135] on link "Properties Owned" at bounding box center [87, 131] width 131 height 12
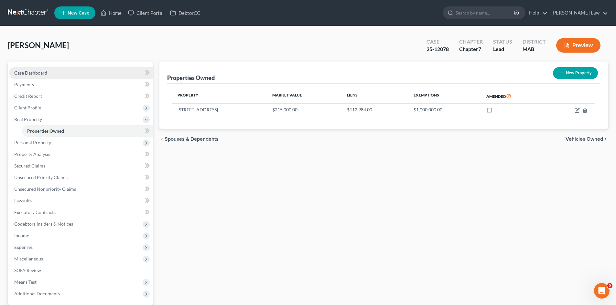
click at [30, 72] on span "Case Dashboard" at bounding box center [30, 72] width 33 height 5
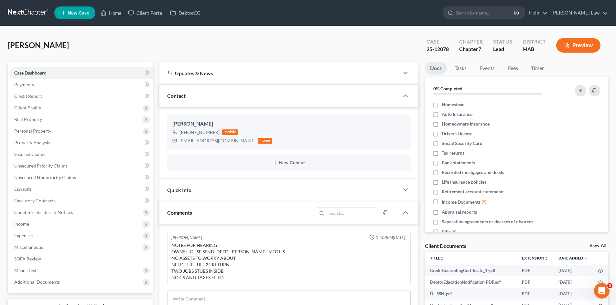
click at [43, 7] on link at bounding box center [28, 13] width 41 height 12
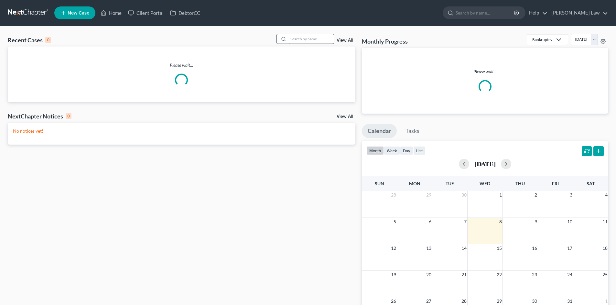
click at [318, 38] on input "search" at bounding box center [310, 38] width 45 height 9
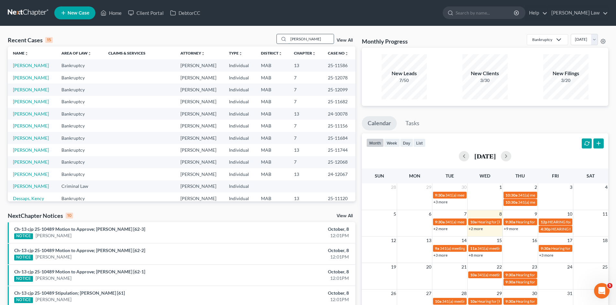
type input "[PERSON_NAME]"
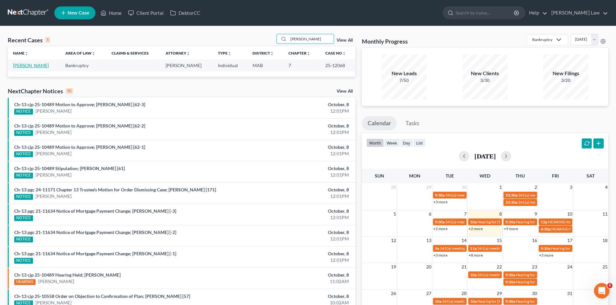
click at [29, 67] on link "[PERSON_NAME]" at bounding box center [31, 65] width 36 height 5
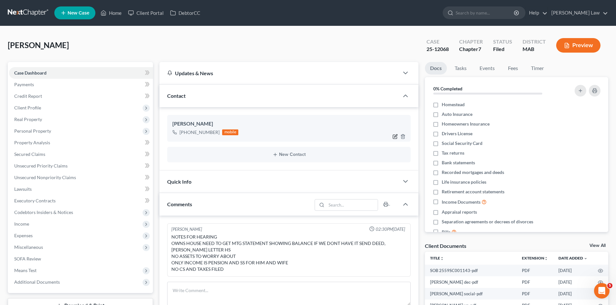
click at [393, 136] on icon "button" at bounding box center [394, 136] width 5 height 5
select select "0"
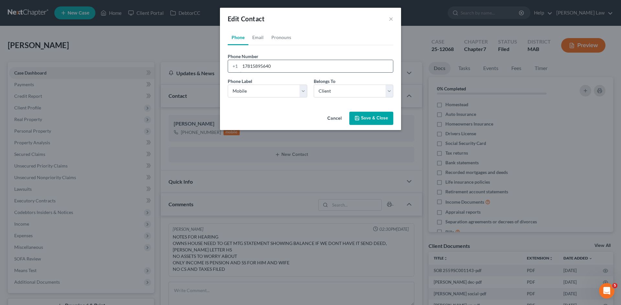
click at [273, 61] on input "17815895640" at bounding box center [316, 66] width 153 height 12
click at [254, 37] on link "Email" at bounding box center [257, 38] width 19 height 16
click at [278, 64] on input "email" at bounding box center [316, 66] width 153 height 12
paste input "[EMAIL_ADDRESS][DOMAIN_NAME]"
type input "[EMAIL_ADDRESS][DOMAIN_NAME]"
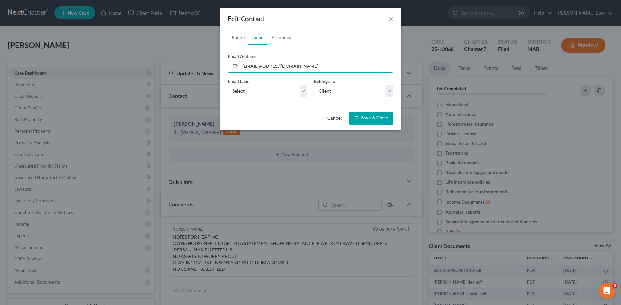
click at [273, 94] on select "Select Home Work Other" at bounding box center [268, 91] width 80 height 13
select select "0"
click at [228, 85] on select "Select Home Work Other" at bounding box center [268, 91] width 80 height 13
click at [377, 117] on button "Save & Close" at bounding box center [371, 119] width 44 height 14
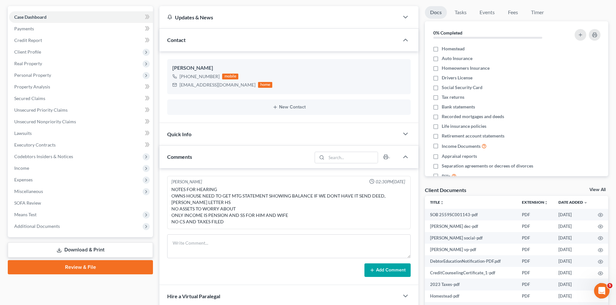
scroll to position [108, 0]
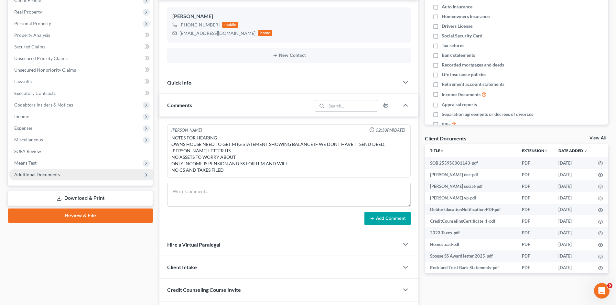
click at [54, 176] on span "Additional Documents" at bounding box center [37, 174] width 46 height 5
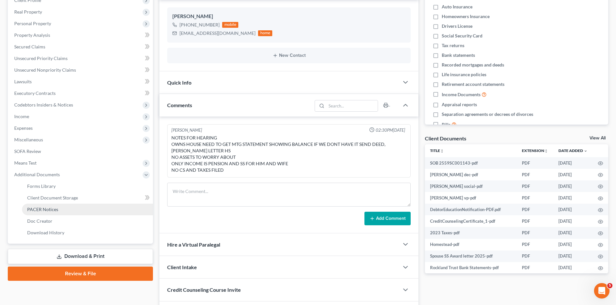
click at [45, 210] on span "PACER Notices" at bounding box center [42, 209] width 31 height 5
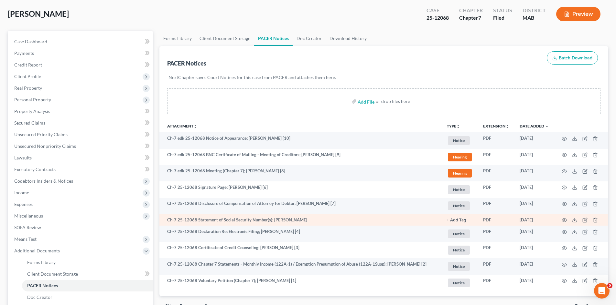
scroll to position [54, 0]
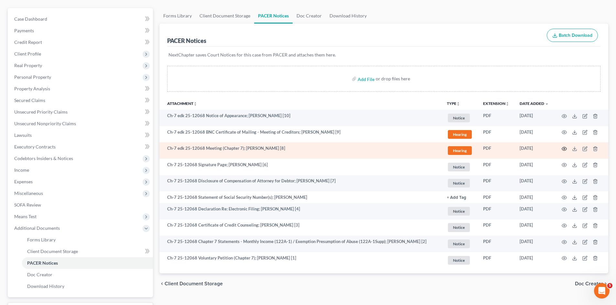
click at [561, 148] on icon "button" at bounding box center [563, 148] width 5 height 5
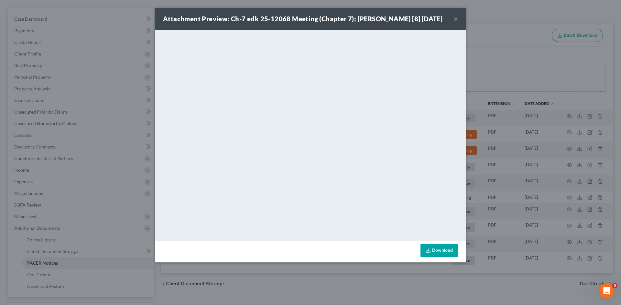
click at [541, 126] on div "Attachment Preview: Ch-7 edk 25-12068 Meeting (Chapter 7); [PERSON_NAME] [8] [D…" at bounding box center [310, 152] width 621 height 305
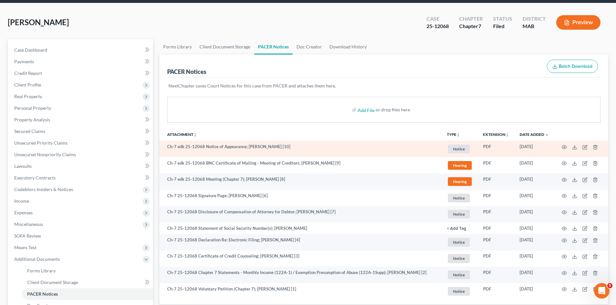
scroll to position [0, 0]
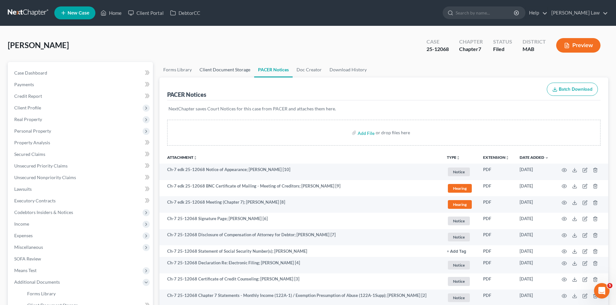
click at [235, 67] on link "Client Document Storage" at bounding box center [225, 70] width 59 height 16
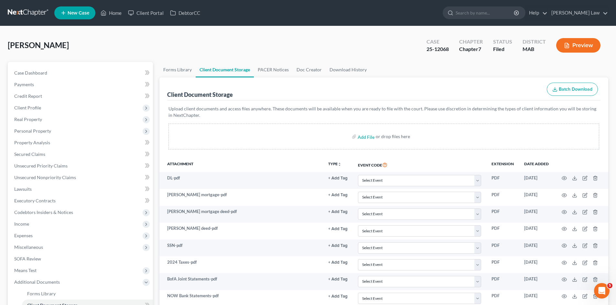
click at [40, 13] on link at bounding box center [28, 13] width 41 height 12
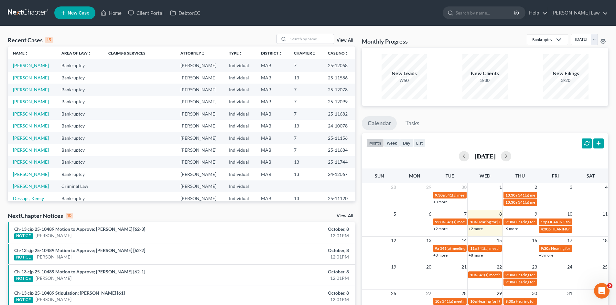
click at [33, 91] on link "[PERSON_NAME]" at bounding box center [31, 89] width 36 height 5
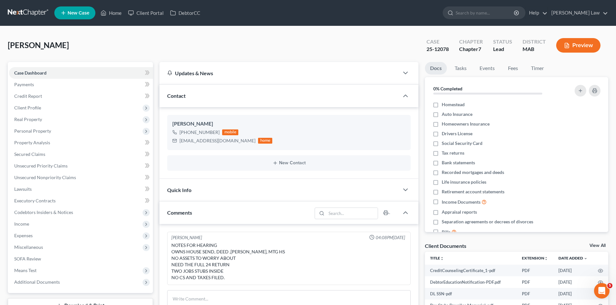
click at [599, 244] on link "View All" at bounding box center [597, 246] width 16 height 5
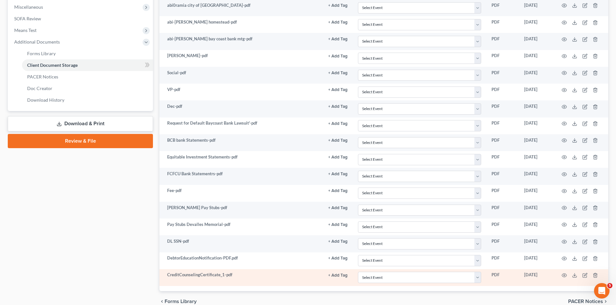
scroll to position [272, 0]
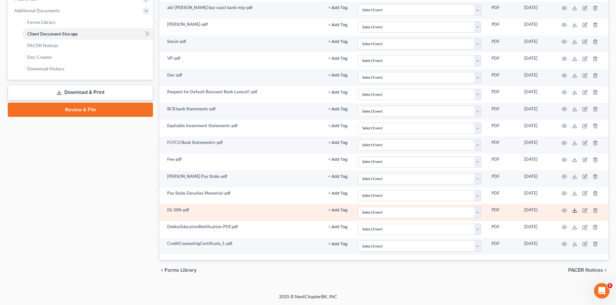
click at [573, 211] on icon at bounding box center [574, 210] width 5 height 5
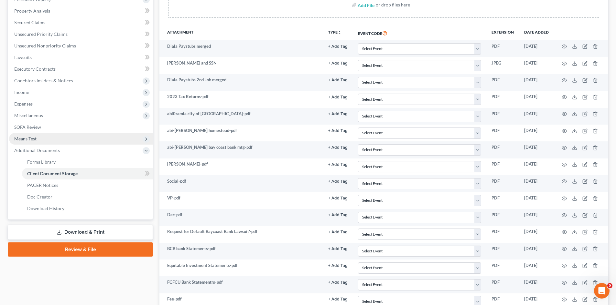
scroll to position [3, 0]
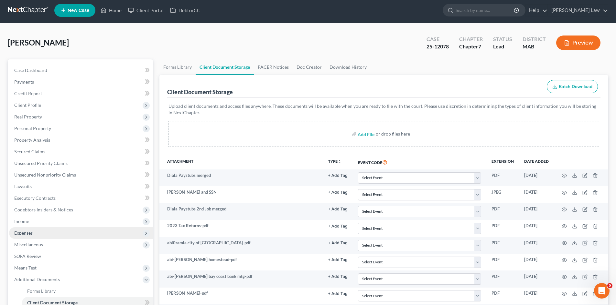
click at [38, 230] on span "Expenses" at bounding box center [81, 234] width 144 height 12
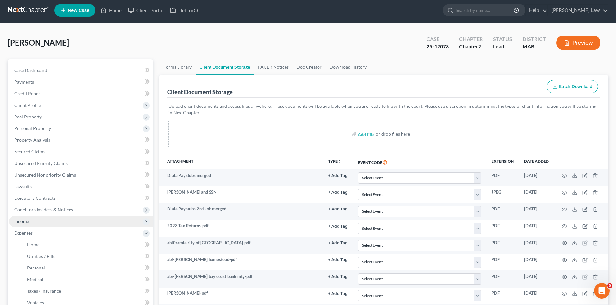
click at [28, 221] on span "Income" at bounding box center [21, 221] width 15 height 5
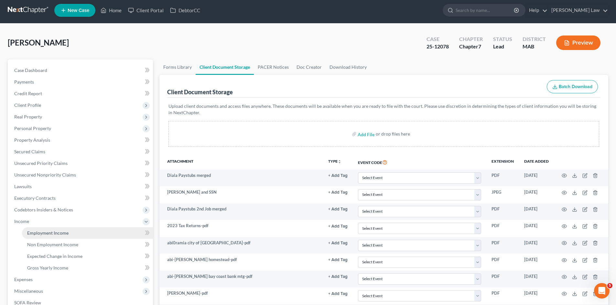
click at [39, 235] on span "Employment Income" at bounding box center [47, 232] width 41 height 5
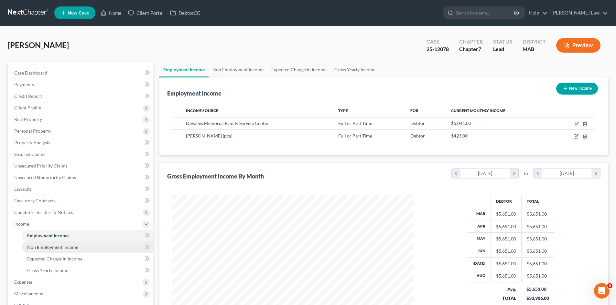
scroll to position [121, 254]
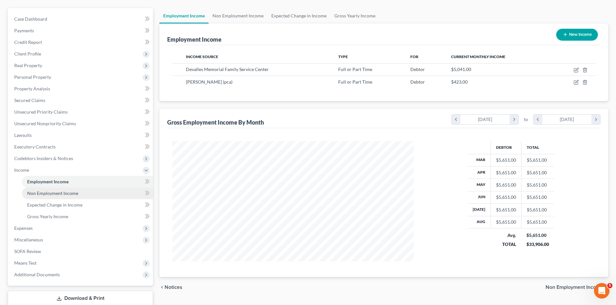
click at [43, 189] on link "Non Employment Income" at bounding box center [87, 194] width 131 height 12
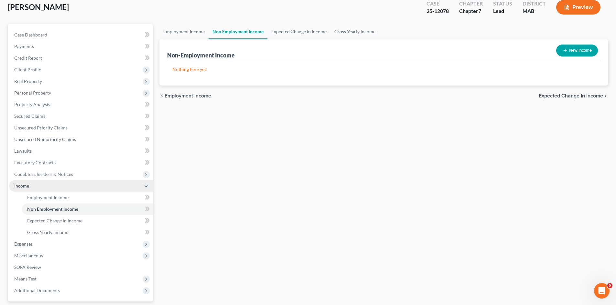
scroll to position [54, 0]
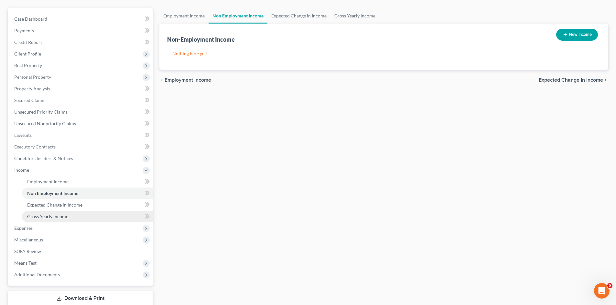
click at [58, 216] on span "Gross Yearly Income" at bounding box center [47, 216] width 41 height 5
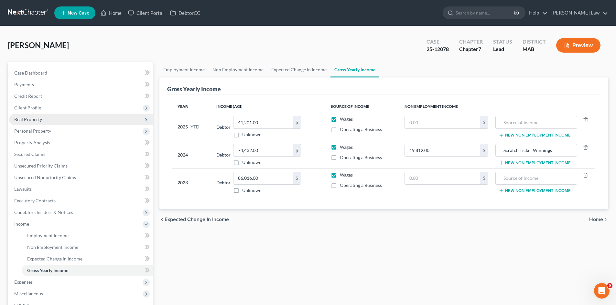
click at [26, 120] on span "Real Property" at bounding box center [28, 119] width 28 height 5
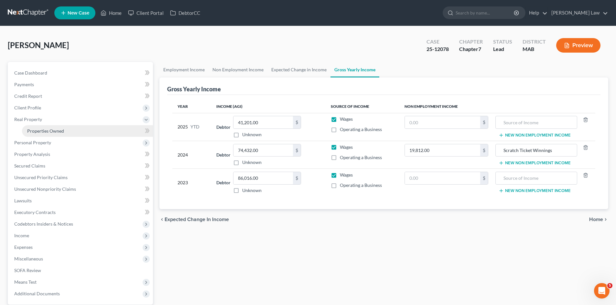
click at [33, 132] on span "Properties Owned" at bounding box center [45, 130] width 37 height 5
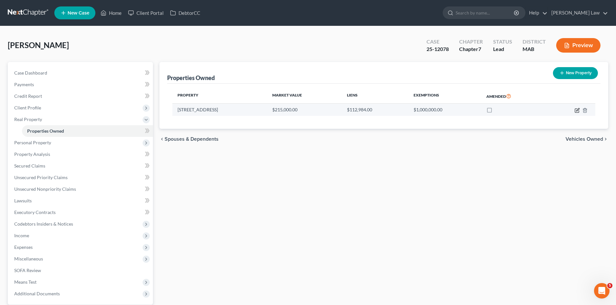
click at [575, 110] on icon "button" at bounding box center [577, 111] width 4 height 4
select select "22"
select select "0"
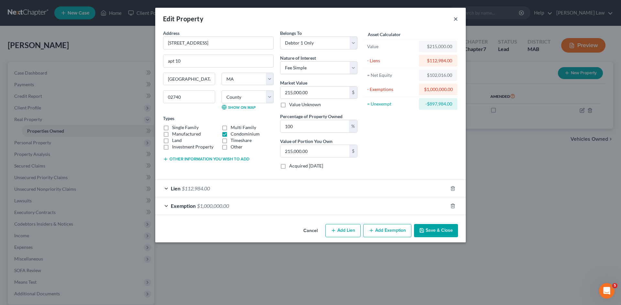
click at [456, 16] on button "×" at bounding box center [455, 19] width 5 height 8
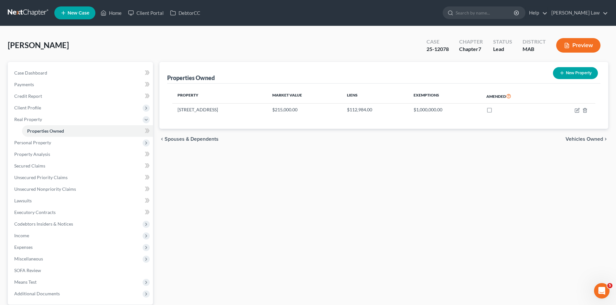
click at [23, 12] on link at bounding box center [28, 13] width 41 height 12
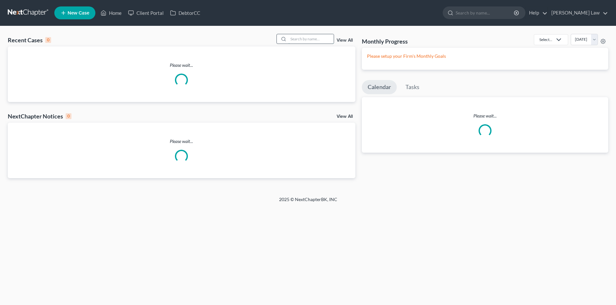
click at [306, 39] on input "search" at bounding box center [310, 38] width 45 height 9
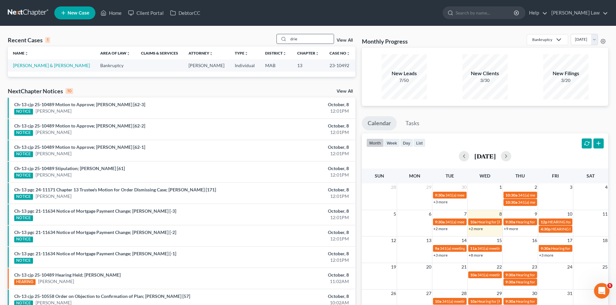
click at [325, 42] on input "drie" at bounding box center [310, 38] width 45 height 9
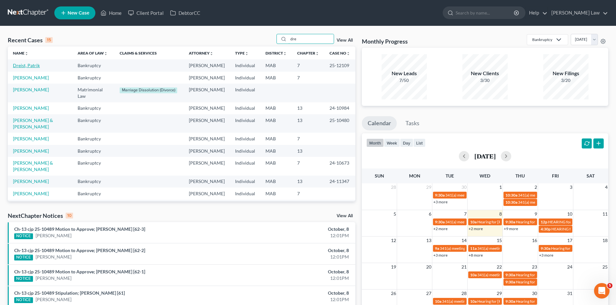
type input "dre"
click at [37, 65] on link "Dreist, Patrik" at bounding box center [26, 65] width 27 height 5
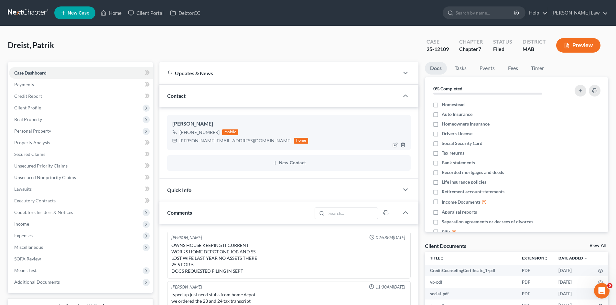
click at [195, 143] on div "p.dreist@live.com" at bounding box center [235, 141] width 112 height 6
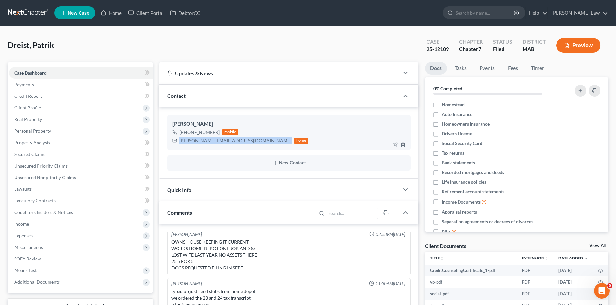
click at [195, 143] on div "p.dreist@live.com" at bounding box center [235, 141] width 112 height 6
copy div "p.dreist@live.com"
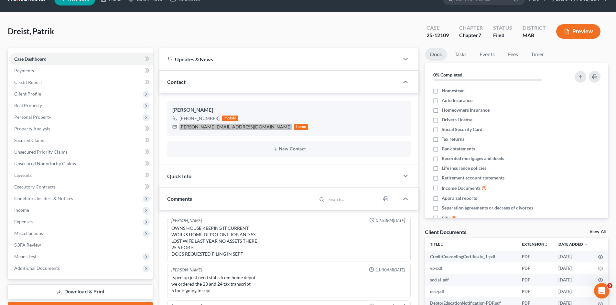
scroll to position [0, 0]
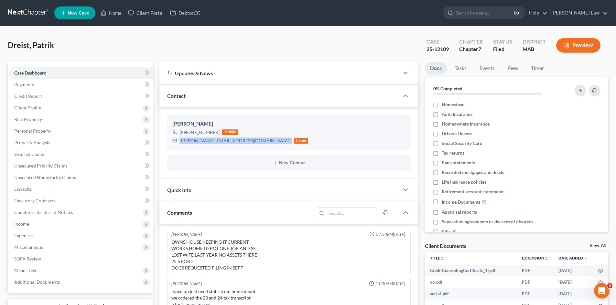
click at [21, 10] on link at bounding box center [28, 13] width 41 height 12
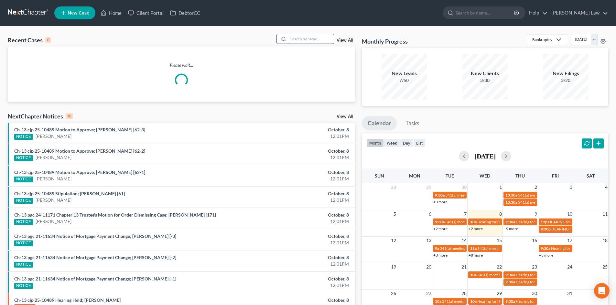
click at [309, 42] on input "search" at bounding box center [310, 38] width 45 height 9
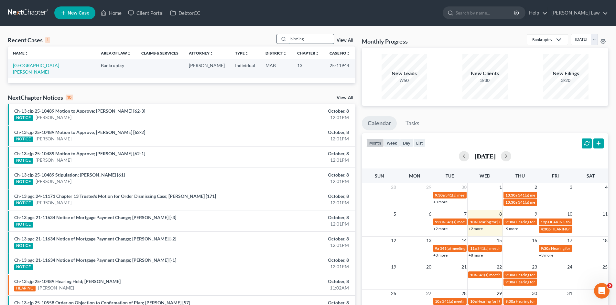
click at [312, 40] on input "birming" at bounding box center [310, 38] width 45 height 9
click at [311, 40] on input "birming" at bounding box center [310, 38] width 45 height 9
type input "[PERSON_NAME]"
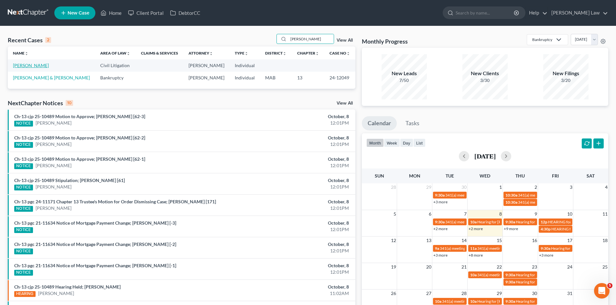
click at [36, 64] on link "[PERSON_NAME]" at bounding box center [31, 65] width 36 height 5
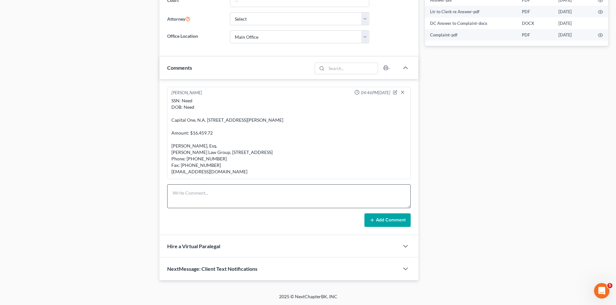
scroll to position [15, 0]
click at [218, 195] on textarea at bounding box center [288, 197] width 243 height 24
paste textarea "Just spoke with him maling out a payment next week. I had court [DATE] and they…"
type textarea "Just spoke with him maling out a payment next week. I had court [DATE] and they…"
click at [373, 219] on icon at bounding box center [371, 220] width 5 height 5
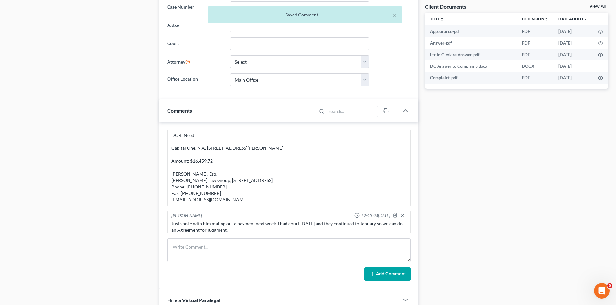
scroll to position [45, 0]
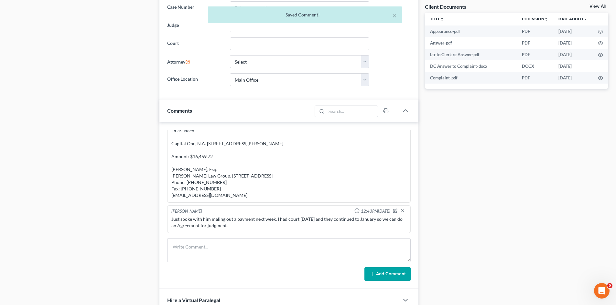
click at [215, 195] on div "SSN: Need DOB: Need Capital One, N.A. [STREET_ADDRESS][PERSON_NAME] Amount: $16…" at bounding box center [288, 160] width 235 height 78
copy div "[EMAIL_ADDRESS][DOMAIN_NAME]"
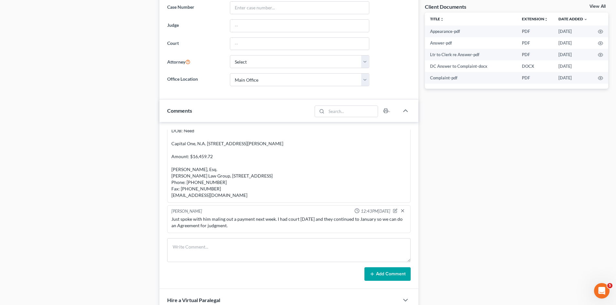
scroll to position [0, 0]
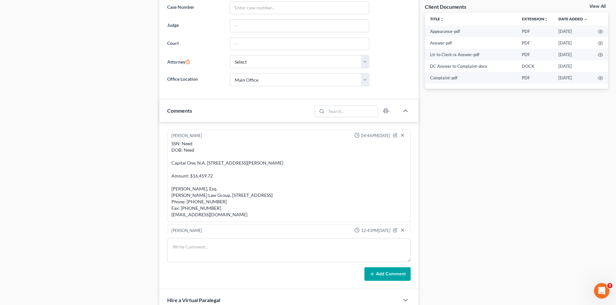
click at [208, 172] on div "SSN: Need DOB: Need Capital One, N.A. [STREET_ADDRESS][PERSON_NAME] Amount: $16…" at bounding box center [288, 180] width 235 height 78
click at [207, 171] on div "SSN: Need DOB: Need Capital One, N.A. [STREET_ADDRESS][PERSON_NAME] Amount: $16…" at bounding box center [288, 180] width 235 height 78
copy div "2531CV000392"
drag, startPoint x: 223, startPoint y: 178, endPoint x: 168, endPoint y: 166, distance: 55.9
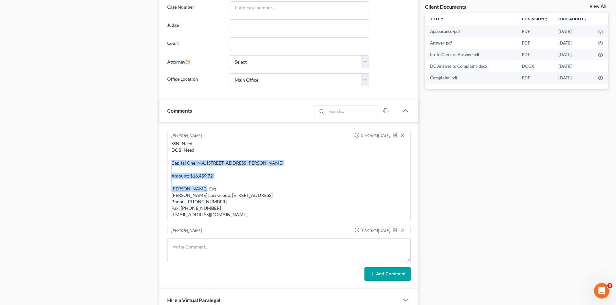
click at [168, 166] on div "[PERSON_NAME] 04:46PM[DATE] SSN: Need DOB: Need Capital One, N.A. [STREET_ADDRE…" at bounding box center [288, 176] width 243 height 92
copy div "Capital One, N.A. [STREET_ADDRESS][PERSON_NAME]"
click at [189, 202] on div "SSN: Need DOB: Need Capital One, N.A. [STREET_ADDRESS][PERSON_NAME] Amount: $16…" at bounding box center [288, 180] width 235 height 78
copy div "[PERSON_NAME]"
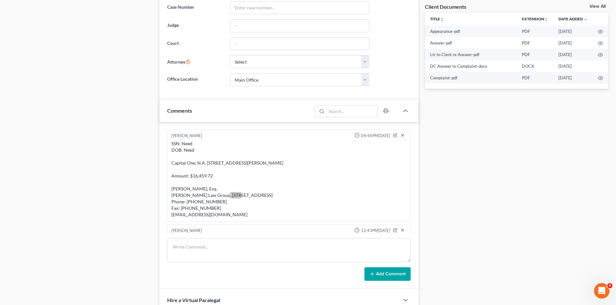
scroll to position [45, 0]
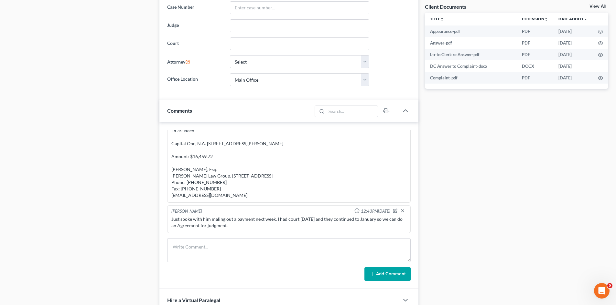
click at [213, 194] on div "SSN: Need DOB: Need Capital One, N.A. [STREET_ADDRESS][PERSON_NAME] Amount: $16…" at bounding box center [288, 160] width 235 height 78
copy div "[EMAIL_ADDRESS][DOMAIN_NAME]"
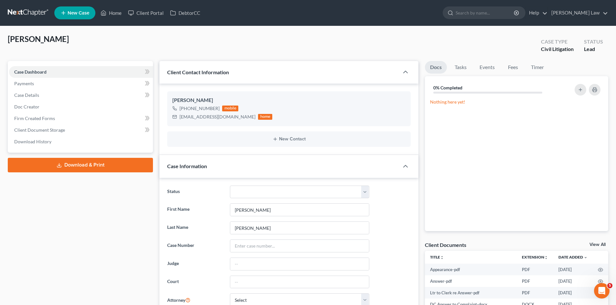
click at [29, 15] on link at bounding box center [28, 13] width 41 height 12
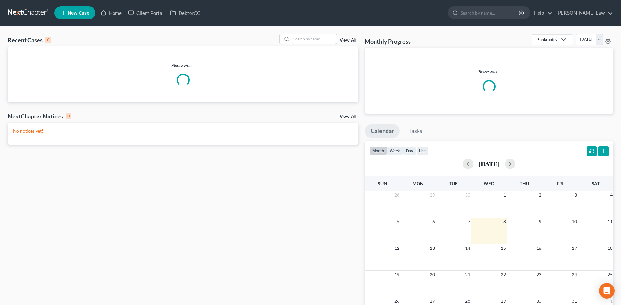
click at [301, 43] on input "search" at bounding box center [313, 38] width 45 height 9
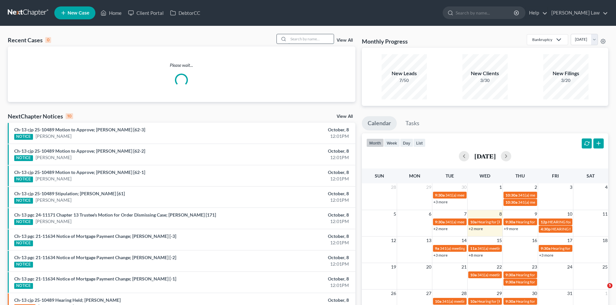
click at [302, 40] on input "search" at bounding box center [310, 38] width 45 height 9
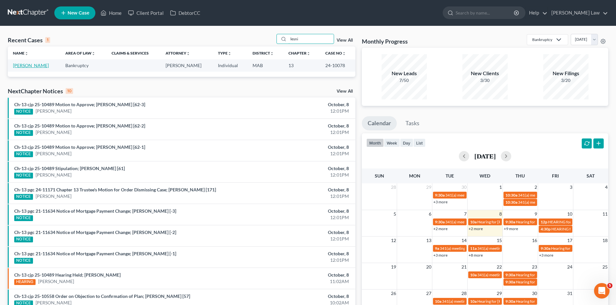
type input "lesni"
drag, startPoint x: 27, startPoint y: 66, endPoint x: 36, endPoint y: 66, distance: 8.1
click at [27, 66] on link "[PERSON_NAME]" at bounding box center [31, 65] width 36 height 5
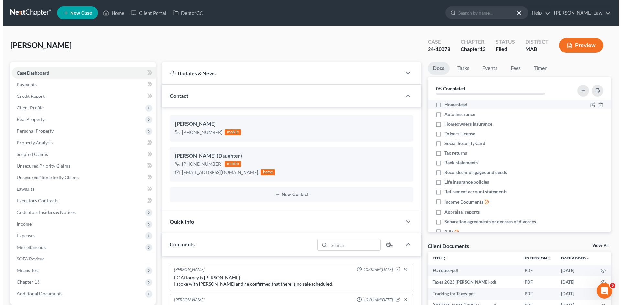
scroll to position [343, 0]
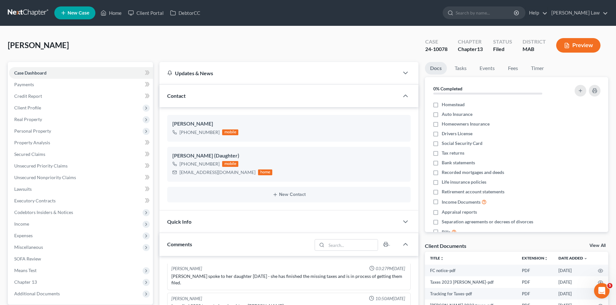
click at [435, 48] on div "24-10078" at bounding box center [436, 49] width 22 height 7
copy div "24-10078"
click at [597, 244] on link "View All" at bounding box center [597, 246] width 16 height 5
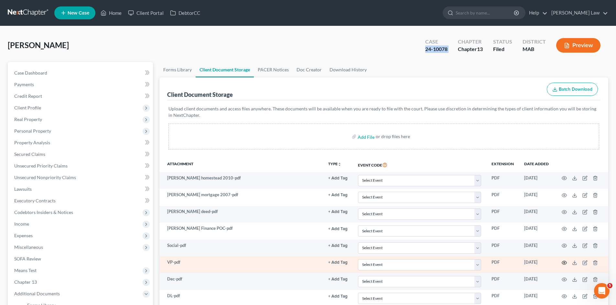
click at [564, 263] on circle "button" at bounding box center [563, 262] width 1 height 1
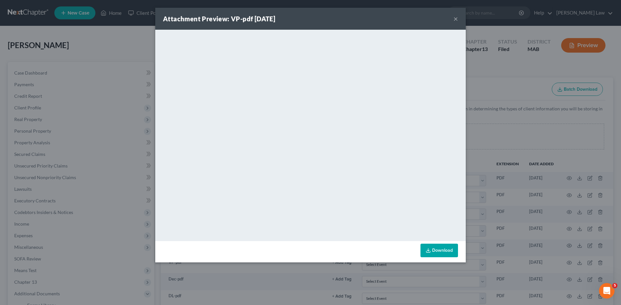
click at [537, 144] on div "Attachment Preview: VP-pdf [DATE] × <object ng-attr-data='[URL][DOMAIN_NAME]' t…" at bounding box center [310, 152] width 621 height 305
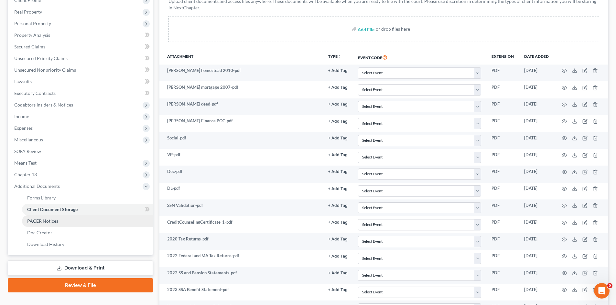
drag, startPoint x: 48, startPoint y: 221, endPoint x: 63, endPoint y: 219, distance: 14.7
click at [48, 221] on span "PACER Notices" at bounding box center [42, 220] width 31 height 5
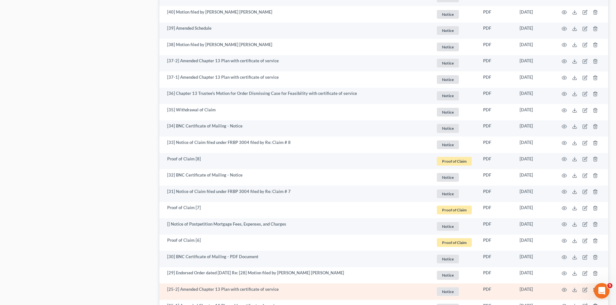
scroll to position [1155, 0]
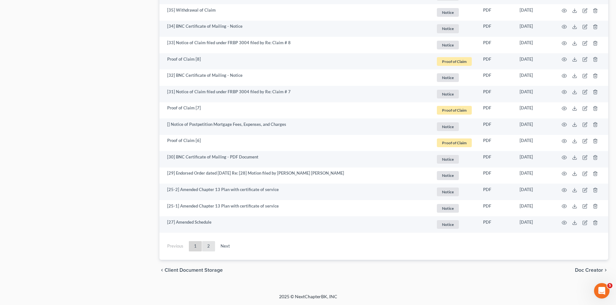
click at [205, 245] on link "2" at bounding box center [208, 246] width 13 height 10
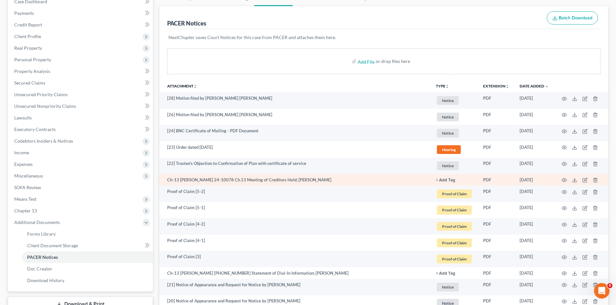
scroll to position [0, 0]
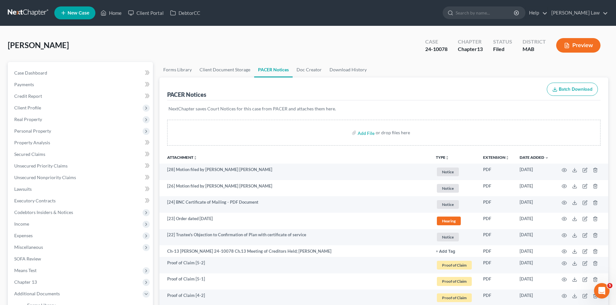
click at [23, 9] on link at bounding box center [28, 13] width 41 height 12
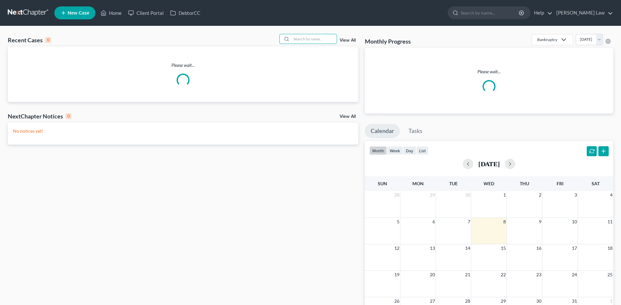
click at [317, 43] on input "search" at bounding box center [313, 38] width 45 height 9
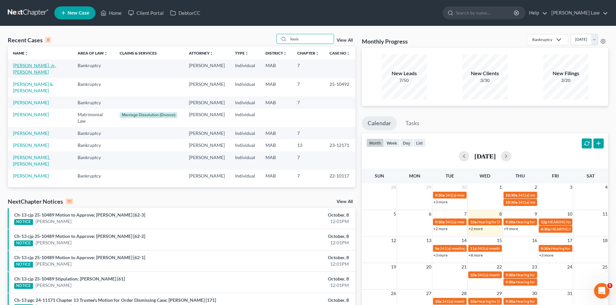
type input "louis"
click at [27, 112] on link "[PERSON_NAME]" at bounding box center [31, 114] width 36 height 5
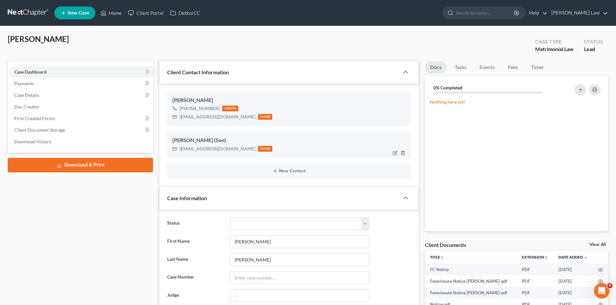
scroll to position [2485, 0]
click at [213, 118] on div "[EMAIL_ADDRESS][DOMAIN_NAME]" at bounding box center [217, 117] width 76 height 6
copy div "[EMAIL_ADDRESS][DOMAIN_NAME]"
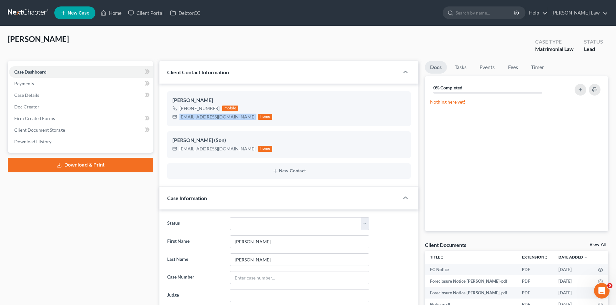
click at [44, 16] on link at bounding box center [28, 13] width 41 height 12
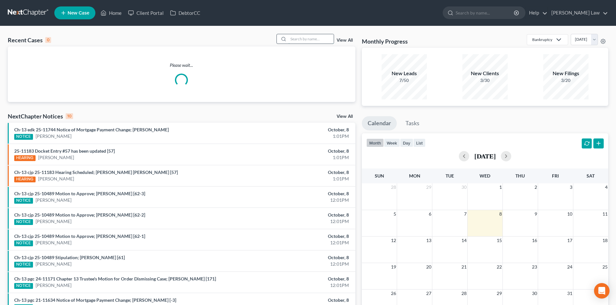
click at [315, 39] on input "search" at bounding box center [310, 38] width 45 height 9
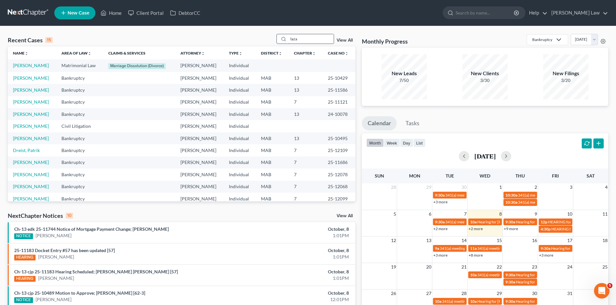
type input "laza"
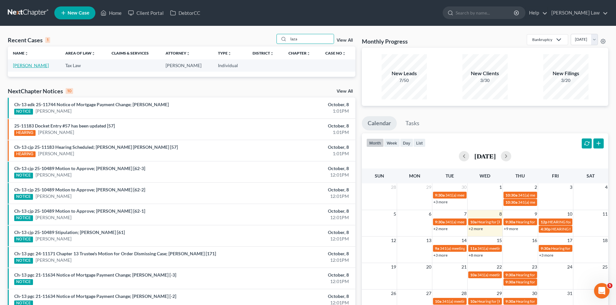
click at [27, 67] on link "[PERSON_NAME]" at bounding box center [31, 65] width 36 height 5
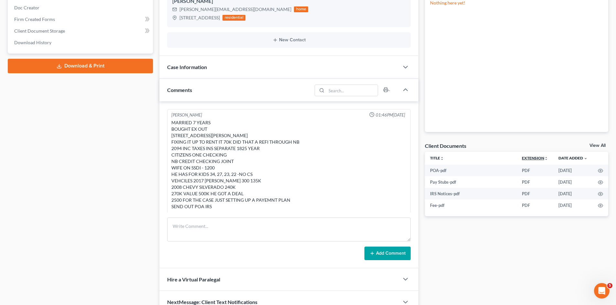
scroll to position [97, 0]
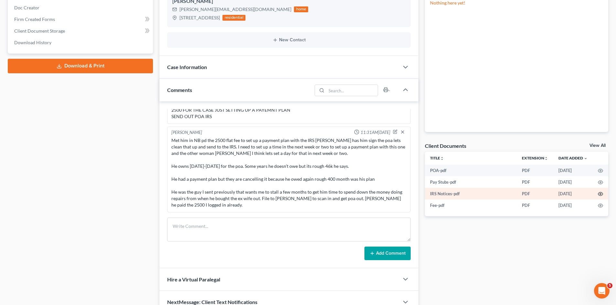
click at [600, 194] on icon "button" at bounding box center [600, 194] width 5 height 5
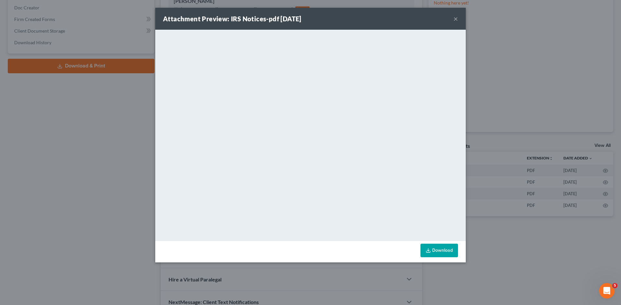
click at [531, 148] on div "Attachment Preview: IRS Notices-pdf 09/08/2025 × <object ng-attr-data='https://…" at bounding box center [310, 152] width 621 height 305
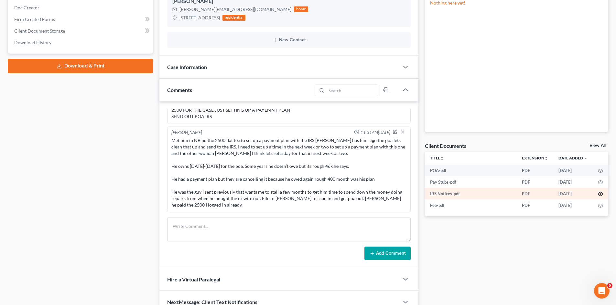
click at [602, 192] on icon "button" at bounding box center [600, 194] width 5 height 5
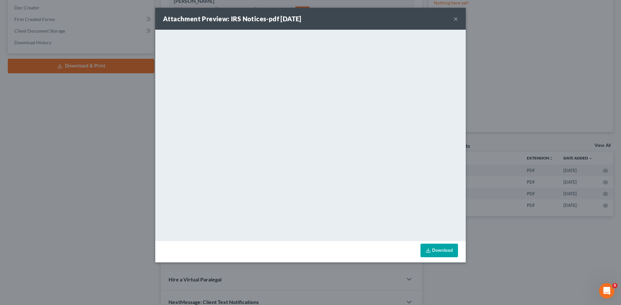
click at [486, 138] on div "Attachment Preview: IRS Notices-pdf 09/08/2025 × <object ng-attr-data='https://…" at bounding box center [310, 152] width 621 height 305
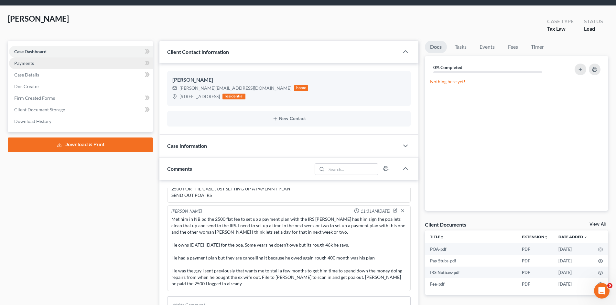
scroll to position [0, 0]
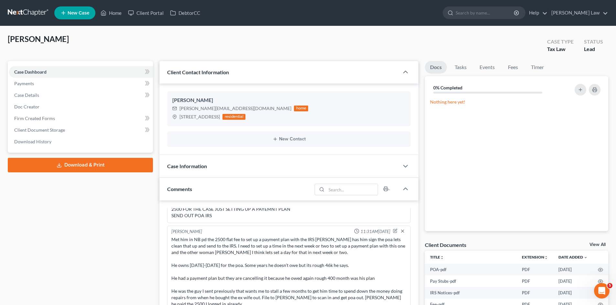
click at [40, 12] on link at bounding box center [28, 13] width 41 height 12
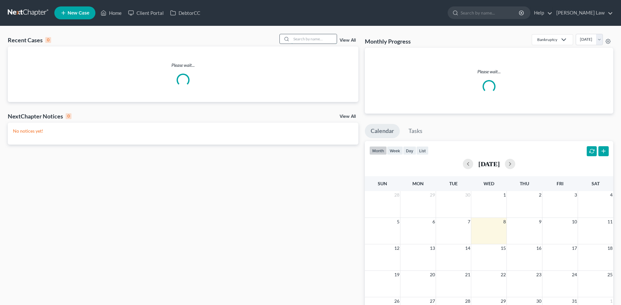
click at [298, 40] on input "search" at bounding box center [313, 38] width 45 height 9
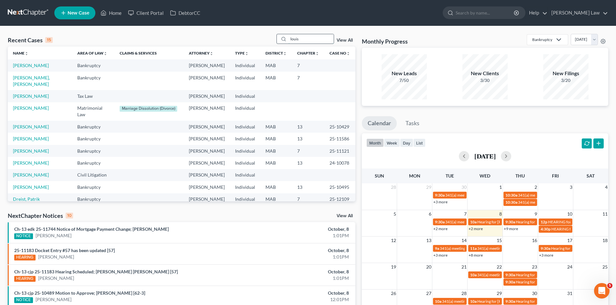
type input "louis"
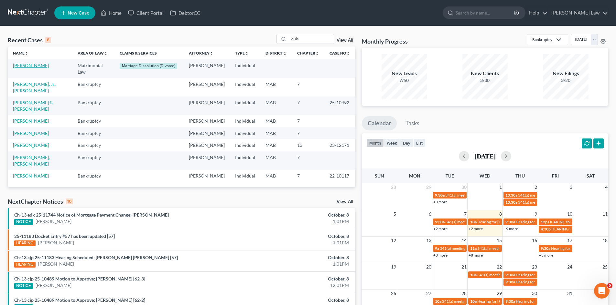
click at [26, 67] on link "[PERSON_NAME]" at bounding box center [31, 65] width 36 height 5
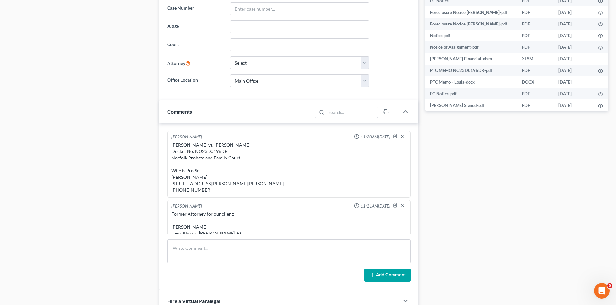
click at [214, 152] on div "[PERSON_NAME] vs. [PERSON_NAME] Docket No. NO23D0196DR Norfolk Probate and Fami…" at bounding box center [288, 168] width 235 height 52
copy div "NO23D0196DR"
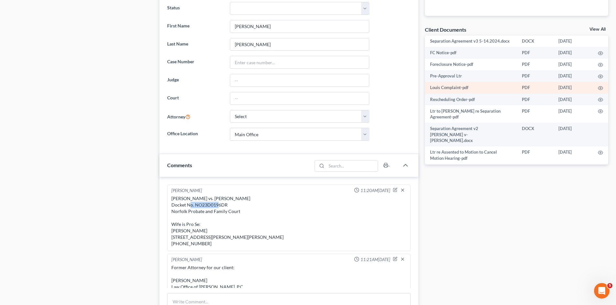
scroll to position [162, 0]
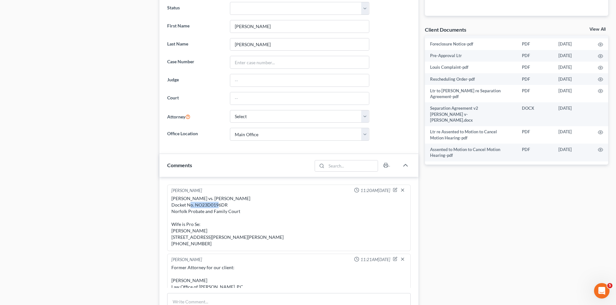
click at [596, 28] on link "View All" at bounding box center [597, 29] width 16 height 5
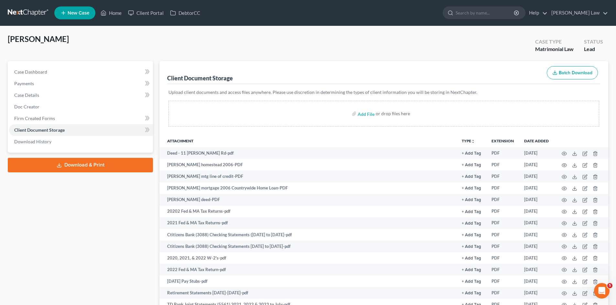
click at [32, 12] on link at bounding box center [28, 13] width 41 height 12
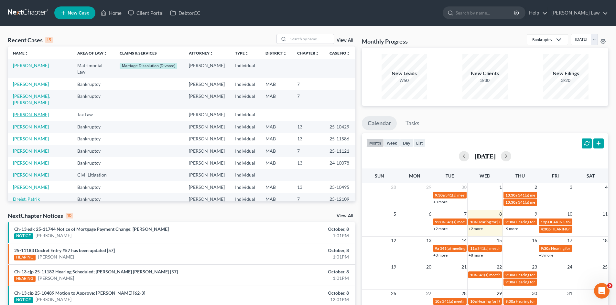
click at [32, 112] on link "[PERSON_NAME]" at bounding box center [31, 114] width 36 height 5
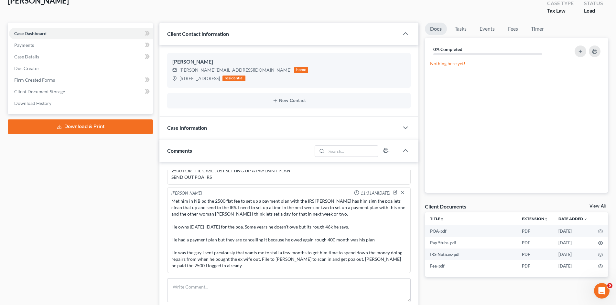
scroll to position [108, 0]
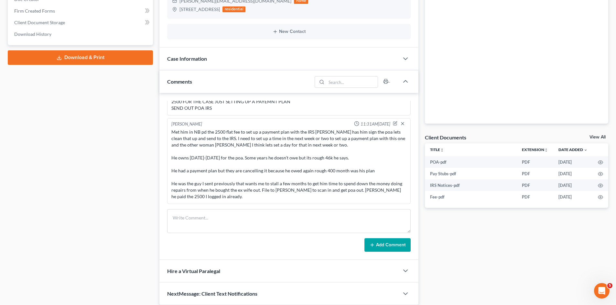
click at [600, 135] on link "View All" at bounding box center [597, 137] width 16 height 5
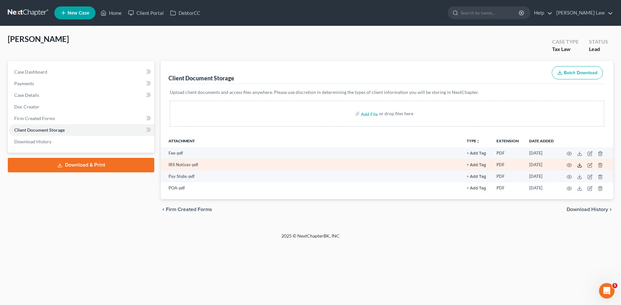
click at [577, 165] on icon at bounding box center [579, 165] width 5 height 5
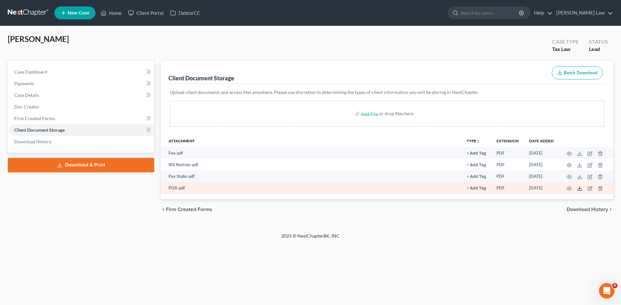
click at [580, 188] on icon at bounding box center [579, 188] width 5 height 5
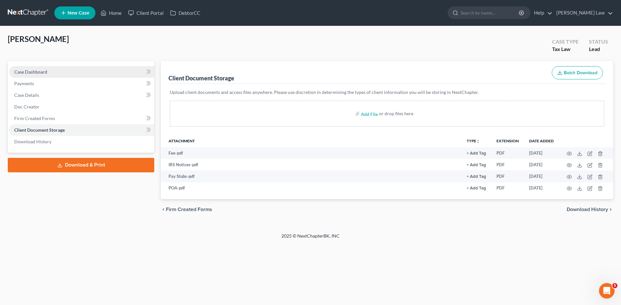
click at [69, 70] on link "Case Dashboard" at bounding box center [81, 72] width 145 height 12
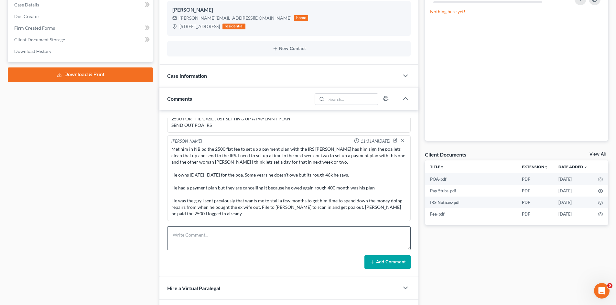
scroll to position [132, 0]
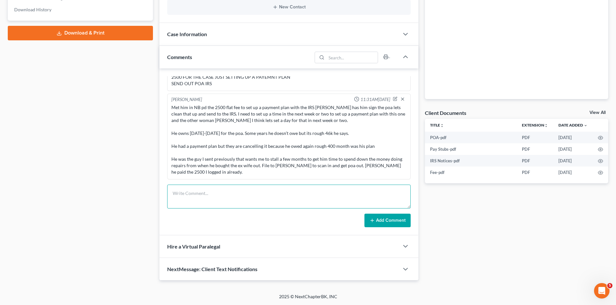
click at [229, 187] on textarea at bounding box center [288, 197] width 243 height 24
type textarea "Requested account transcript. Mailing to client."
click at [402, 221] on button "Add Comment" at bounding box center [387, 221] width 46 height 14
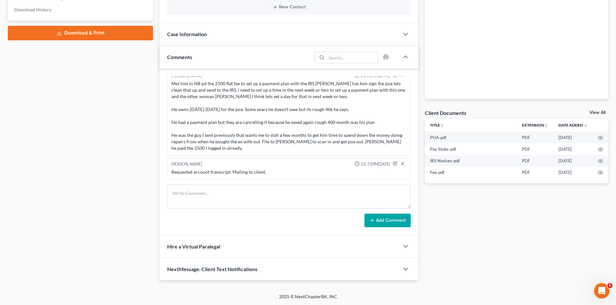
scroll to position [0, 0]
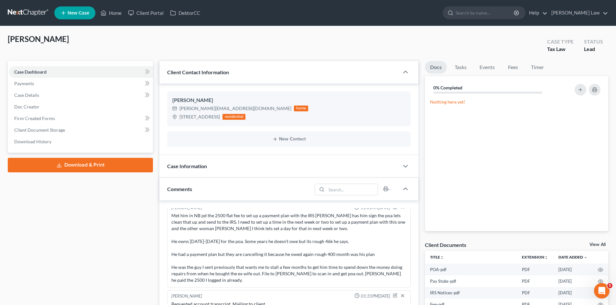
click at [31, 8] on link at bounding box center [28, 13] width 41 height 12
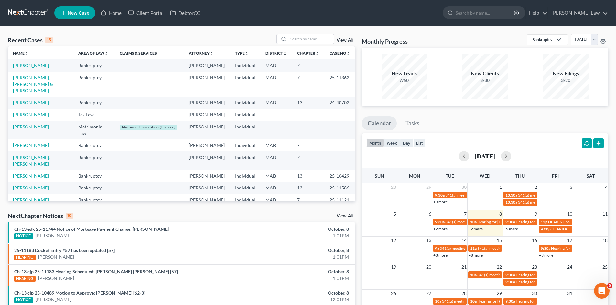
click at [40, 88] on link "[PERSON_NAME], [PERSON_NAME] & [PERSON_NAME]" at bounding box center [33, 84] width 40 height 18
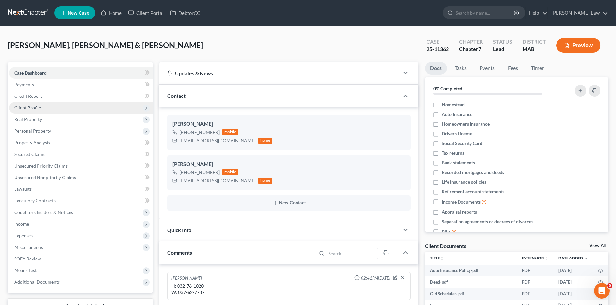
click at [50, 104] on span "Client Profile" at bounding box center [81, 108] width 144 height 12
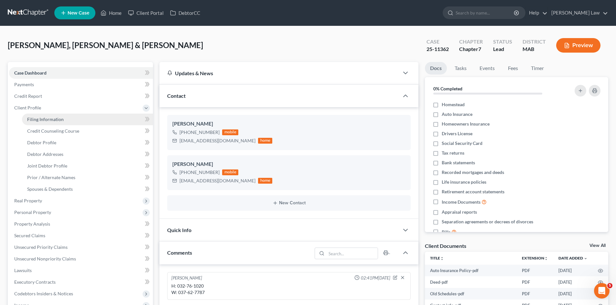
click at [34, 118] on span "Filing Information" at bounding box center [45, 119] width 37 height 5
select select "1"
select select "0"
select select "22"
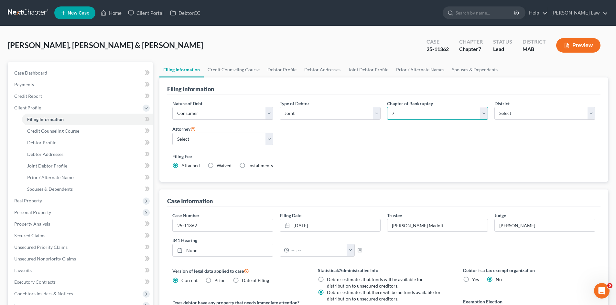
drag, startPoint x: 393, startPoint y: 108, endPoint x: 397, endPoint y: 119, distance: 12.1
click at [393, 108] on select "Select 7 11 12 13" at bounding box center [437, 113] width 101 height 13
select select "3"
click at [387, 107] on select "Select 7 11 12 13" at bounding box center [437, 113] width 101 height 13
click at [51, 70] on link "Case Dashboard" at bounding box center [81, 73] width 144 height 12
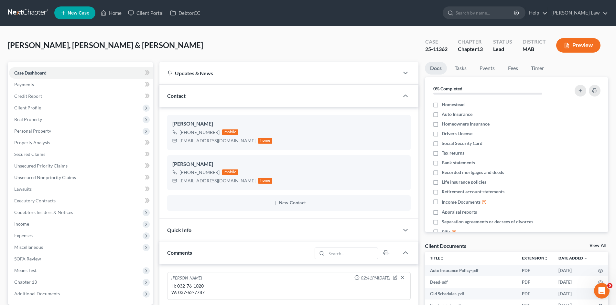
click at [22, 11] on link at bounding box center [28, 13] width 41 height 12
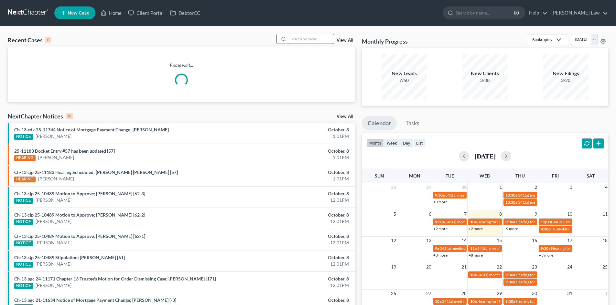
click at [312, 38] on input "search" at bounding box center [310, 38] width 45 height 9
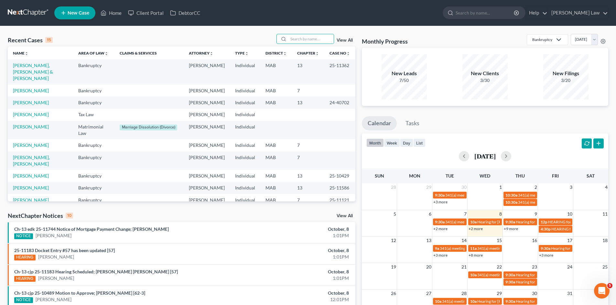
click at [321, 31] on div "Recent Cases 15 View All Name unfold_more expand_more expand_less Area of Law u…" at bounding box center [308, 239] width 616 height 427
click at [318, 37] on input "search" at bounding box center [310, 38] width 45 height 9
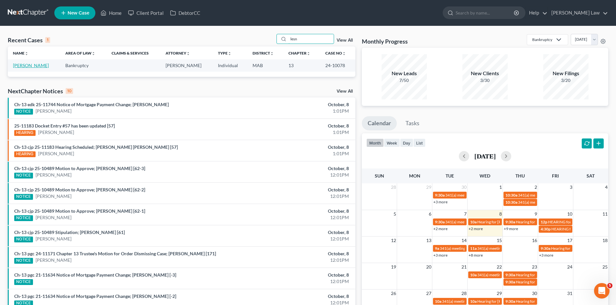
type input "lesn"
click at [35, 66] on link "[PERSON_NAME]" at bounding box center [31, 65] width 36 height 5
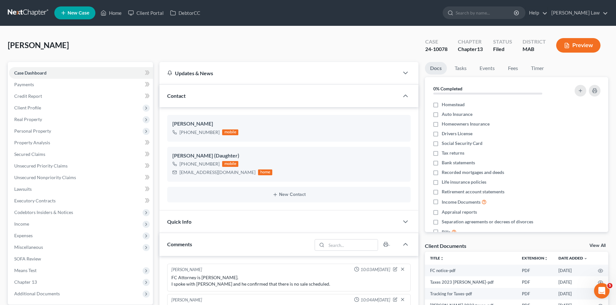
click at [595, 247] on link "View All" at bounding box center [597, 246] width 16 height 5
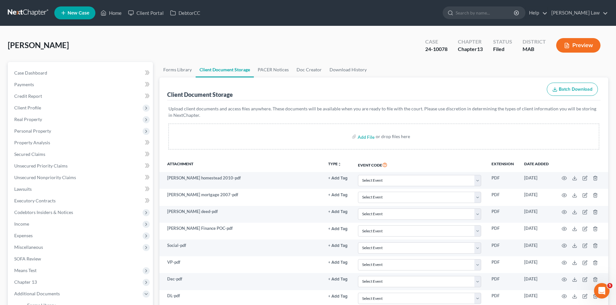
click at [22, 10] on link at bounding box center [28, 13] width 41 height 12
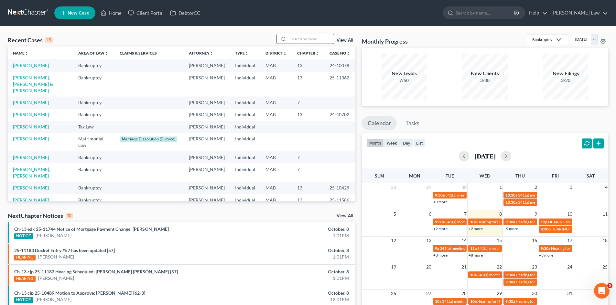
click at [316, 37] on input "search" at bounding box center [310, 38] width 45 height 9
click at [44, 84] on link "[PERSON_NAME], [PERSON_NAME] & [PERSON_NAME]" at bounding box center [33, 84] width 40 height 18
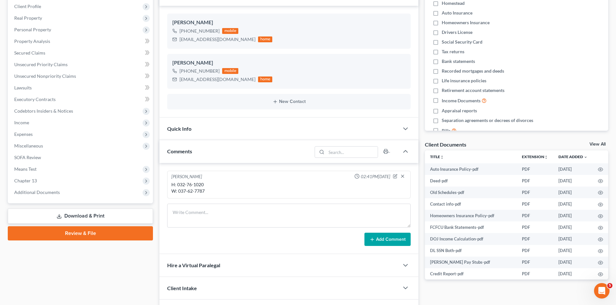
scroll to position [162, 0]
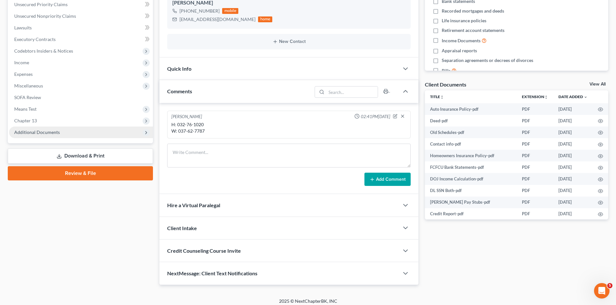
click at [70, 131] on span "Additional Documents" at bounding box center [81, 133] width 144 height 12
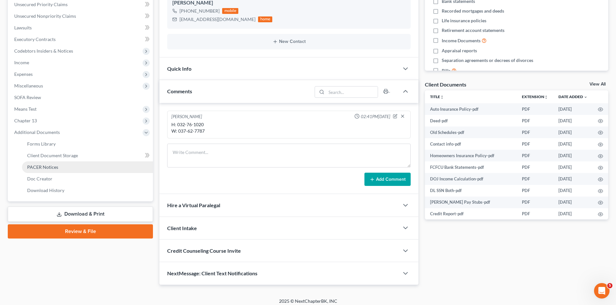
click at [52, 168] on span "PACER Notices" at bounding box center [42, 167] width 31 height 5
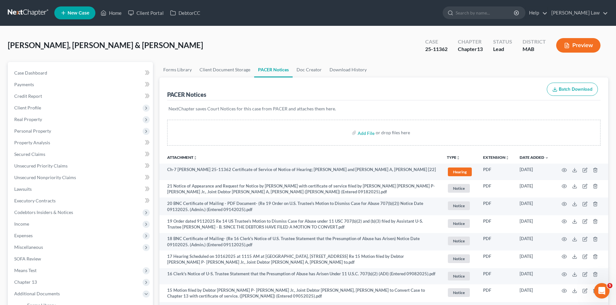
click at [430, 51] on div "25-11362" at bounding box center [436, 49] width 22 height 7
copy div "25-11362"
click at [17, 10] on link at bounding box center [28, 13] width 41 height 12
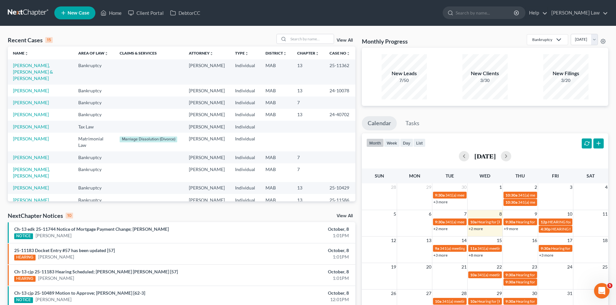
click at [36, 85] on td "[PERSON_NAME]" at bounding box center [40, 91] width 65 height 12
click at [36, 88] on link "[PERSON_NAME]" at bounding box center [31, 90] width 36 height 5
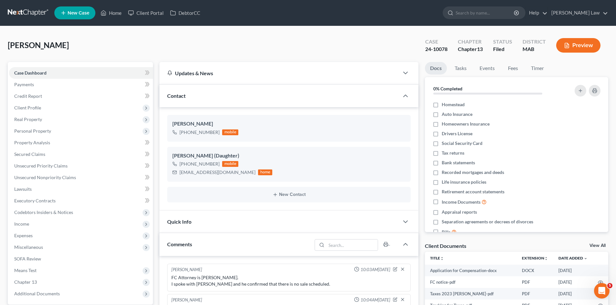
click at [597, 247] on link "View All" at bounding box center [597, 246] width 16 height 5
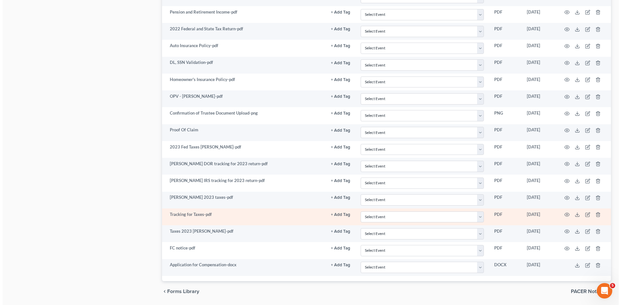
scroll to position [542, 0]
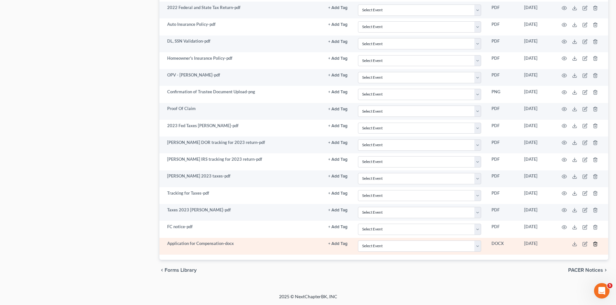
click at [595, 243] on icon "button" at bounding box center [594, 244] width 5 height 5
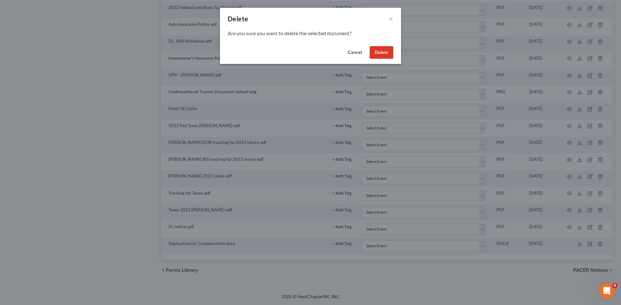
click at [389, 55] on button "Delete" at bounding box center [381, 52] width 24 height 13
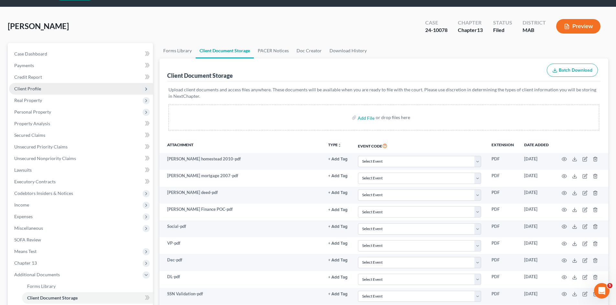
scroll to position [0, 0]
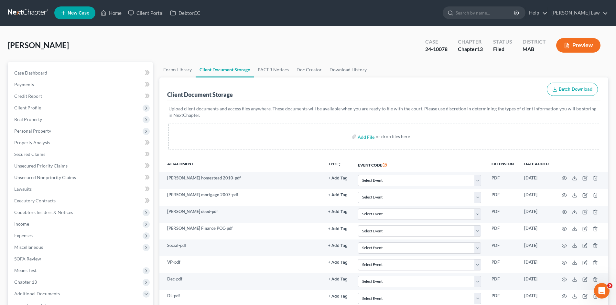
click at [16, 12] on link at bounding box center [28, 13] width 41 height 12
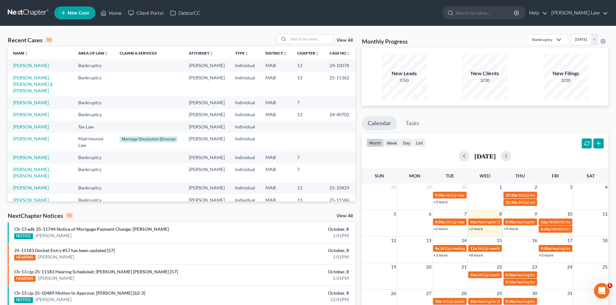
click at [22, 13] on link at bounding box center [28, 13] width 41 height 12
